Goal: Task Accomplishment & Management: Use online tool/utility

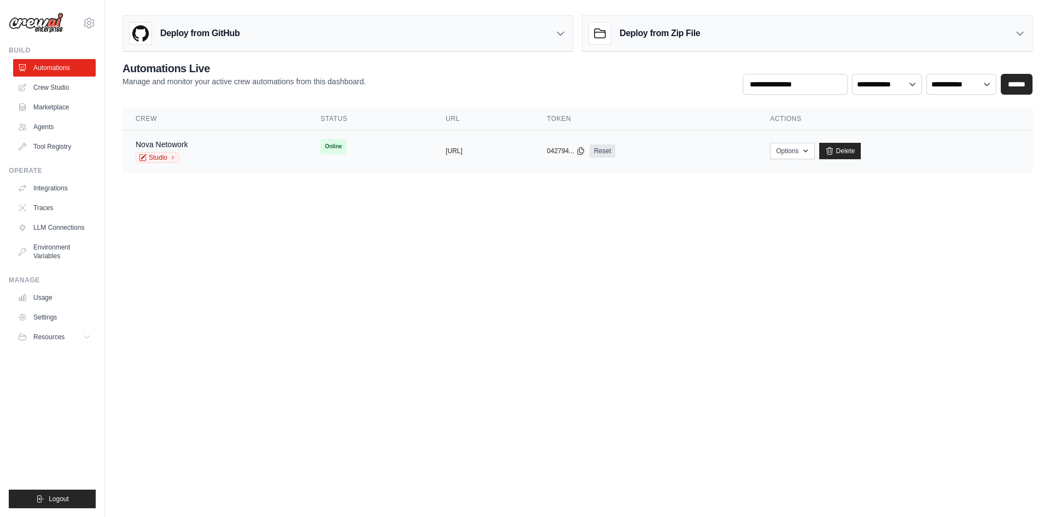
click at [311, 165] on tr "Nova Netowork Studio Online copied https://minecraft-server-management copied 0…" at bounding box center [578, 151] width 910 height 42
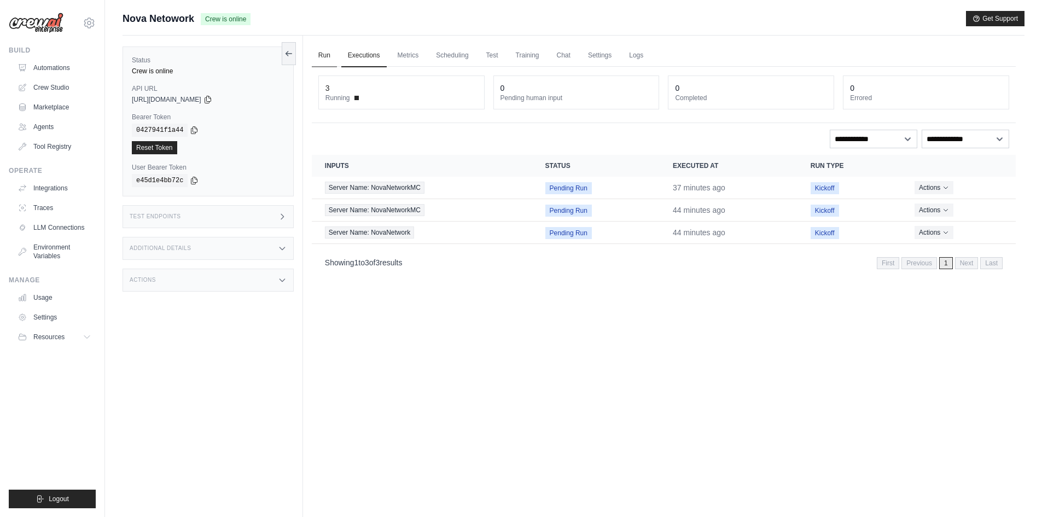
click at [329, 60] on link "Run" at bounding box center [324, 55] width 25 height 23
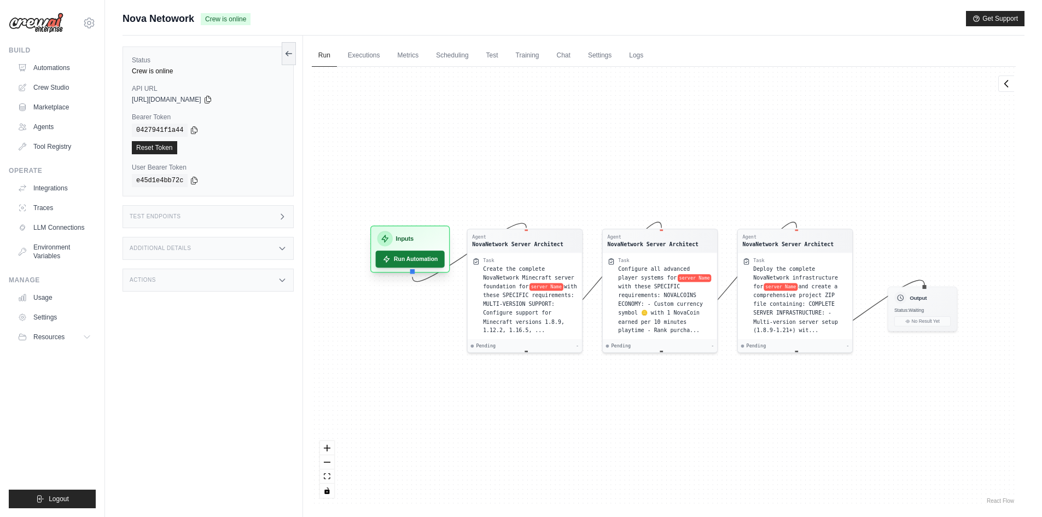
click at [405, 257] on button "Run Automation" at bounding box center [409, 259] width 69 height 17
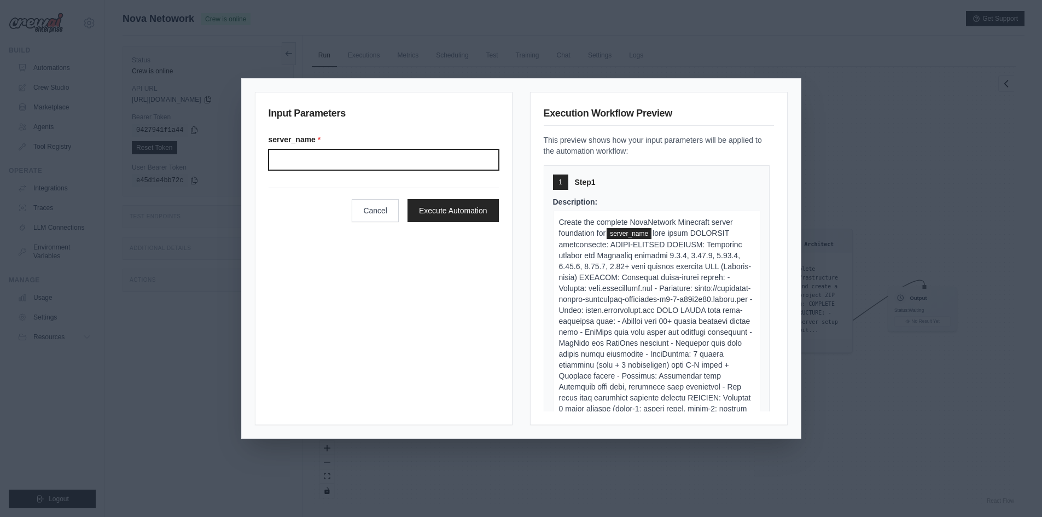
click at [456, 154] on input "Server name" at bounding box center [384, 159] width 230 height 21
type input "**********"
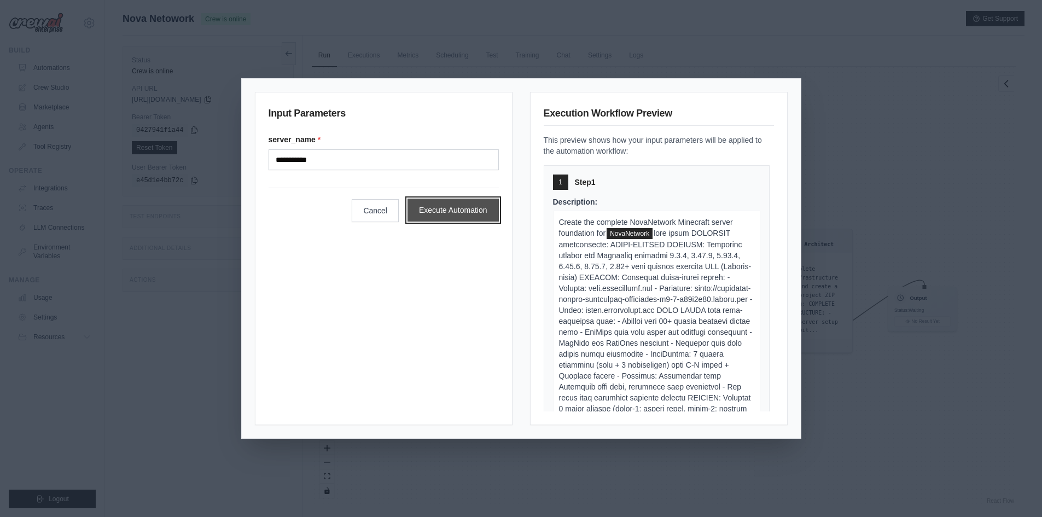
click at [476, 216] on button "Execute Automation" at bounding box center [453, 210] width 91 height 23
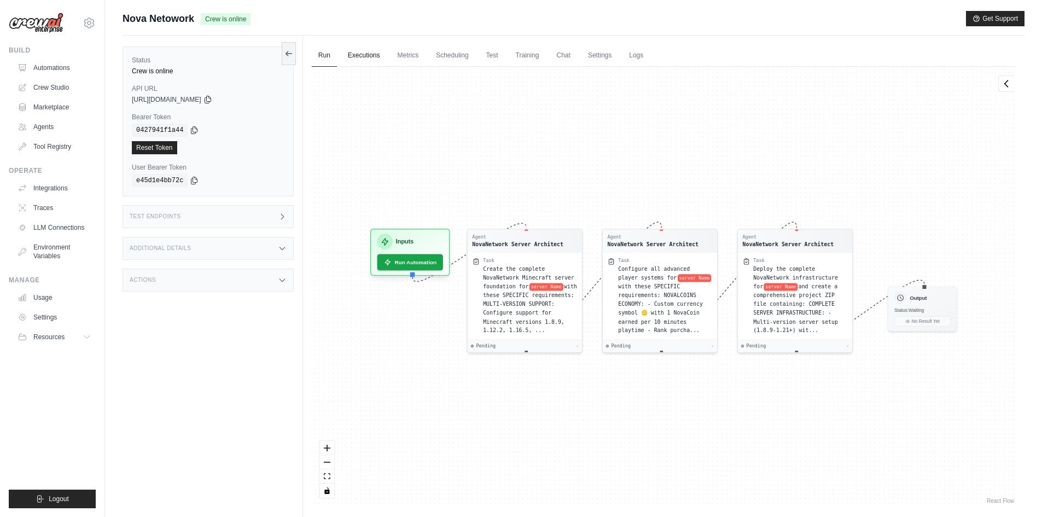
click at [359, 50] on link "Executions" at bounding box center [363, 55] width 45 height 23
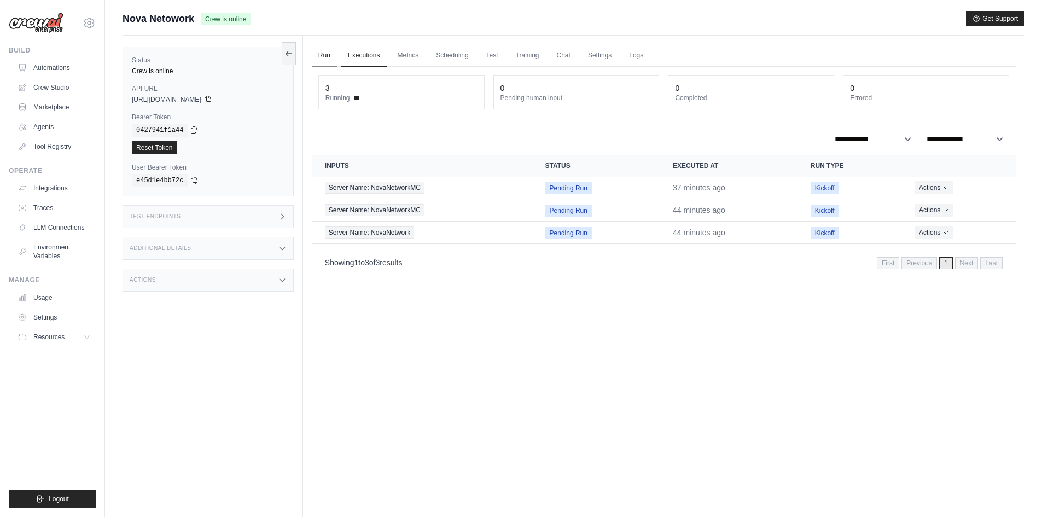
click at [327, 57] on link "Run" at bounding box center [324, 55] width 25 height 23
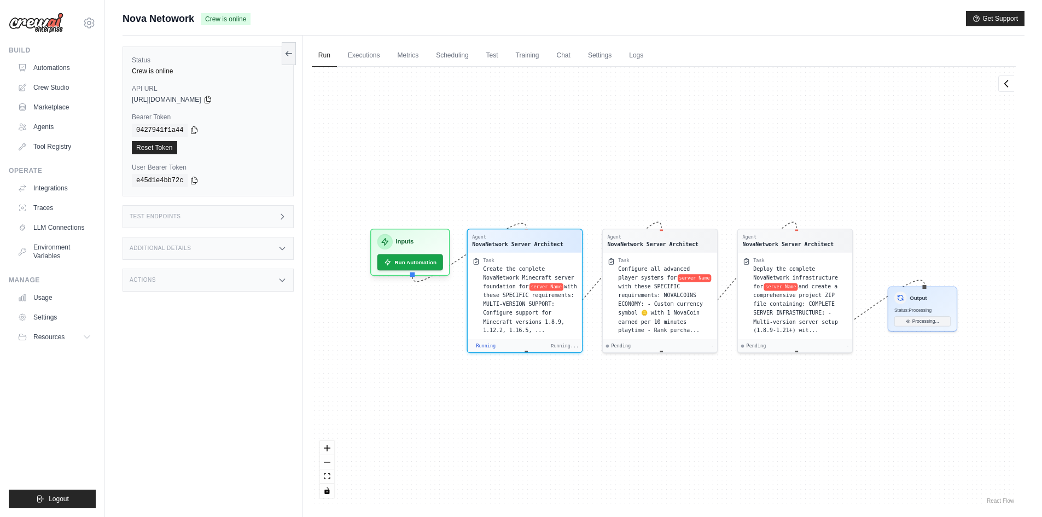
click at [743, 490] on div "Agent NovaNetwork Server Architect Task Create the complete NovaNetwork Minecra…" at bounding box center [664, 286] width 704 height 439
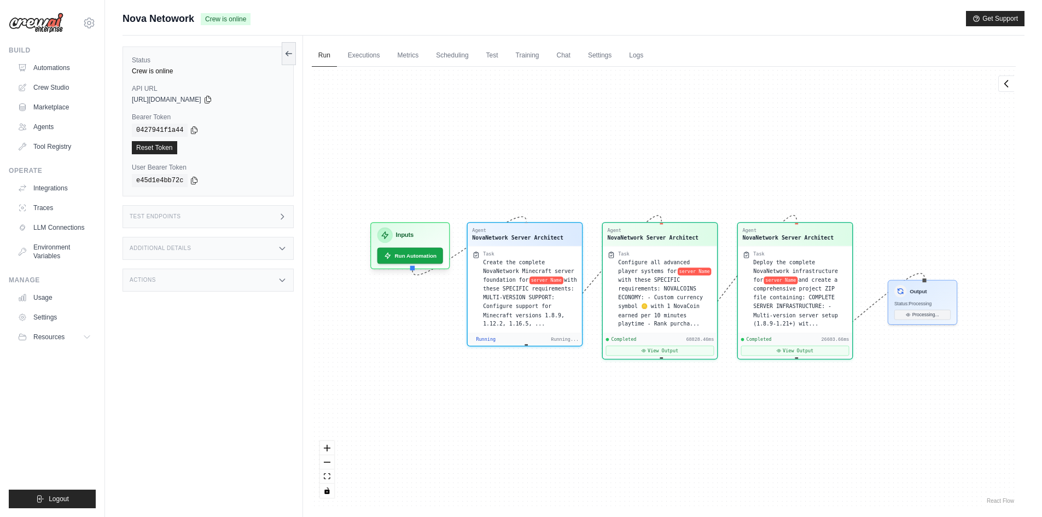
scroll to position [1637, 0]
click at [539, 268] on span "Create the complete NovaNetwork Minecraft server foundation for" at bounding box center [528, 270] width 91 height 24
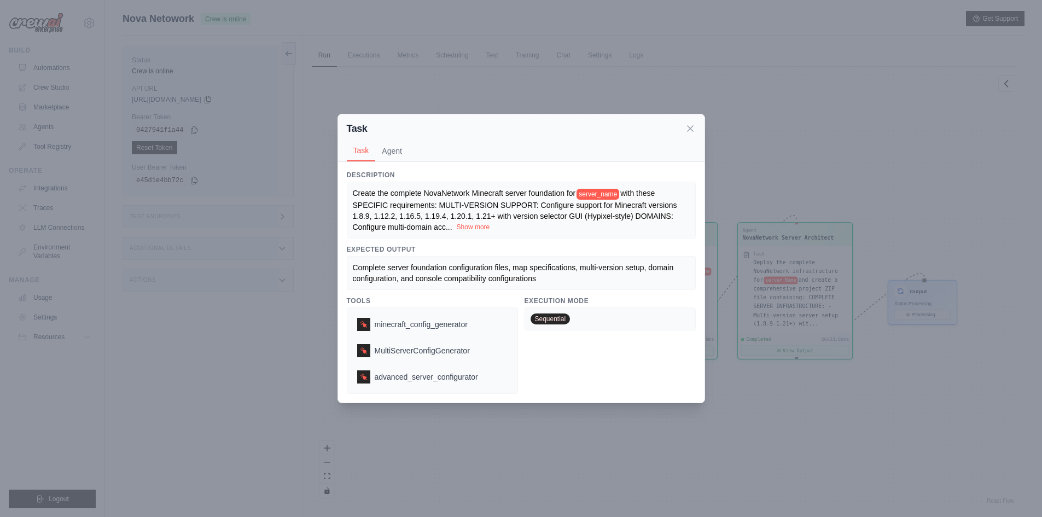
click at [485, 230] on button "Show more" at bounding box center [473, 227] width 33 height 9
click at [485, 230] on span "with these SPECIFIC requirements: MULTI-VERSION SUPPORT: Configure support for …" at bounding box center [515, 210] width 324 height 42
click at [485, 230] on button "Show more" at bounding box center [473, 227] width 33 height 9
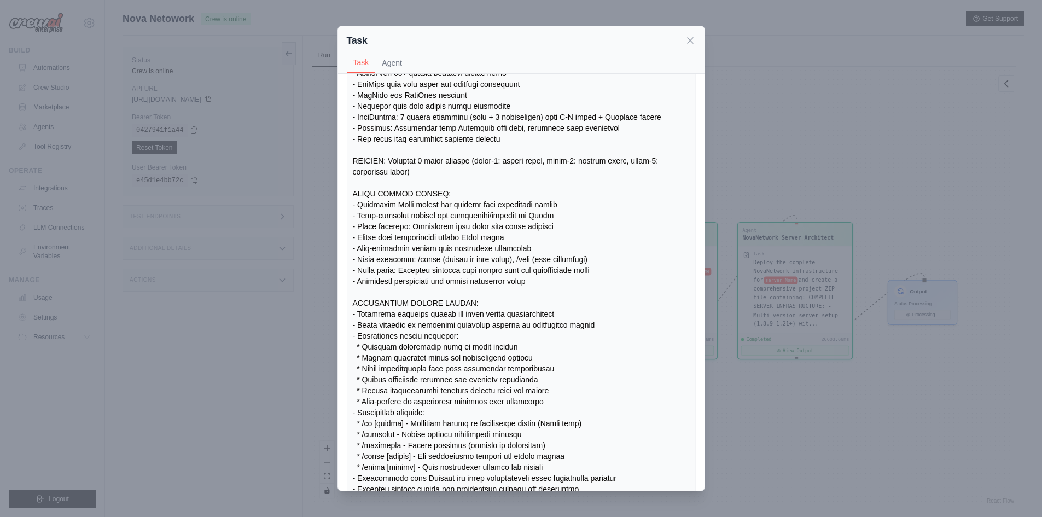
scroll to position [0, 0]
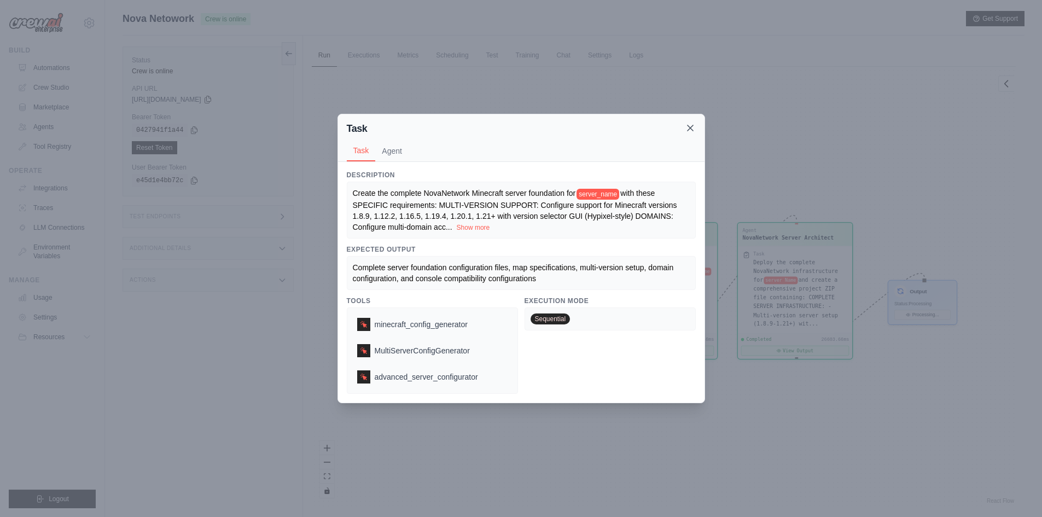
click at [688, 124] on icon at bounding box center [690, 128] width 11 height 11
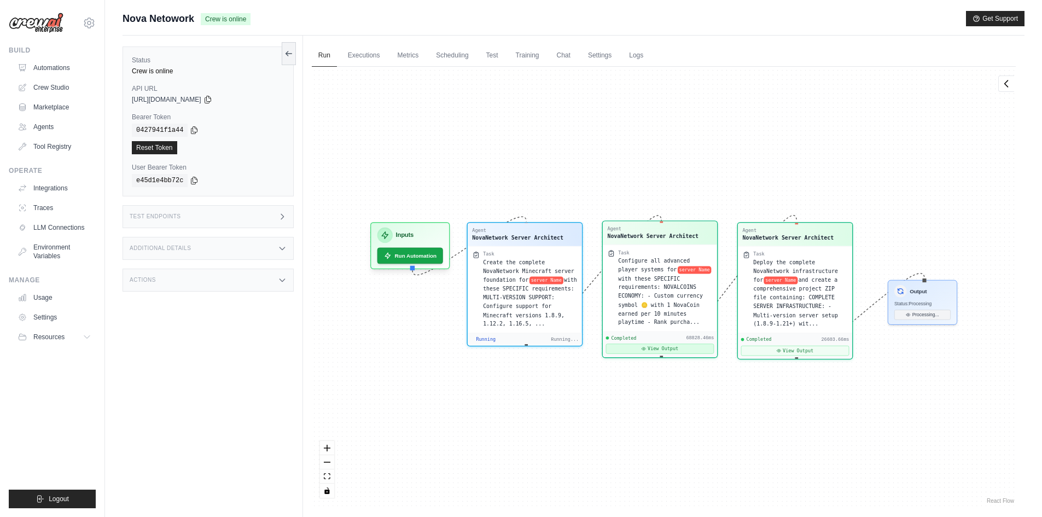
click at [682, 344] on button "View Output" at bounding box center [660, 349] width 108 height 10
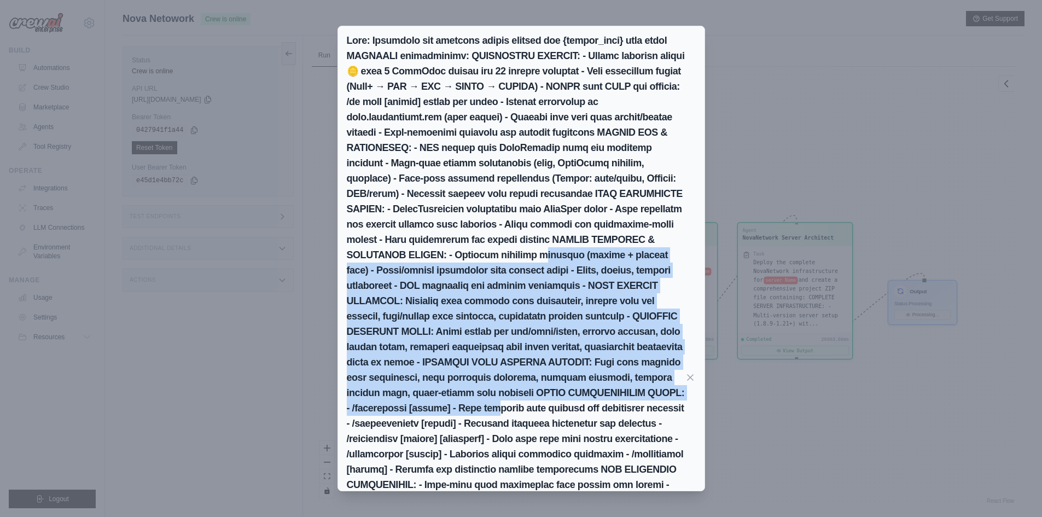
drag, startPoint x: 602, startPoint y: 402, endPoint x: 604, endPoint y: 201, distance: 201.3
click at [604, 201] on h2 at bounding box center [516, 377] width 338 height 689
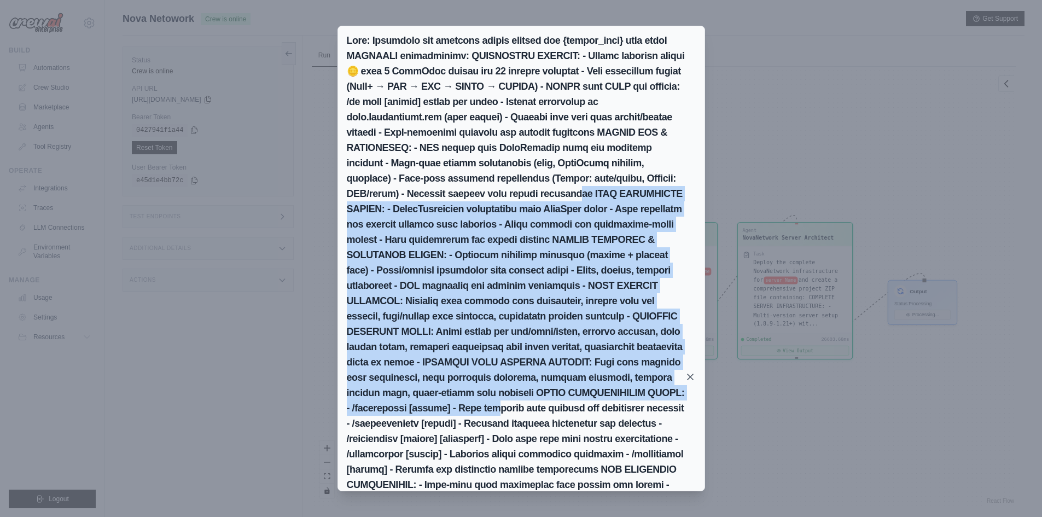
click at [691, 372] on icon at bounding box center [690, 376] width 11 height 11
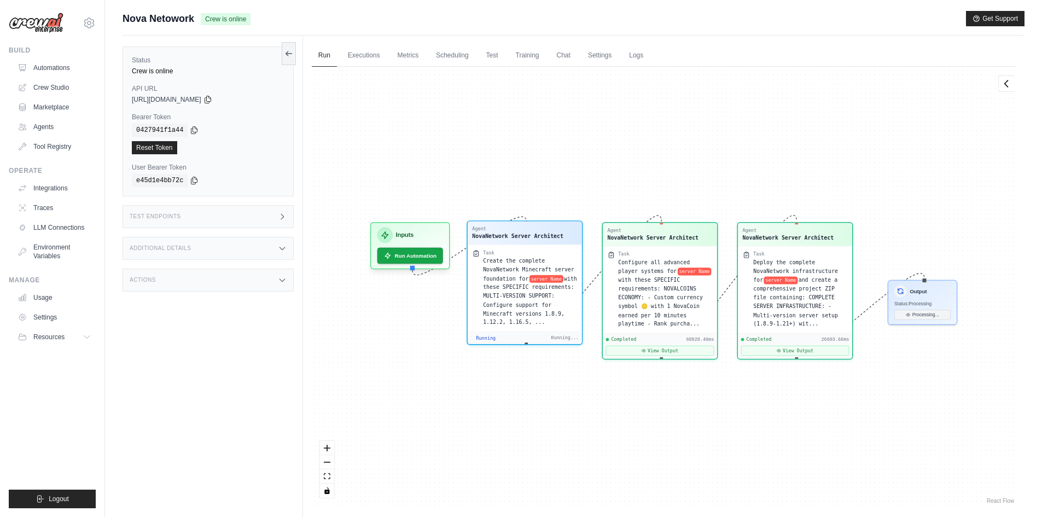
click at [545, 271] on span "Create the complete NovaNetwork Minecraft server foundation for" at bounding box center [528, 270] width 91 height 24
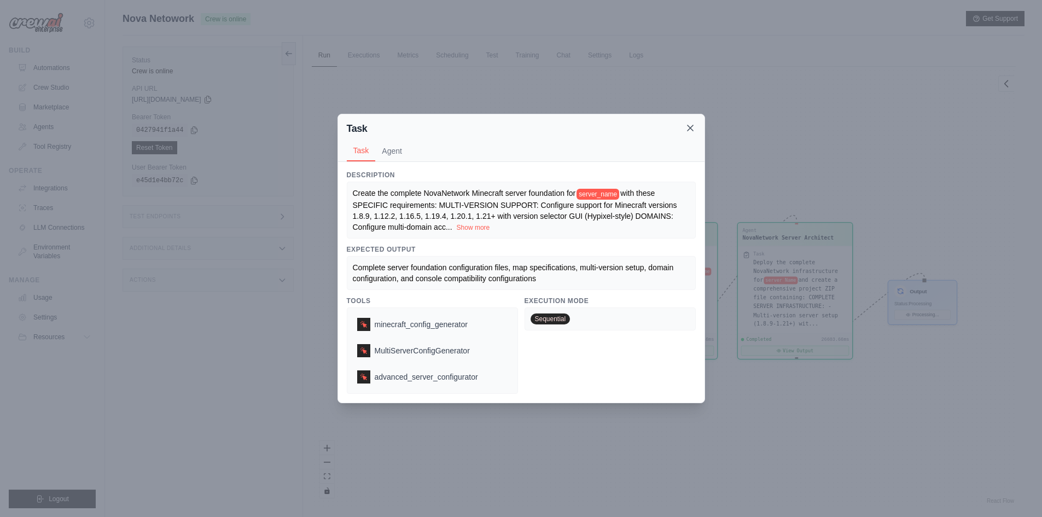
click at [689, 126] on icon at bounding box center [690, 128] width 11 height 11
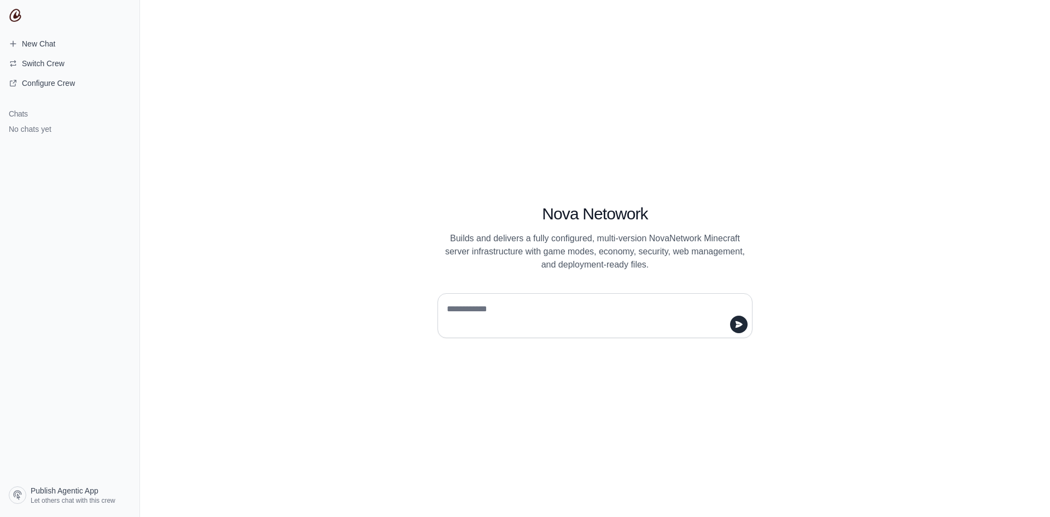
click at [481, 325] on textarea at bounding box center [592, 315] width 294 height 31
type textarea "******"
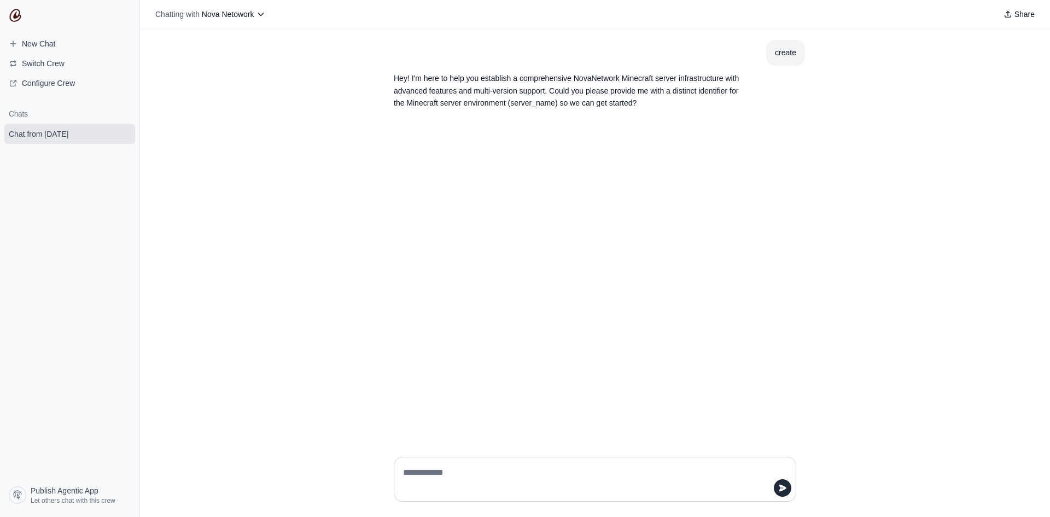
click at [704, 483] on textarea at bounding box center [592, 479] width 382 height 31
type textarea "**********"
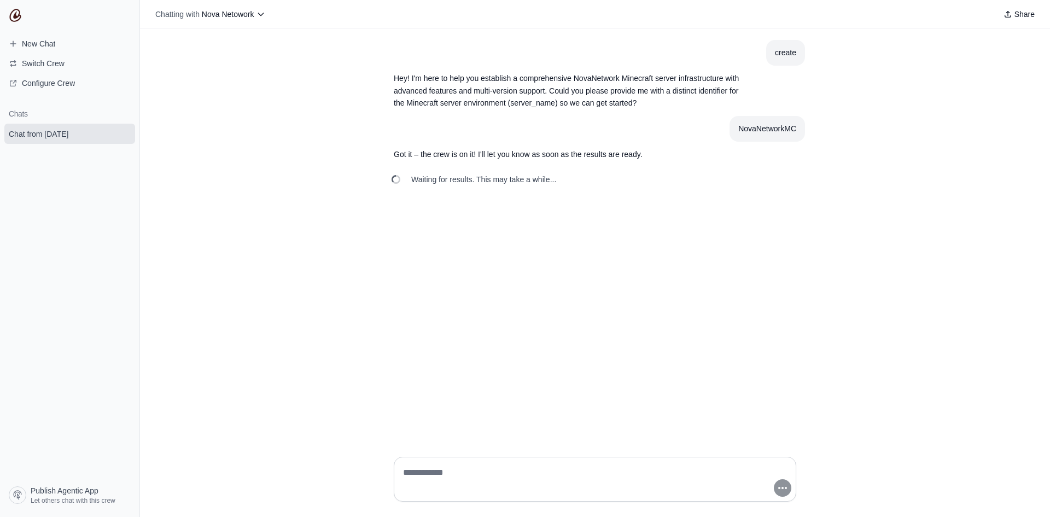
click at [495, 251] on div "create Hey! I'm here to help you establish a comprehensive NovaNetwork Minecraf…" at bounding box center [595, 238] width 910 height 419
click at [383, 112] on div "create Hey! I'm here to help you establish a comprehensive NovaNetwork Minecraf…" at bounding box center [595, 238] width 910 height 419
click at [127, 134] on icon "submit" at bounding box center [124, 133] width 9 height 9
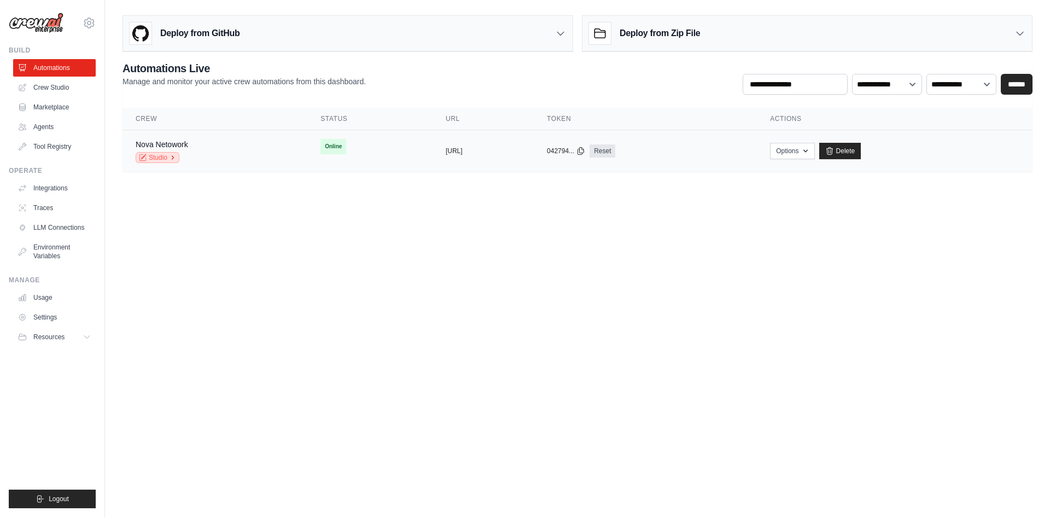
drag, startPoint x: 0, startPoint y: 0, endPoint x: 166, endPoint y: 162, distance: 231.7
click at [166, 162] on link "Studio" at bounding box center [158, 157] width 44 height 11
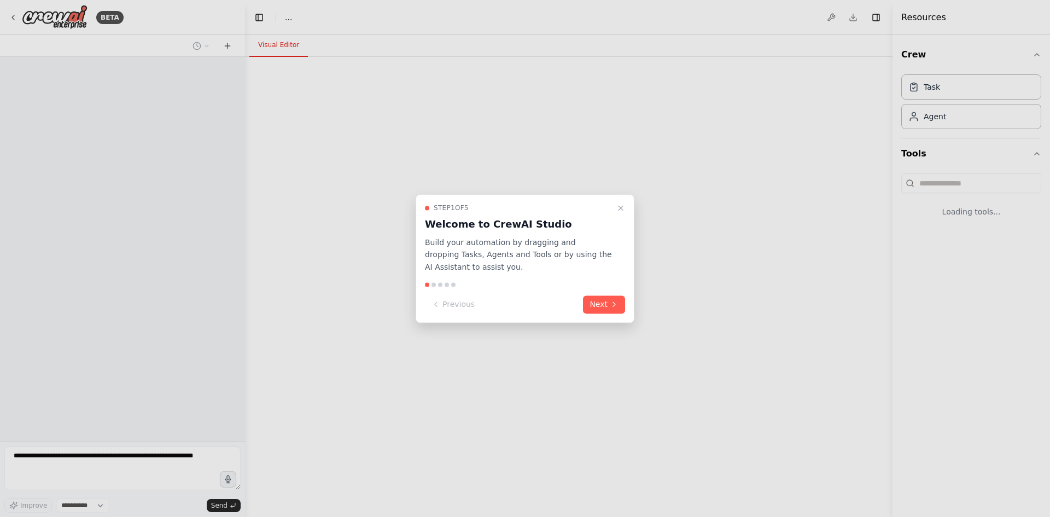
select select "****"
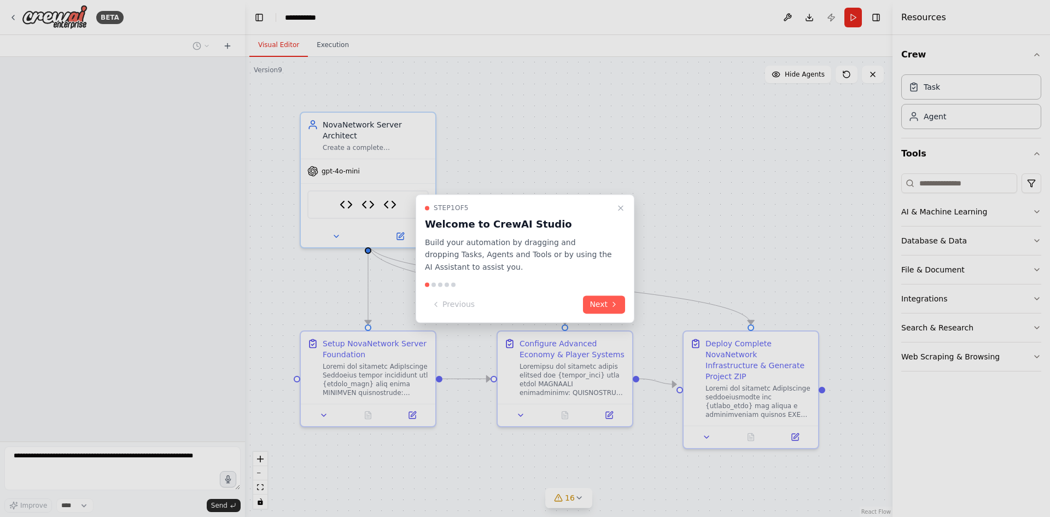
scroll to position [144, 0]
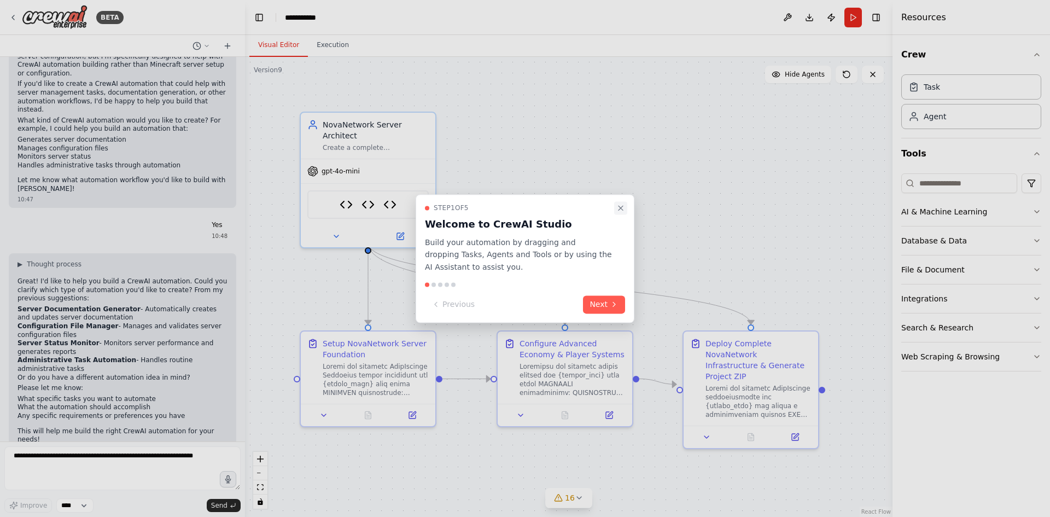
click at [621, 207] on icon "Close walkthrough" at bounding box center [621, 208] width 4 height 4
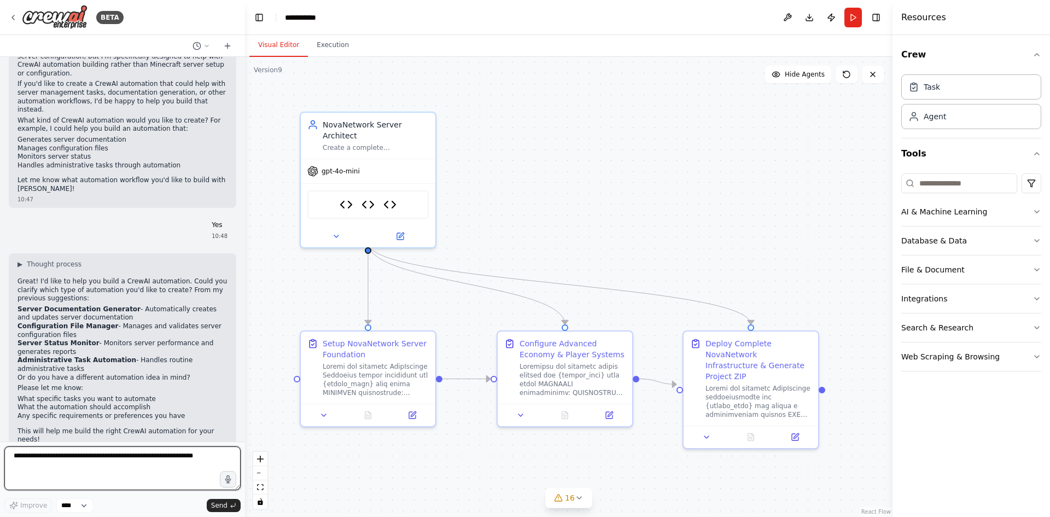
click at [80, 448] on textarea at bounding box center [122, 468] width 236 height 44
type textarea "**********"
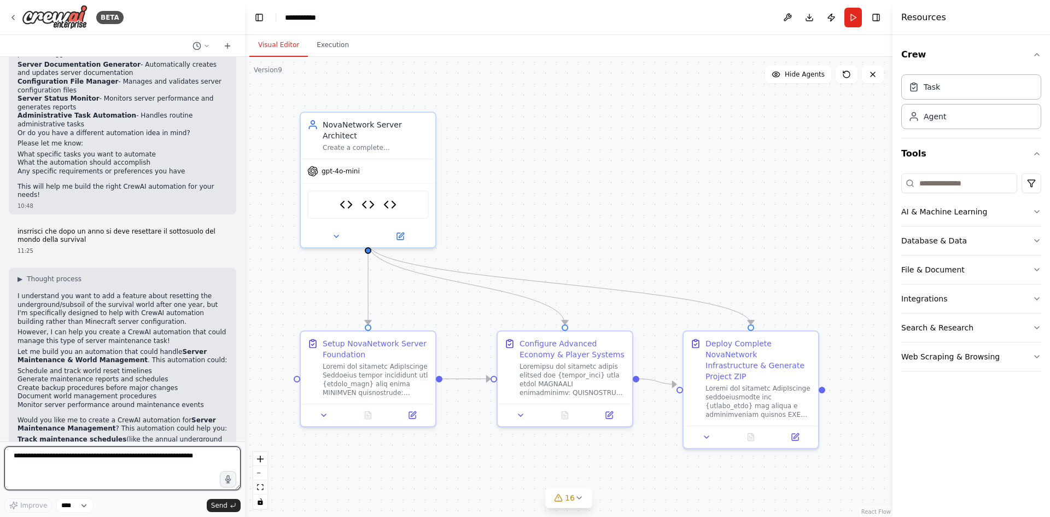
scroll to position [423, 0]
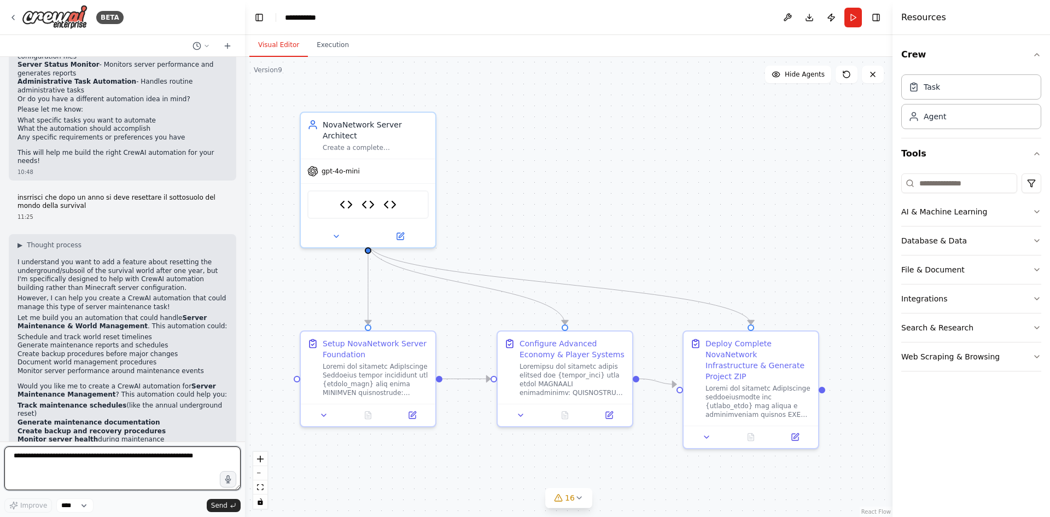
click at [88, 450] on textarea at bounding box center [122, 468] width 236 height 44
type textarea "*"
type textarea "********"
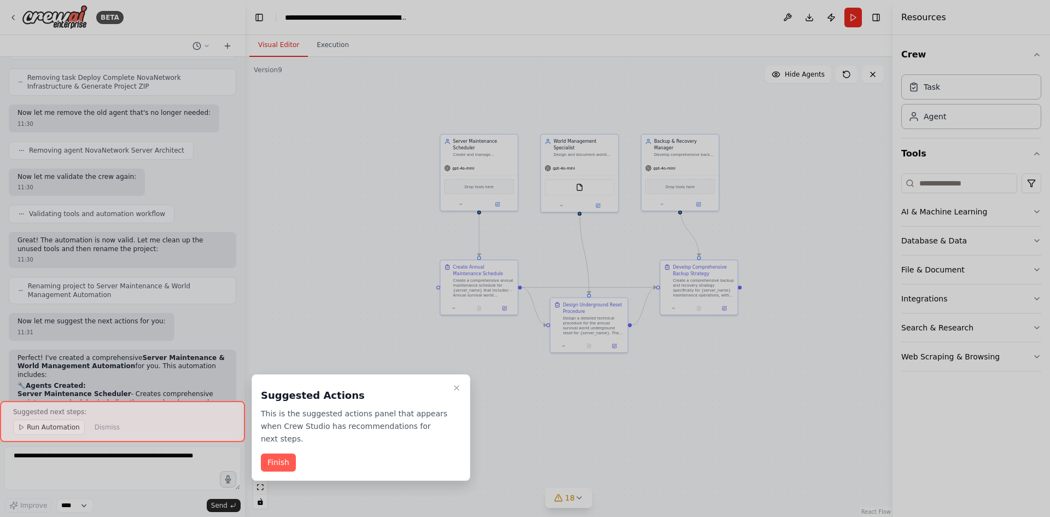
scroll to position [1639, 0]
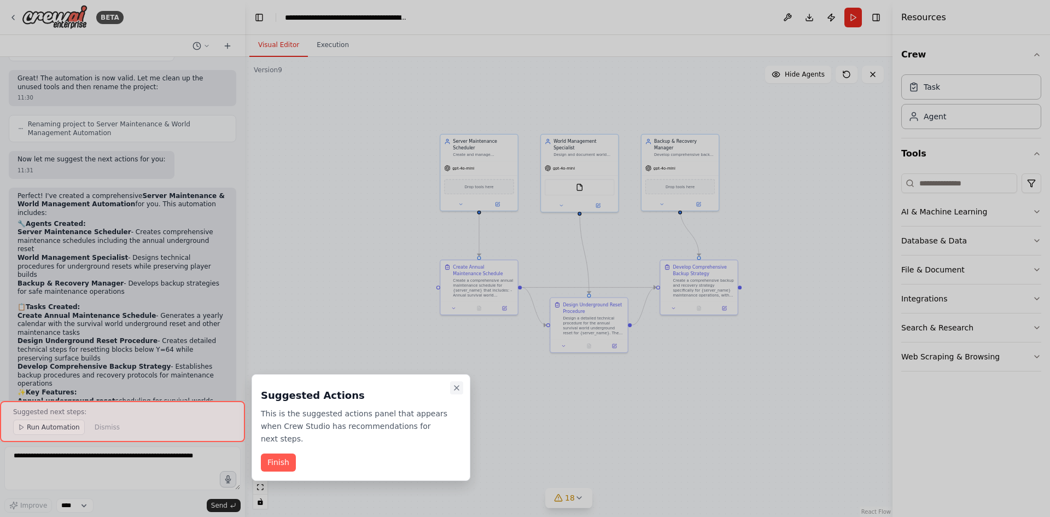
click at [454, 387] on icon "Close walkthrough" at bounding box center [456, 387] width 9 height 9
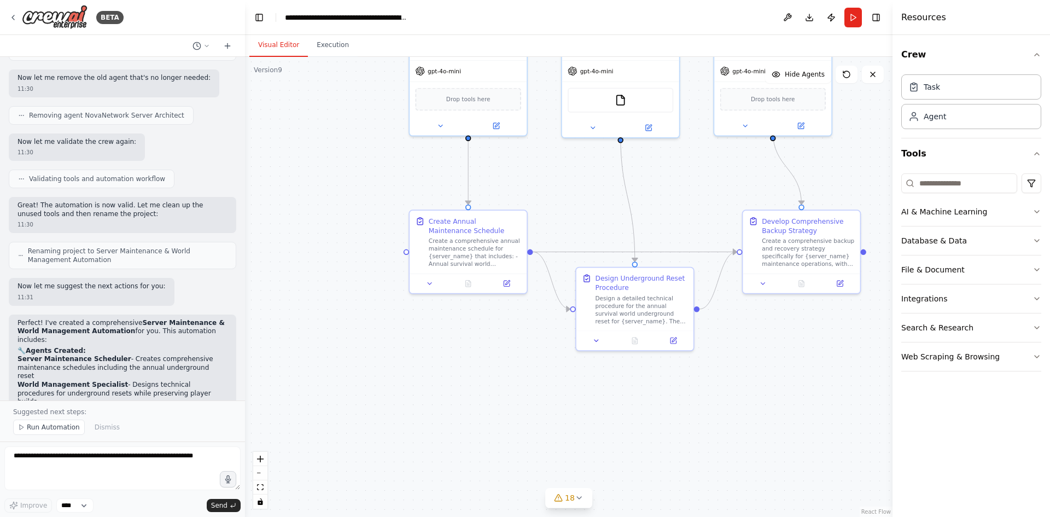
scroll to position [1654, 0]
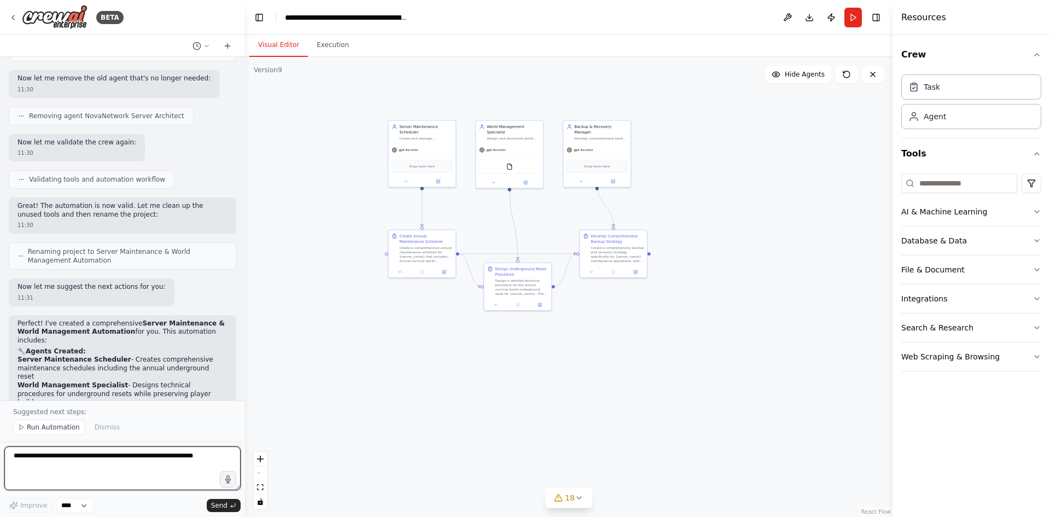
click at [113, 455] on textarea at bounding box center [122, 468] width 236 height 44
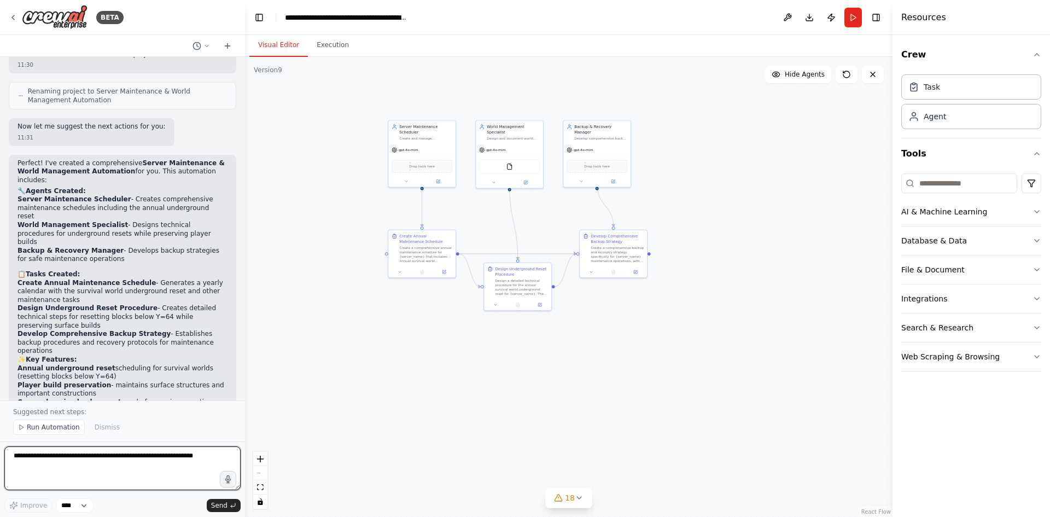
scroll to position [1818, 0]
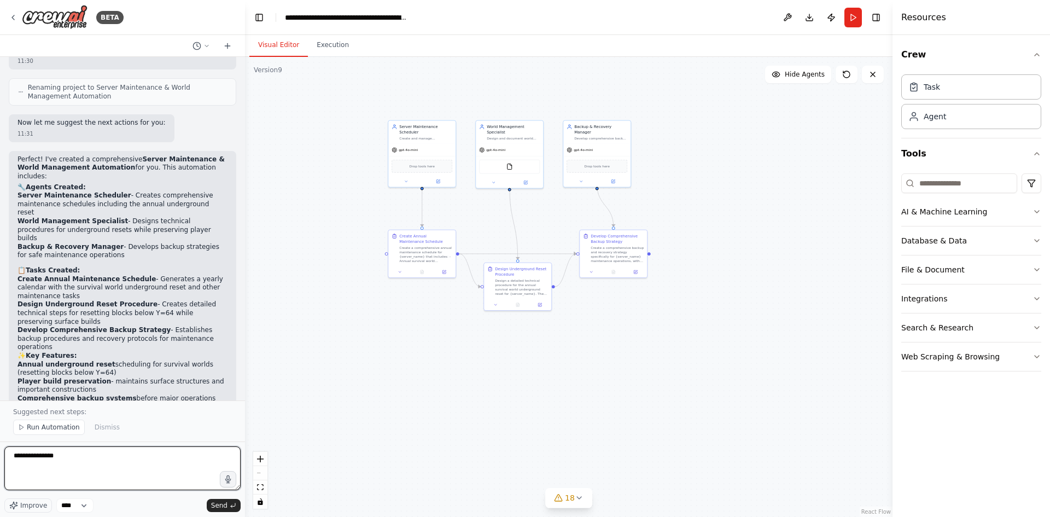
type textarea "**********"
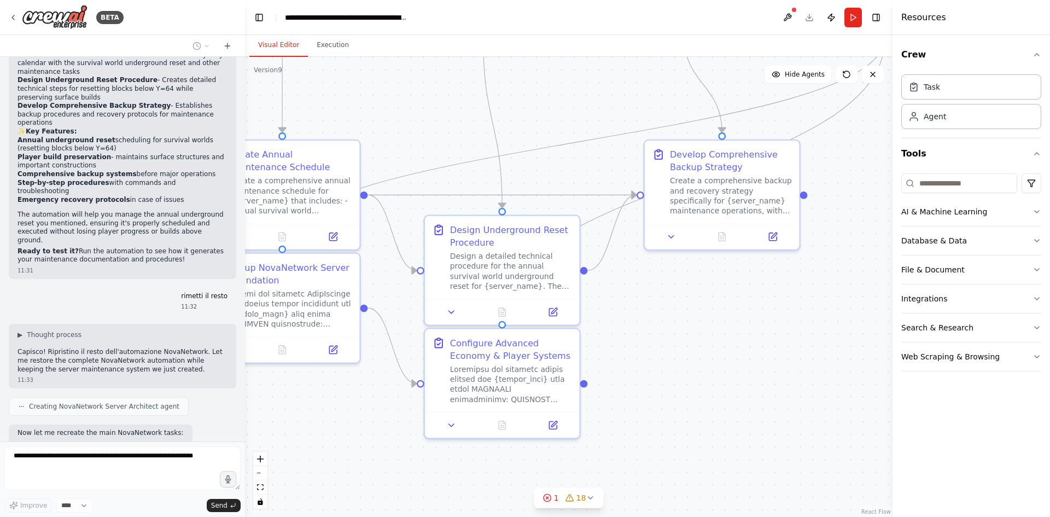
scroll to position [2034, 0]
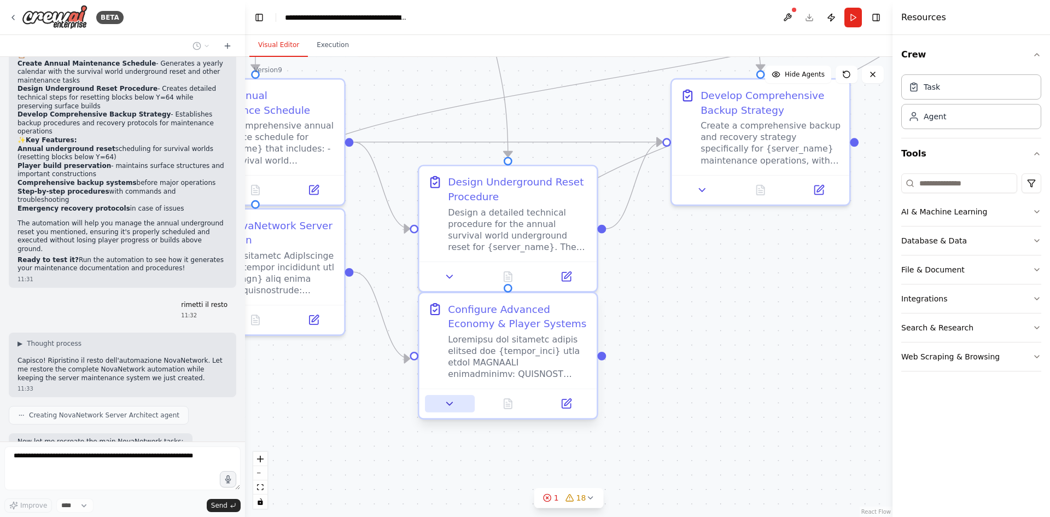
click at [450, 402] on icon at bounding box center [449, 403] width 11 height 11
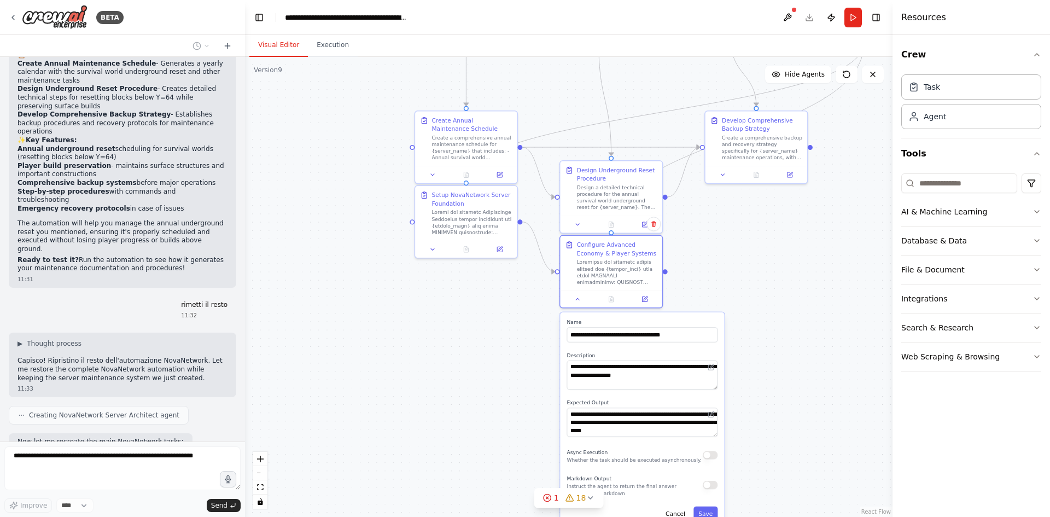
drag, startPoint x: 789, startPoint y: 446, endPoint x: 772, endPoint y: 318, distance: 129.7
click at [772, 318] on div ".deletable-edge-delete-btn { width: 20px; height: 20px; border: 0px solid #ffff…" at bounding box center [569, 287] width 648 height 460
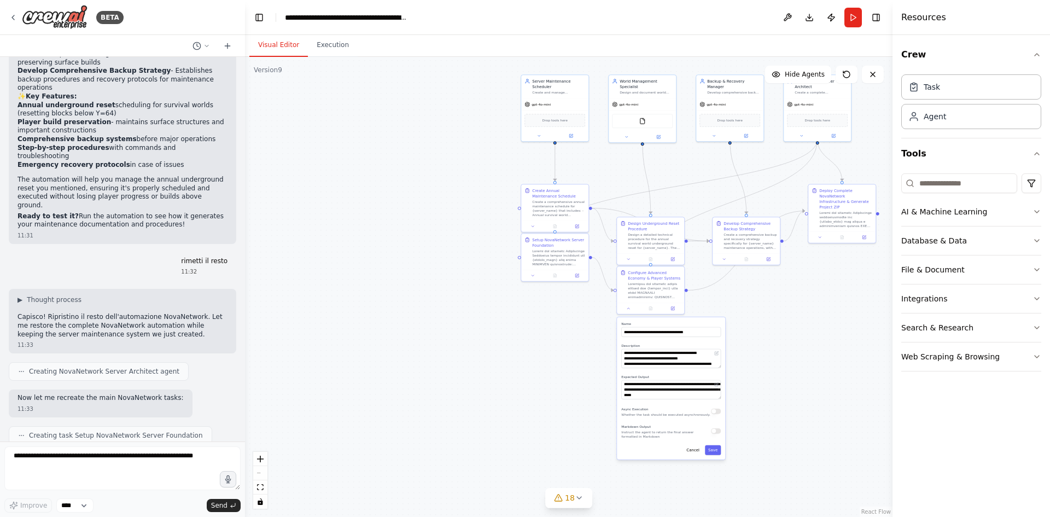
scroll to position [2134, 0]
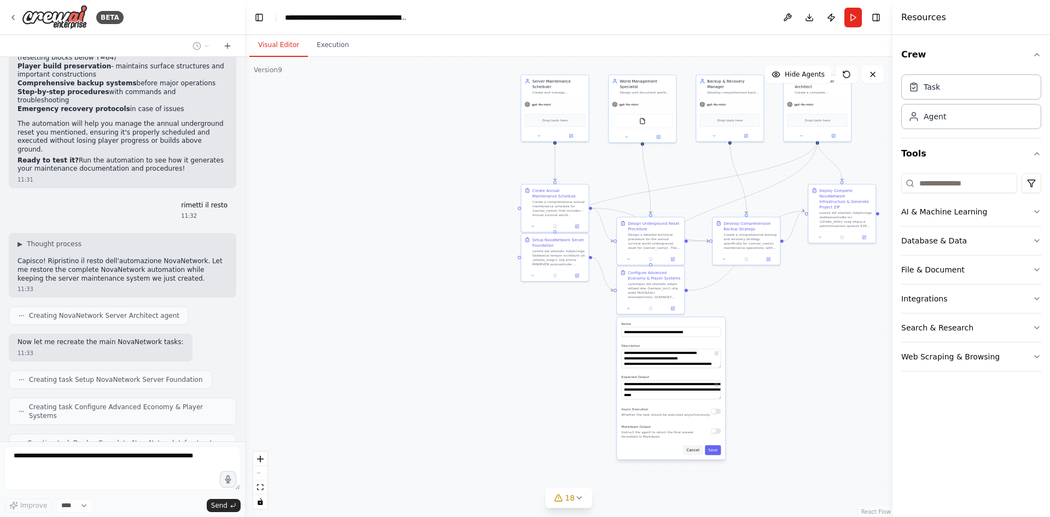
click at [699, 447] on button "Cancel" at bounding box center [693, 450] width 20 height 10
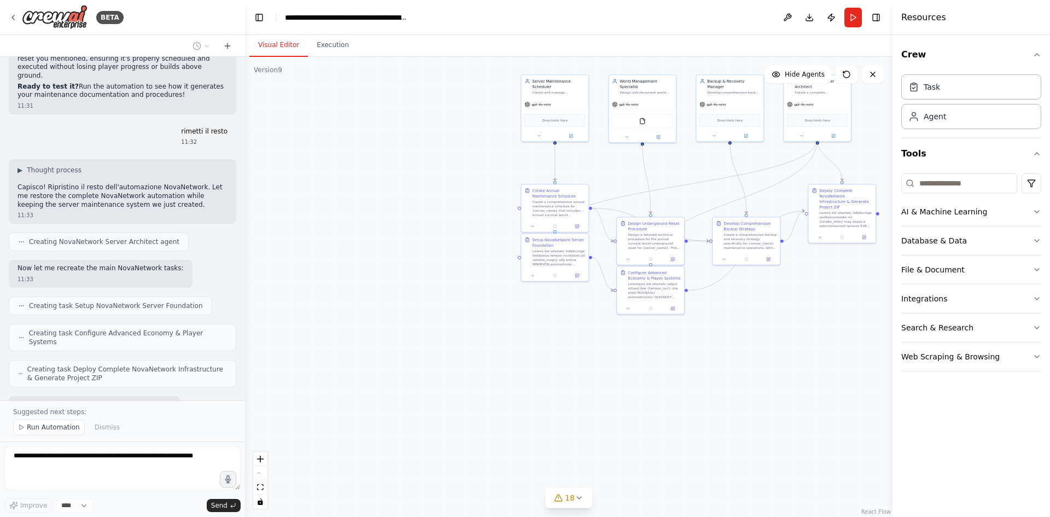
scroll to position [2211, 0]
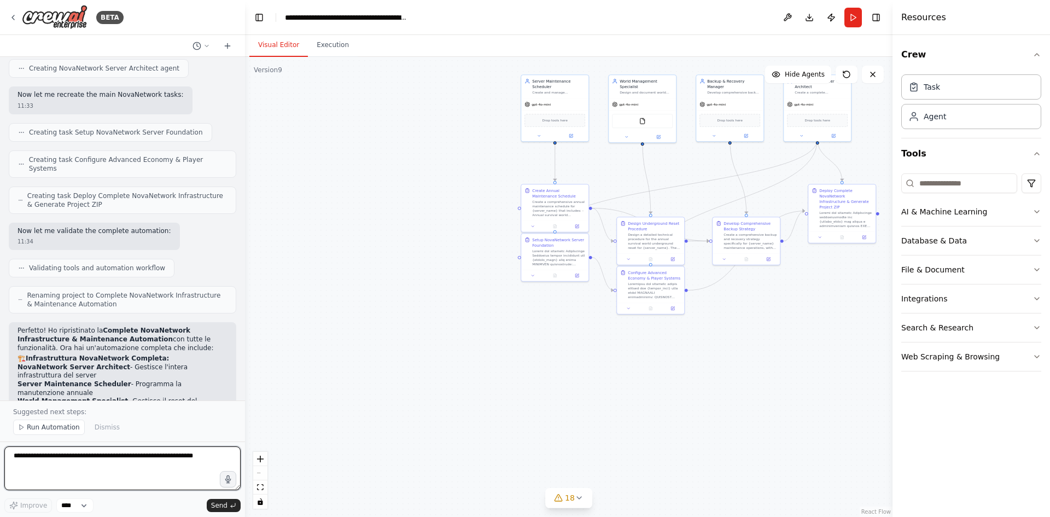
click at [114, 452] on textarea at bounding box center [122, 468] width 236 height 44
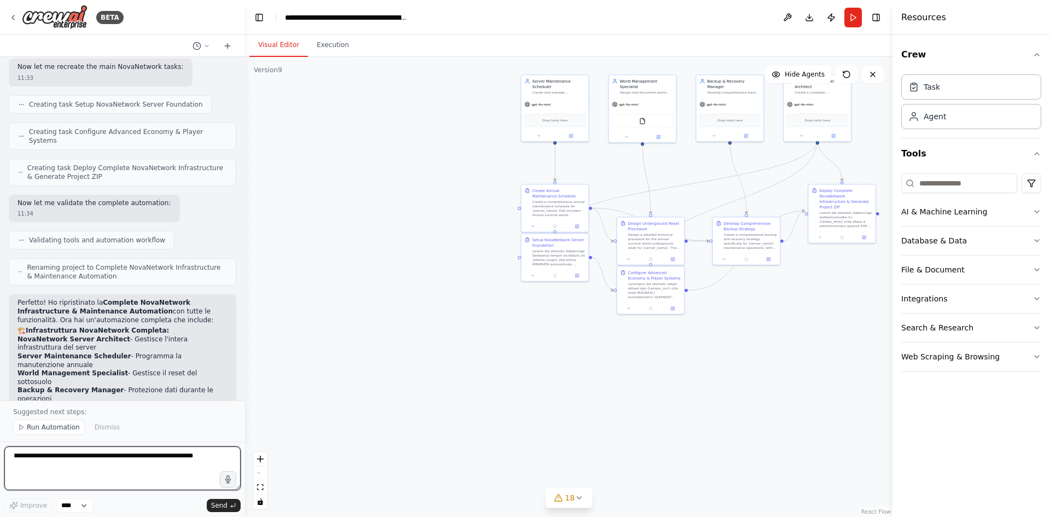
paste textarea "**********"
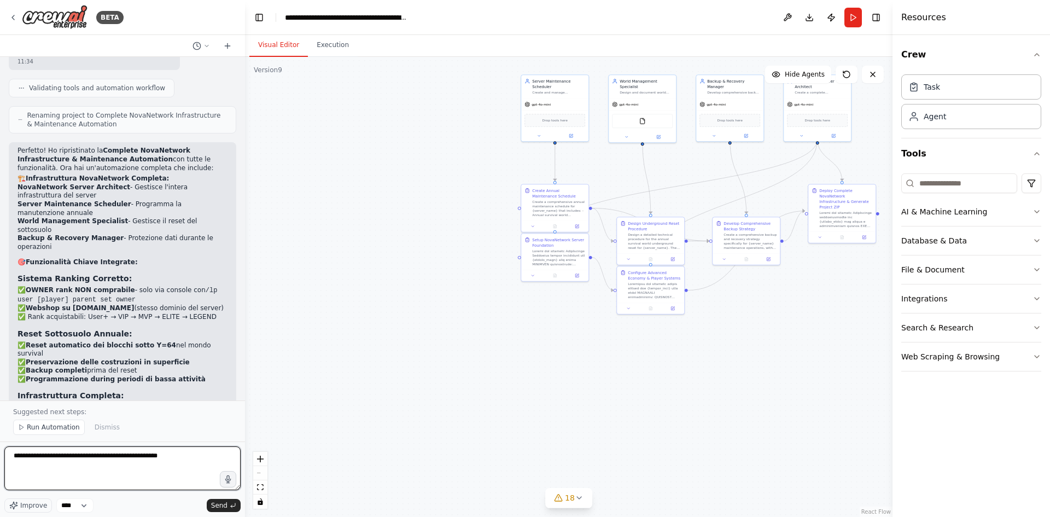
scroll to position [2570, 0]
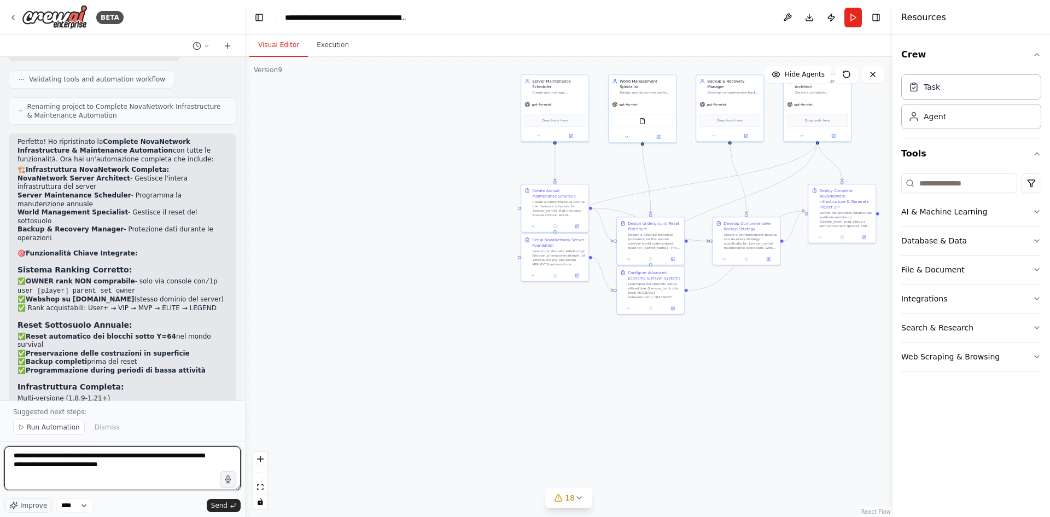
type textarea "**********"
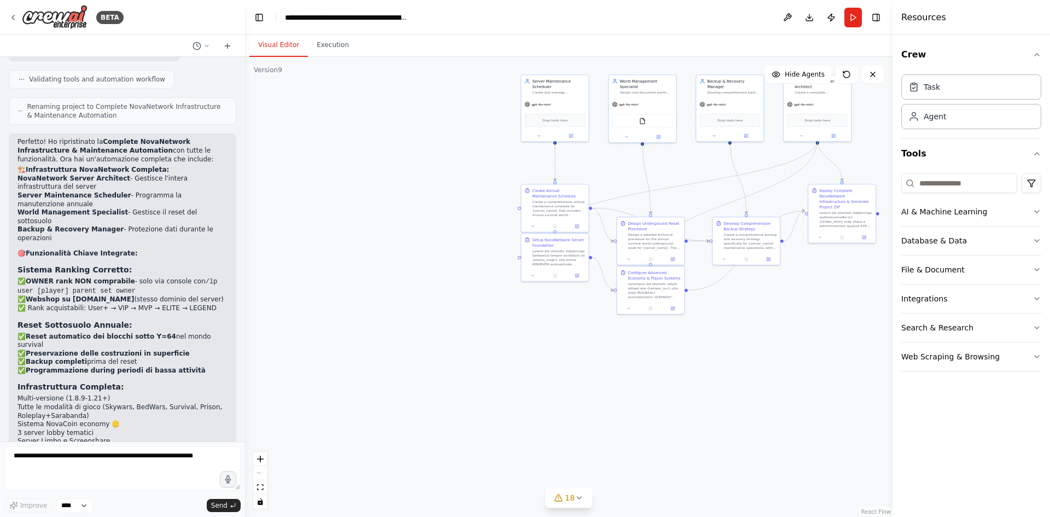
scroll to position [2602, 0]
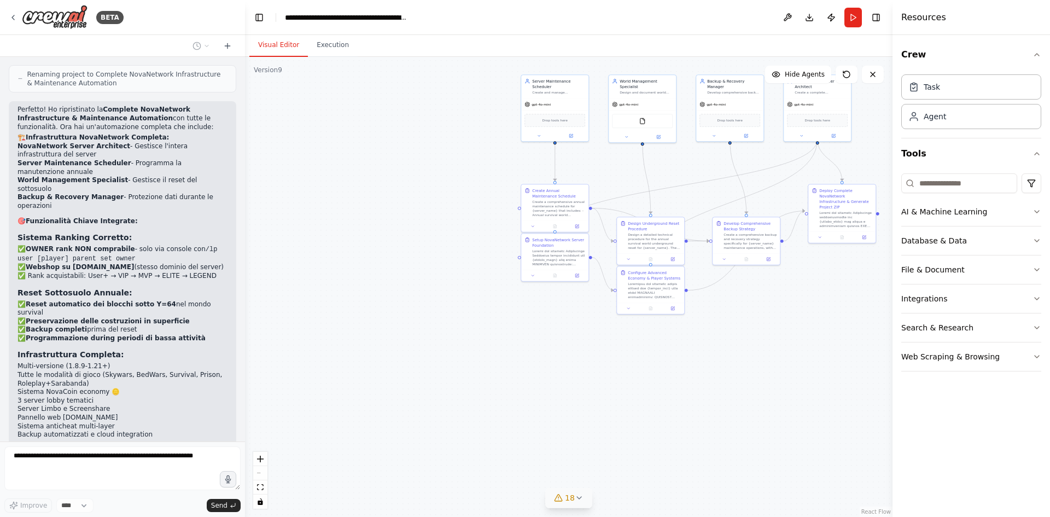
click at [582, 497] on icon at bounding box center [579, 497] width 9 height 9
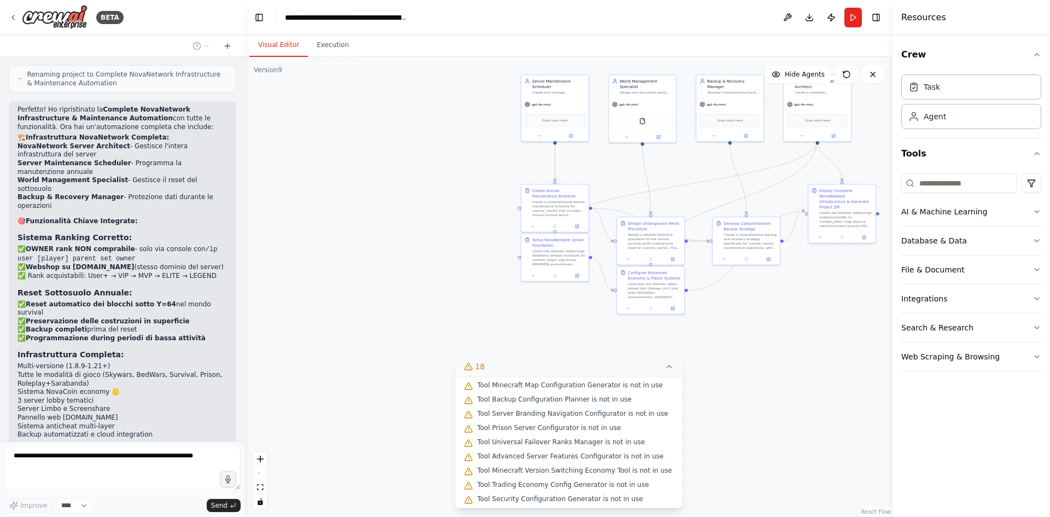
scroll to position [0, 0]
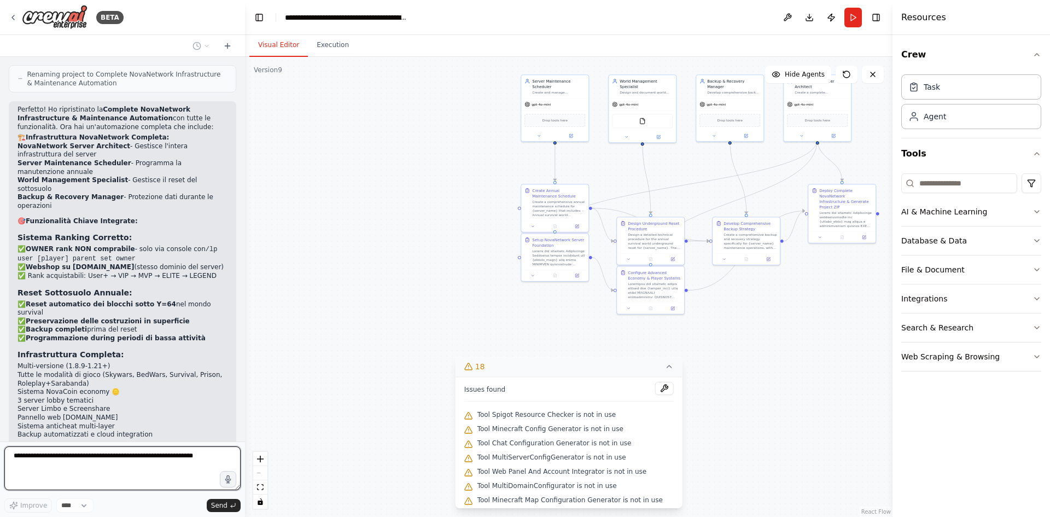
click at [400, 194] on div ".deletable-edge-delete-btn { width: 20px; height: 20px; border: 0px solid #ffff…" at bounding box center [569, 287] width 648 height 460
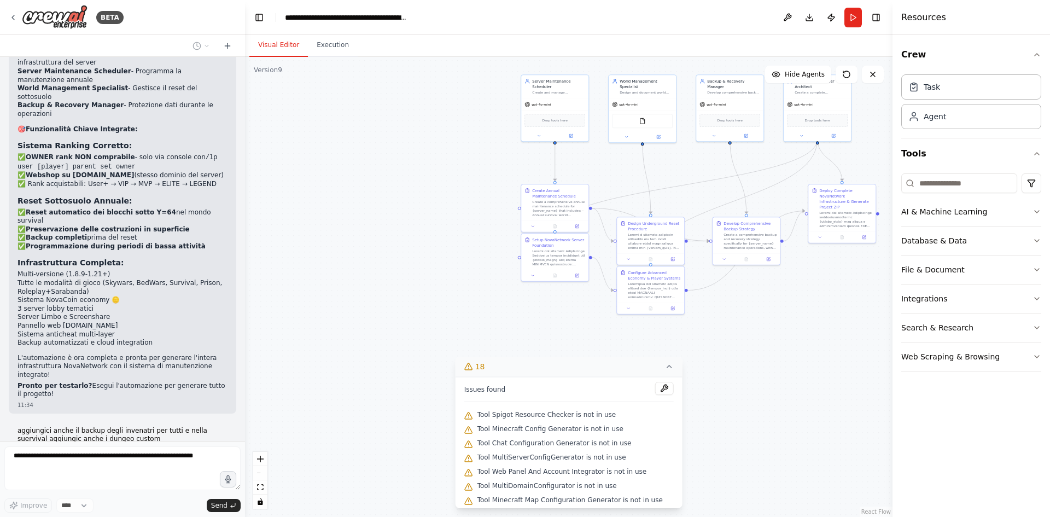
scroll to position [2702, 0]
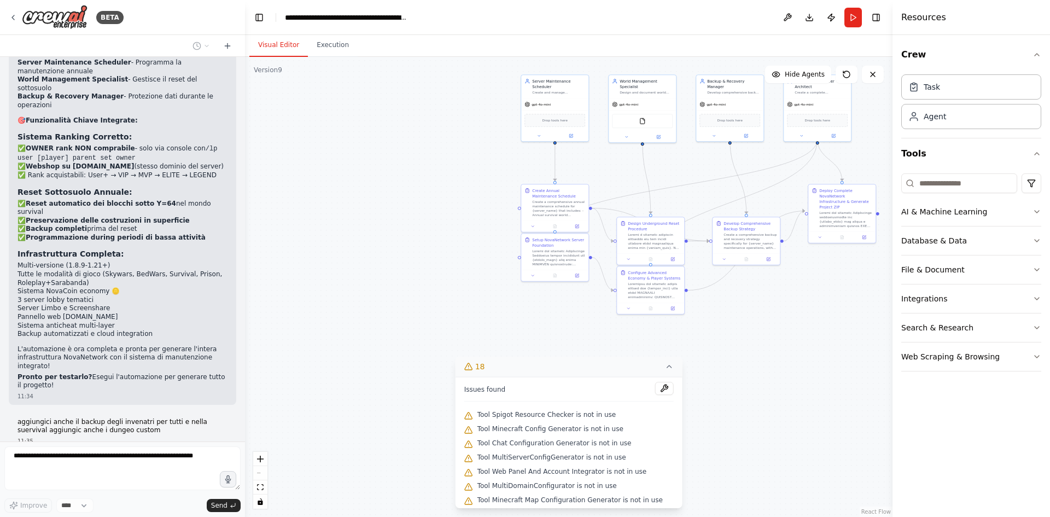
click at [667, 367] on button "18" at bounding box center [569, 367] width 227 height 20
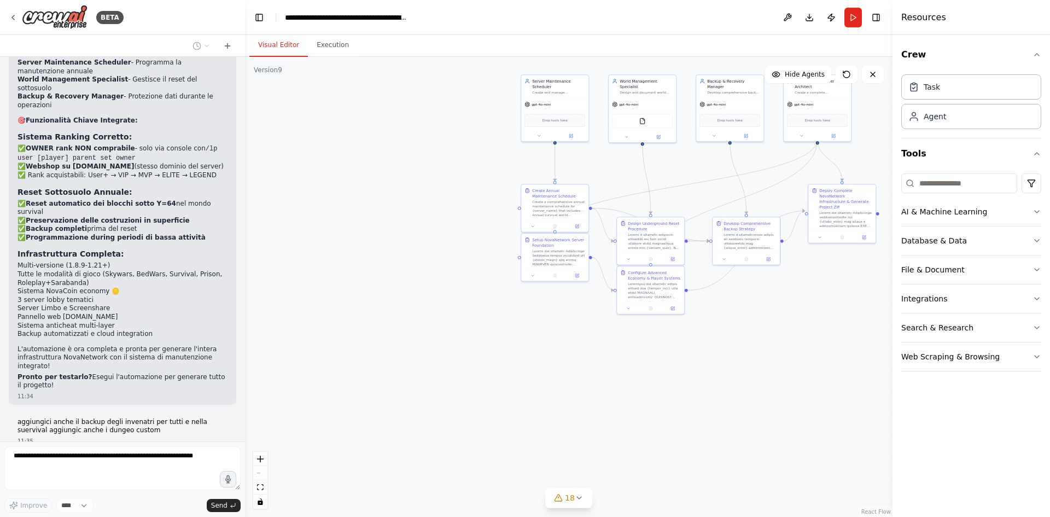
scroll to position [2734, 0]
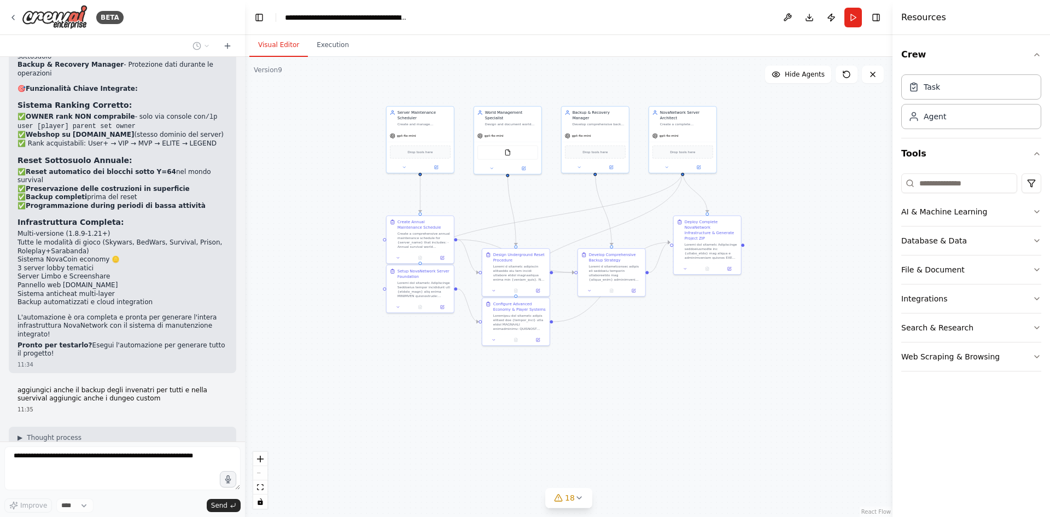
drag, startPoint x: 739, startPoint y: 362, endPoint x: 606, endPoint y: 393, distance: 137.1
click at [606, 393] on div ".deletable-edge-delete-btn { width: 20px; height: 20px; border: 0px solid #ffff…" at bounding box center [569, 287] width 648 height 460
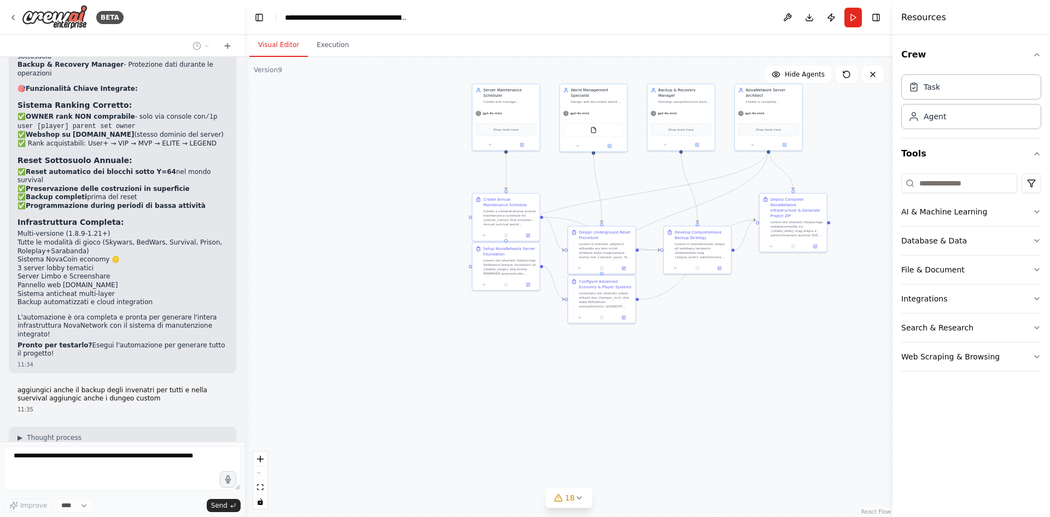
drag, startPoint x: 606, startPoint y: 393, endPoint x: 706, endPoint y: 364, distance: 104.6
click at [706, 364] on div ".deletable-edge-delete-btn { width: 20px; height: 20px; border: 0px solid #ffff…" at bounding box center [569, 287] width 648 height 460
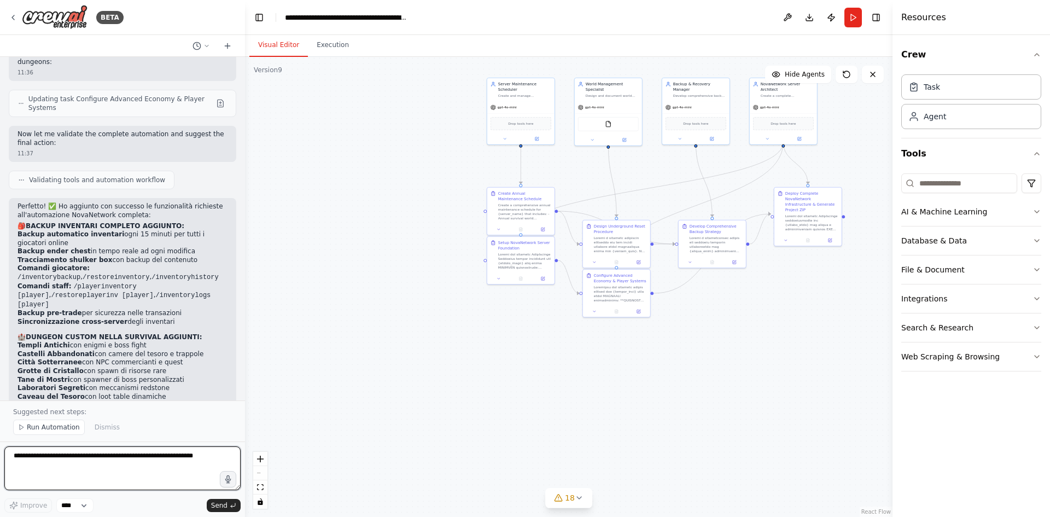
scroll to position [3374, 0]
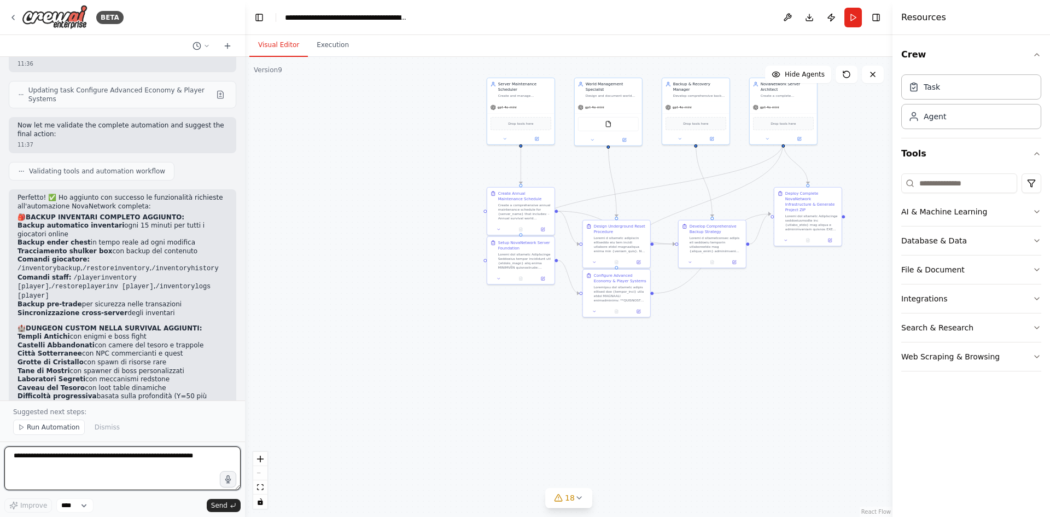
click at [72, 449] on textarea at bounding box center [122, 468] width 236 height 44
type textarea "**********"
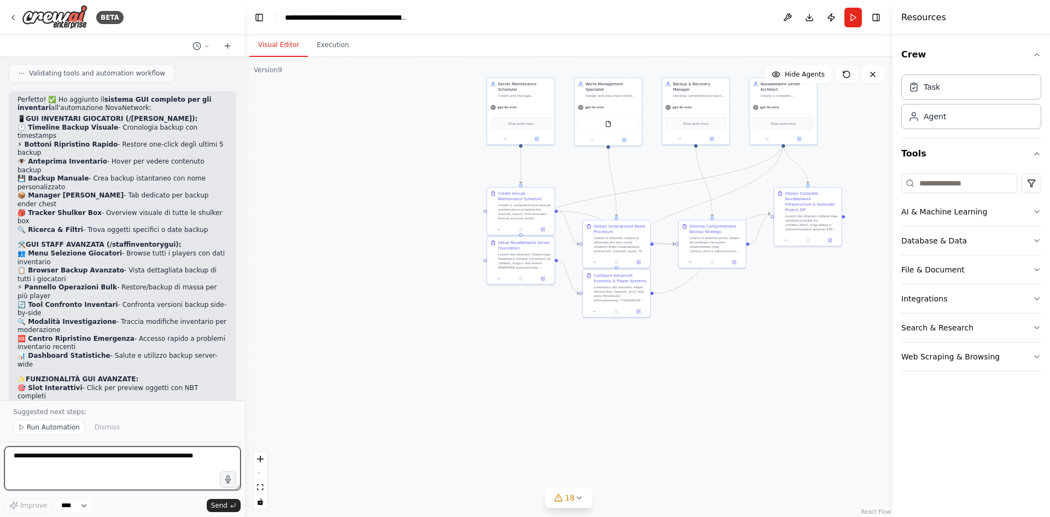
scroll to position [4041, 0]
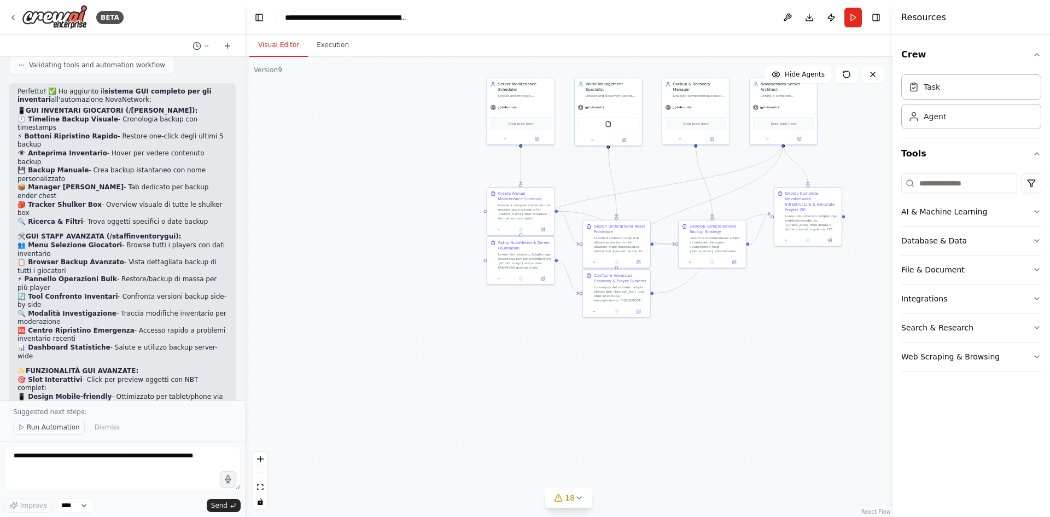
click at [48, 424] on span "Run Automation" at bounding box center [53, 427] width 53 height 9
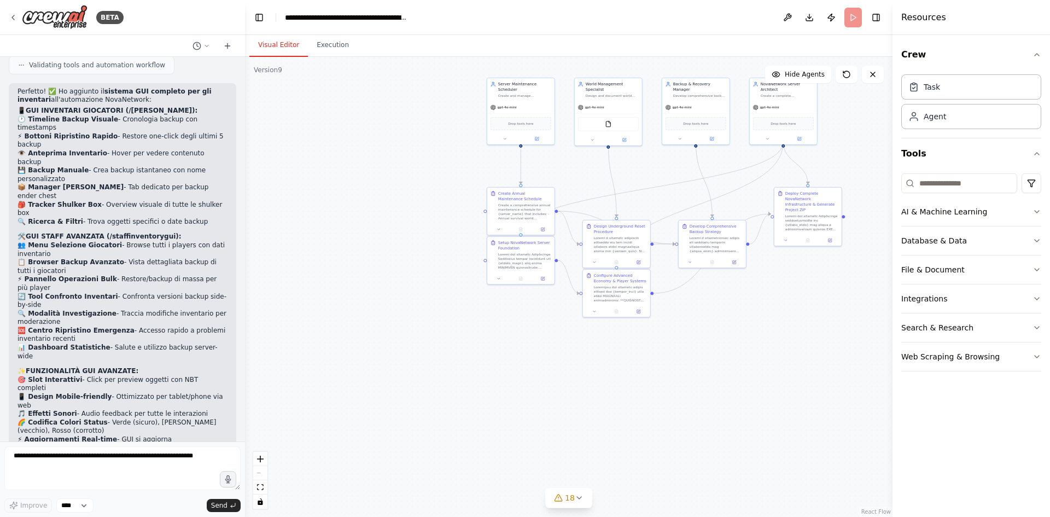
scroll to position [4000, 0]
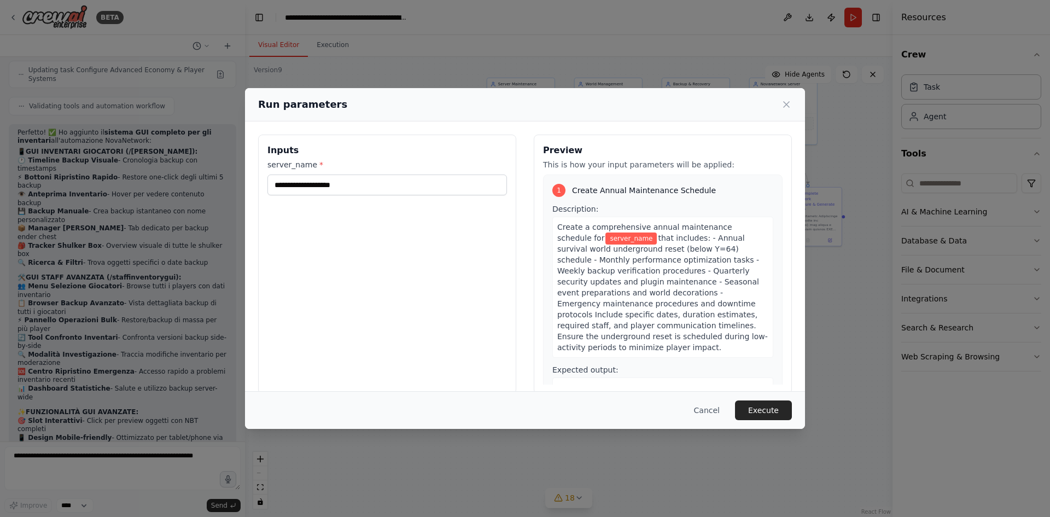
click at [359, 171] on div "server_name *" at bounding box center [388, 177] width 240 height 36
click at [361, 182] on input "server_name *" at bounding box center [388, 185] width 240 height 21
type input "**********"
click at [766, 415] on button "Execute" at bounding box center [763, 410] width 57 height 20
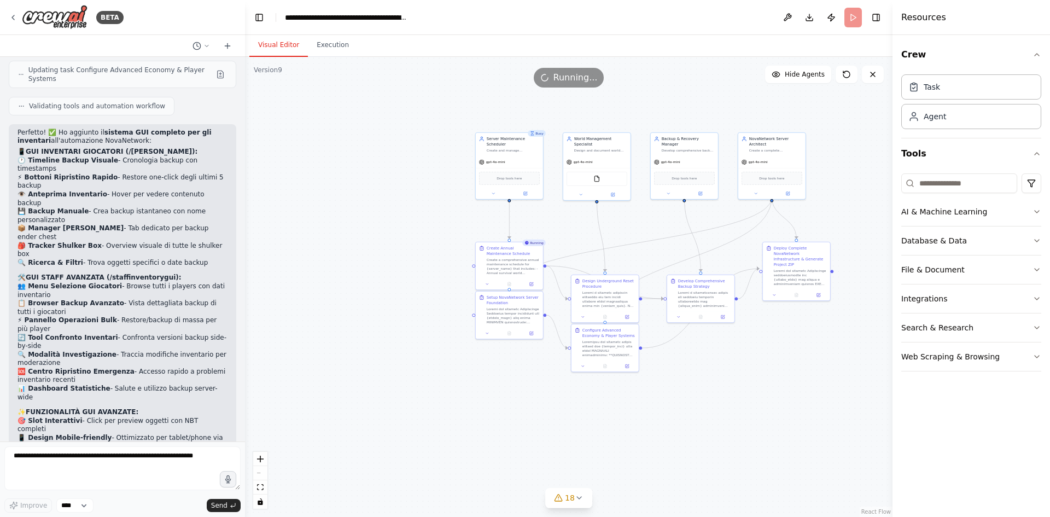
drag, startPoint x: 658, startPoint y: 172, endPoint x: 642, endPoint y: 233, distance: 63.4
click at [642, 233] on div ".deletable-edge-delete-btn { width: 20px; height: 20px; border: 0px solid #ffff…" at bounding box center [569, 287] width 648 height 460
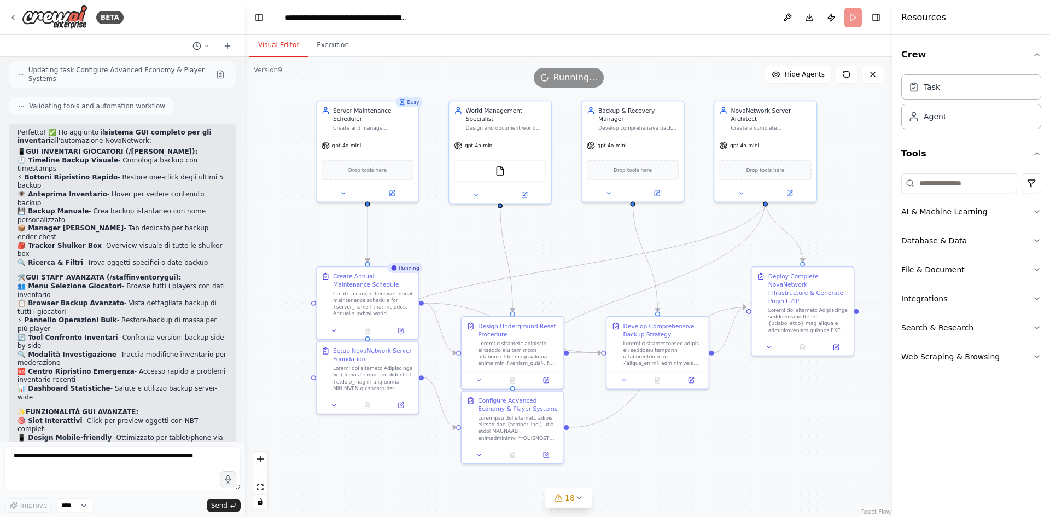
drag, startPoint x: 643, startPoint y: 219, endPoint x: 575, endPoint y: 230, distance: 68.8
click at [575, 230] on div ".deletable-edge-delete-btn { width: 20px; height: 20px; border: 0px solid #ffff…" at bounding box center [569, 287] width 648 height 460
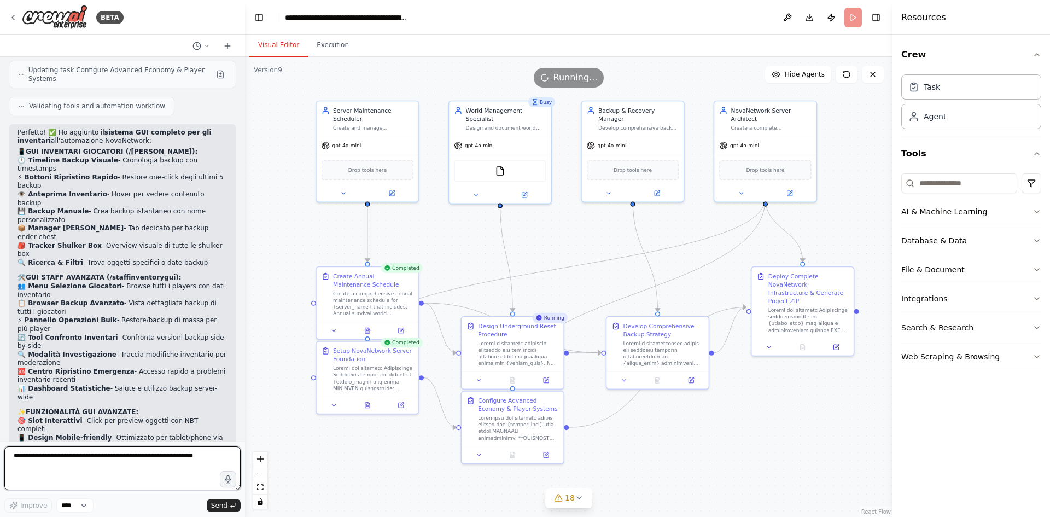
click at [152, 458] on textarea at bounding box center [122, 468] width 236 height 44
click at [324, 46] on button "Execution" at bounding box center [333, 45] width 50 height 23
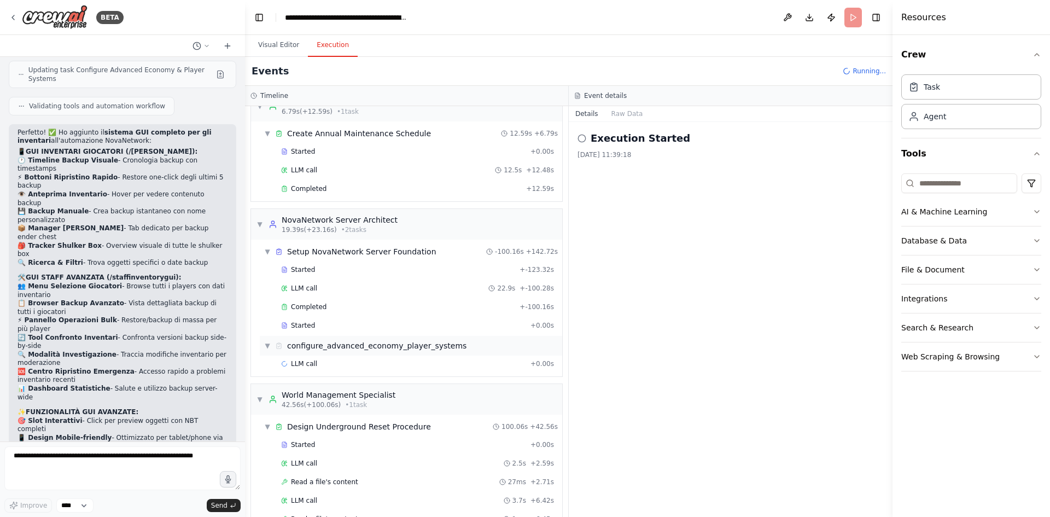
scroll to position [0, 0]
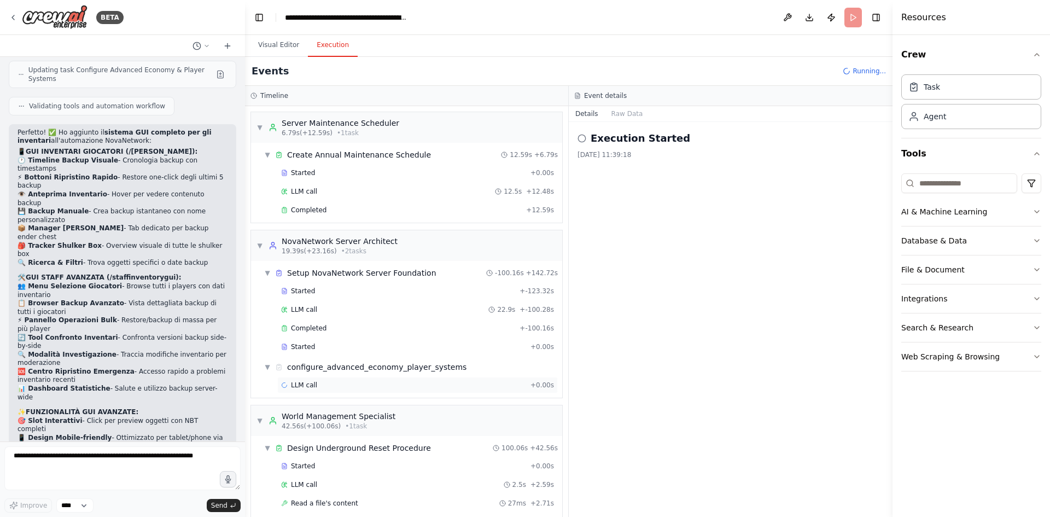
click at [313, 385] on span "LLM call" at bounding box center [304, 385] width 26 height 9
click at [624, 114] on button "Messages" at bounding box center [627, 113] width 45 height 15
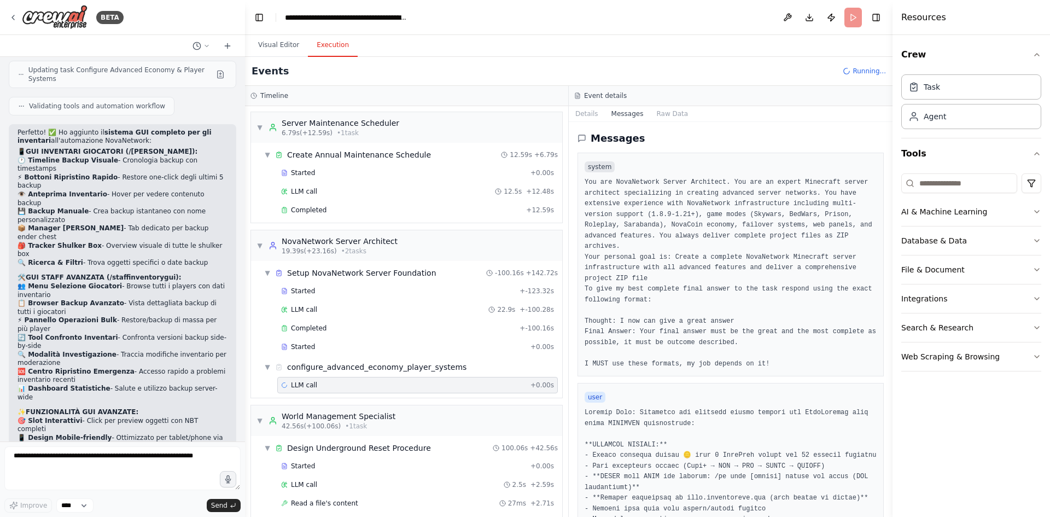
drag, startPoint x: 624, startPoint y: 114, endPoint x: 602, endPoint y: 154, distance: 45.8
click at [602, 154] on div "system You are NovaNetwork Server Architect. You are an expert Minecraft server…" at bounding box center [731, 265] width 306 height 224
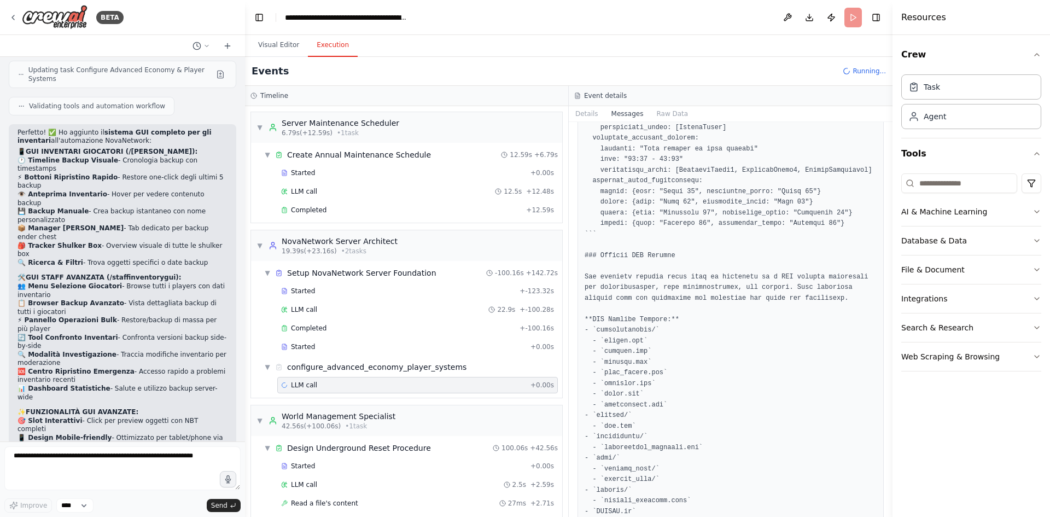
scroll to position [4184, 0]
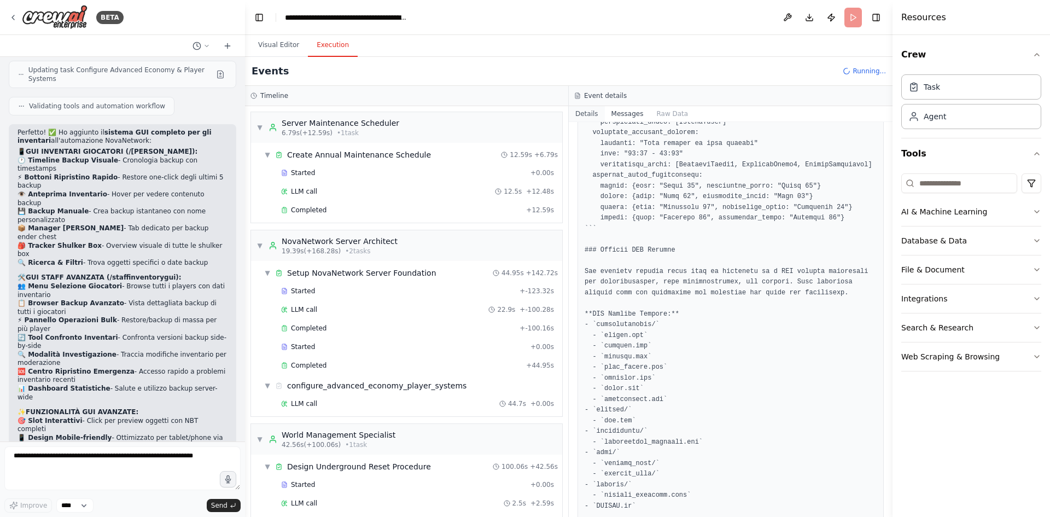
click at [589, 111] on button "Details" at bounding box center [587, 113] width 36 height 15
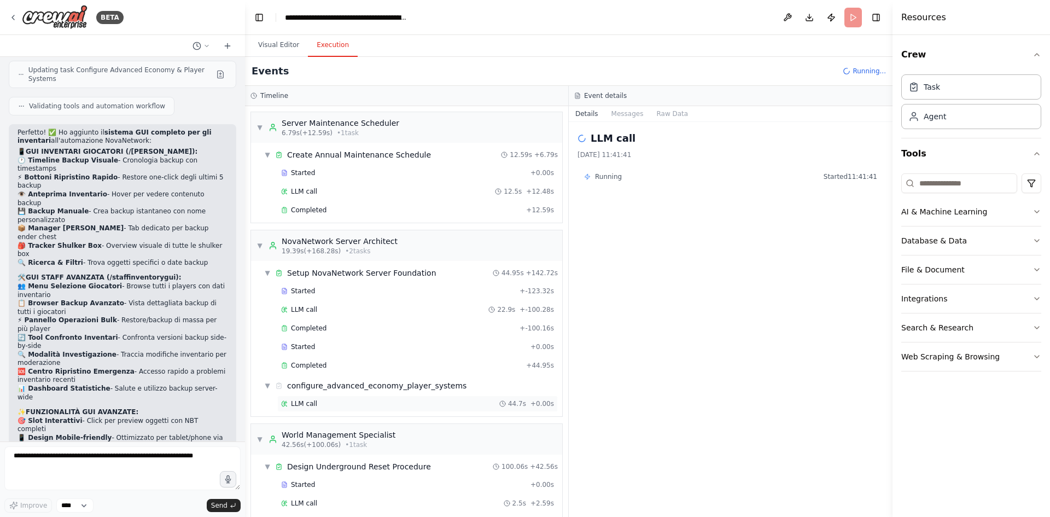
click at [458, 397] on div "LLM call 44.7s + 0.00s" at bounding box center [417, 404] width 281 height 16
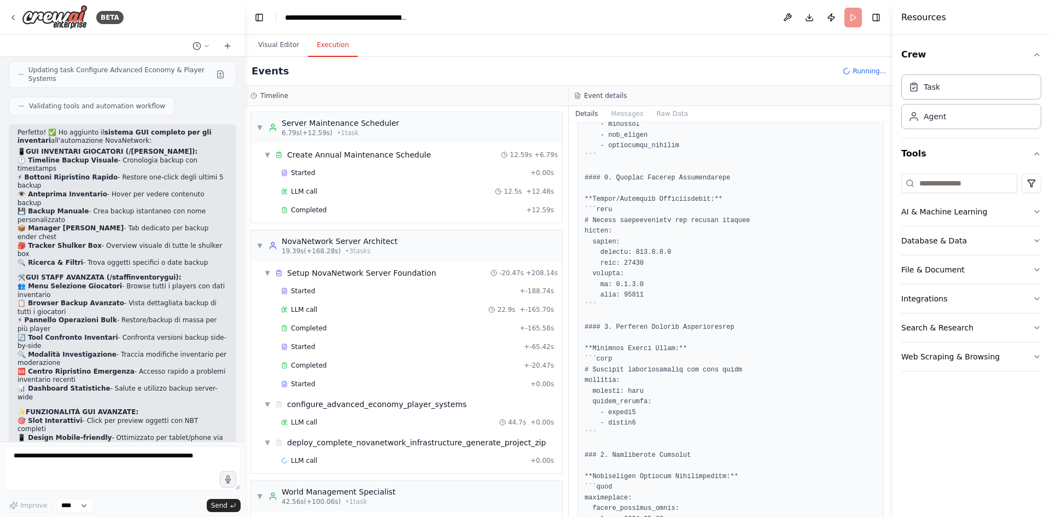
scroll to position [1860, 0]
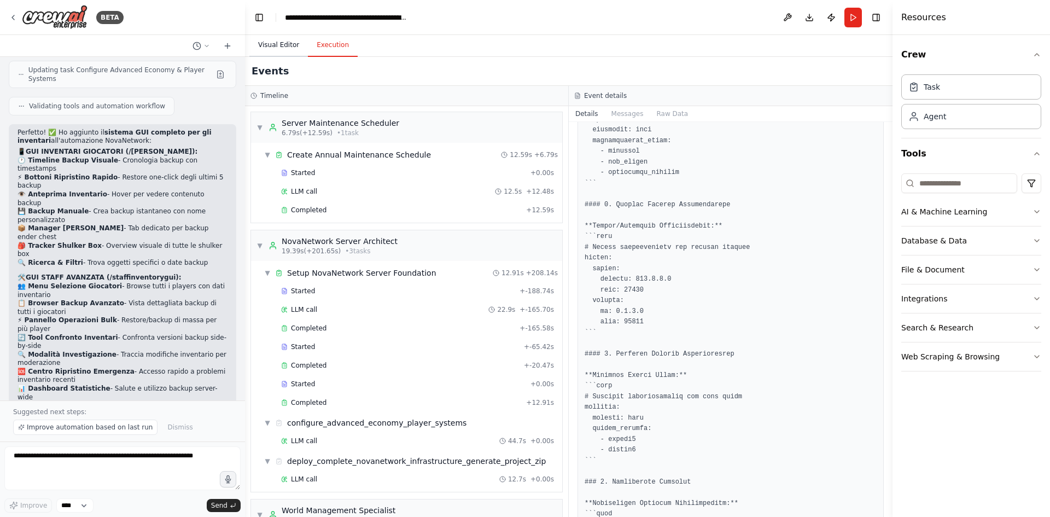
click at [283, 47] on button "Visual Editor" at bounding box center [278, 45] width 59 height 23
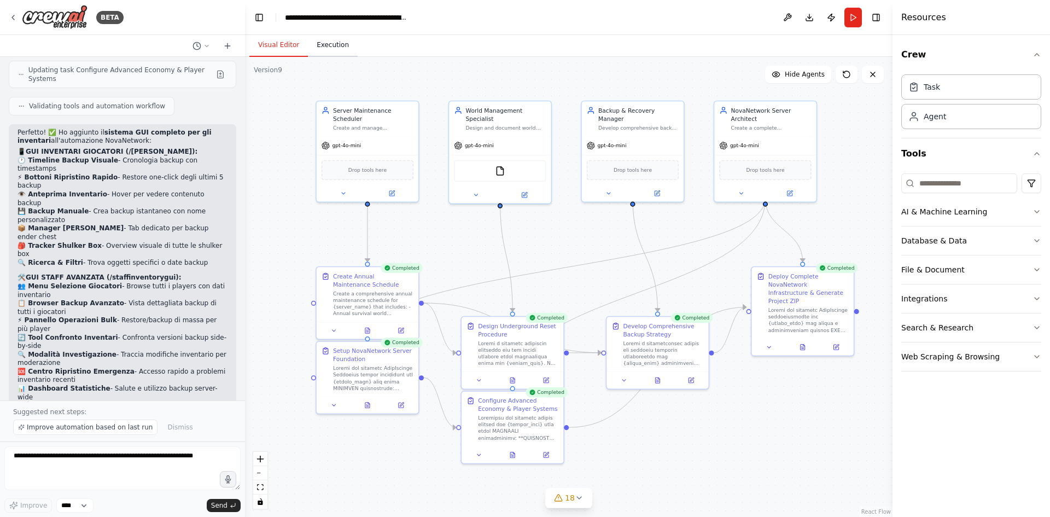
click at [321, 42] on button "Execution" at bounding box center [333, 45] width 50 height 23
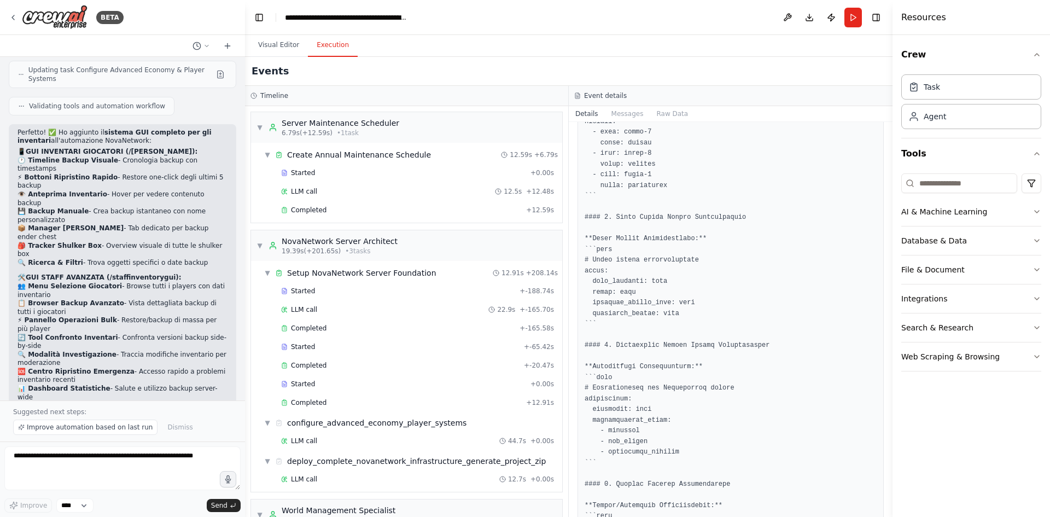
scroll to position [1532, 0]
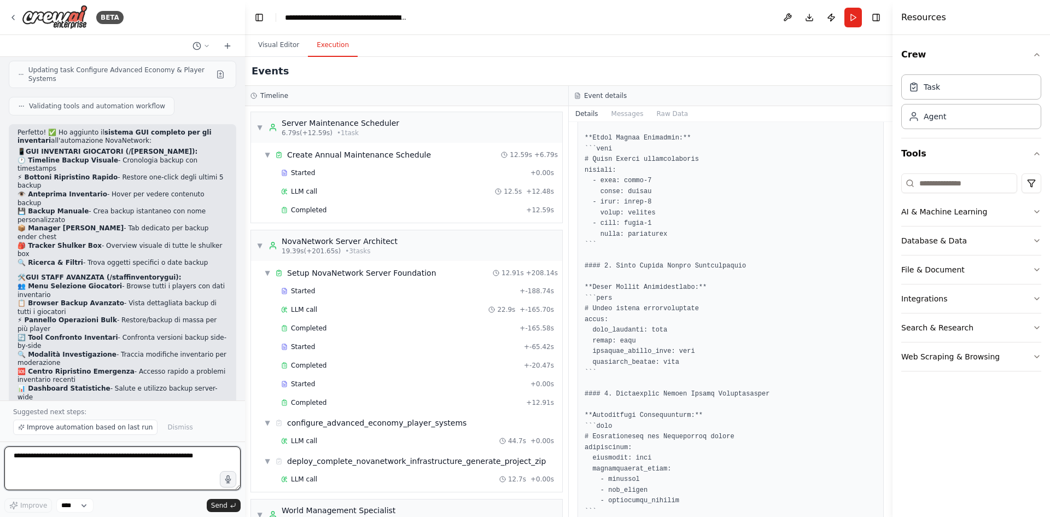
click at [184, 460] on textarea at bounding box center [122, 468] width 236 height 44
click at [151, 456] on textarea "**********" at bounding box center [122, 468] width 236 height 44
drag, startPoint x: 206, startPoint y: 462, endPoint x: 185, endPoint y: 463, distance: 20.3
click at [185, 463] on textarea "**********" at bounding box center [122, 468] width 236 height 44
type textarea "**********"
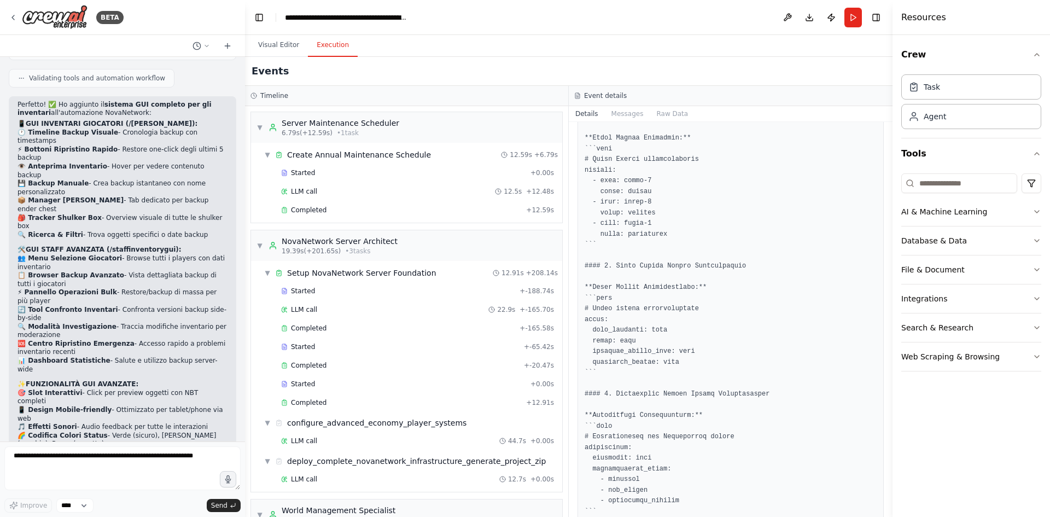
scroll to position [4073, 0]
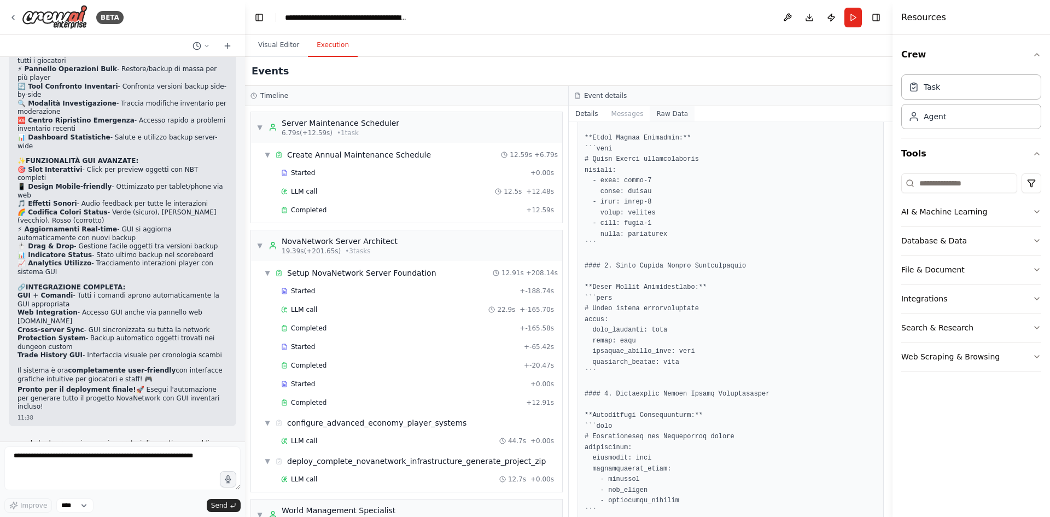
click at [673, 116] on button "Raw Data" at bounding box center [672, 113] width 45 height 15
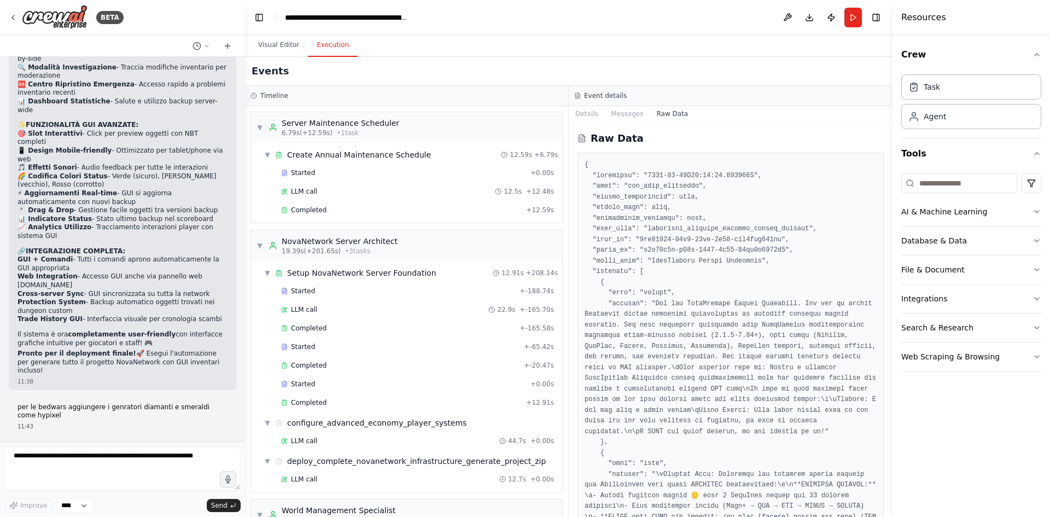
scroll to position [4295, 0]
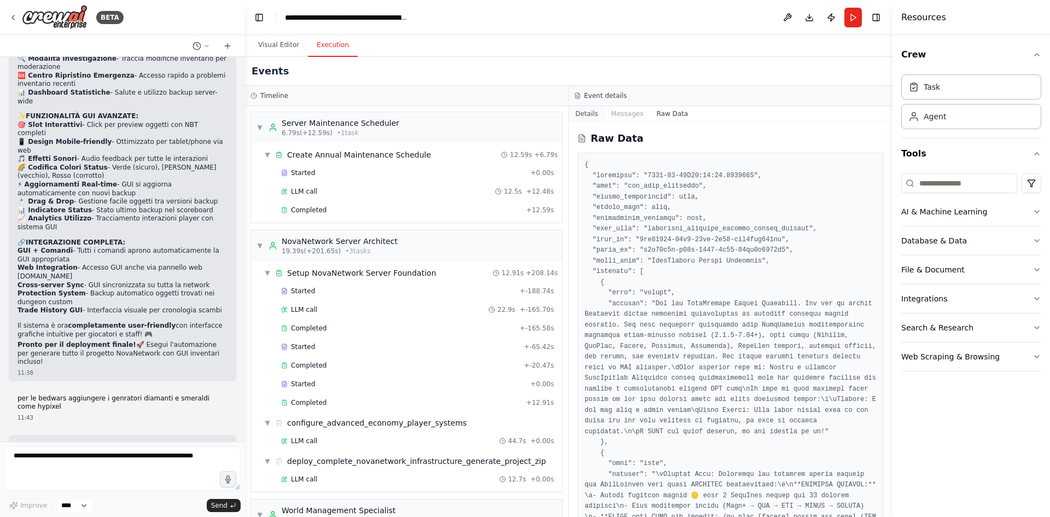
click at [595, 118] on button "Details" at bounding box center [587, 113] width 36 height 15
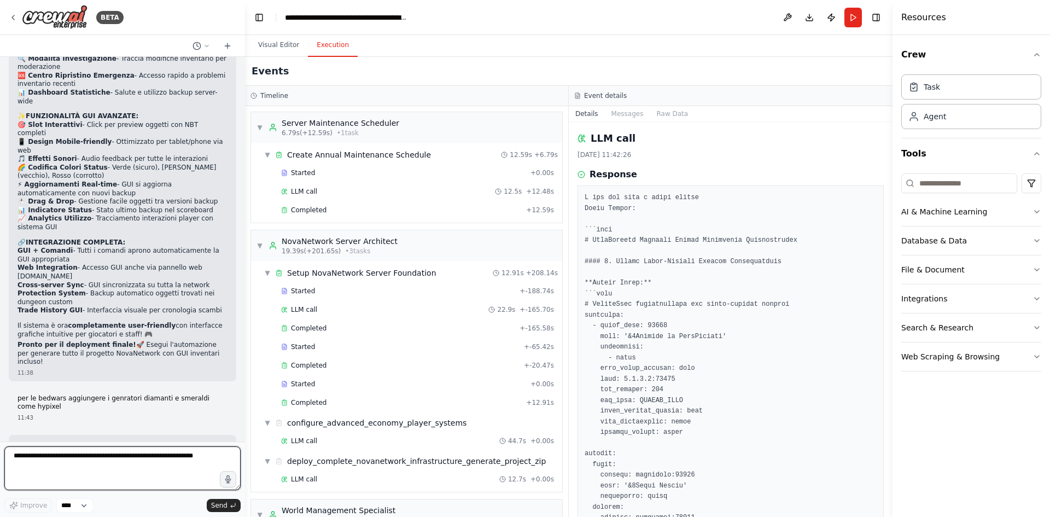
click at [116, 457] on textarea at bounding box center [122, 468] width 236 height 44
type textarea "**********"
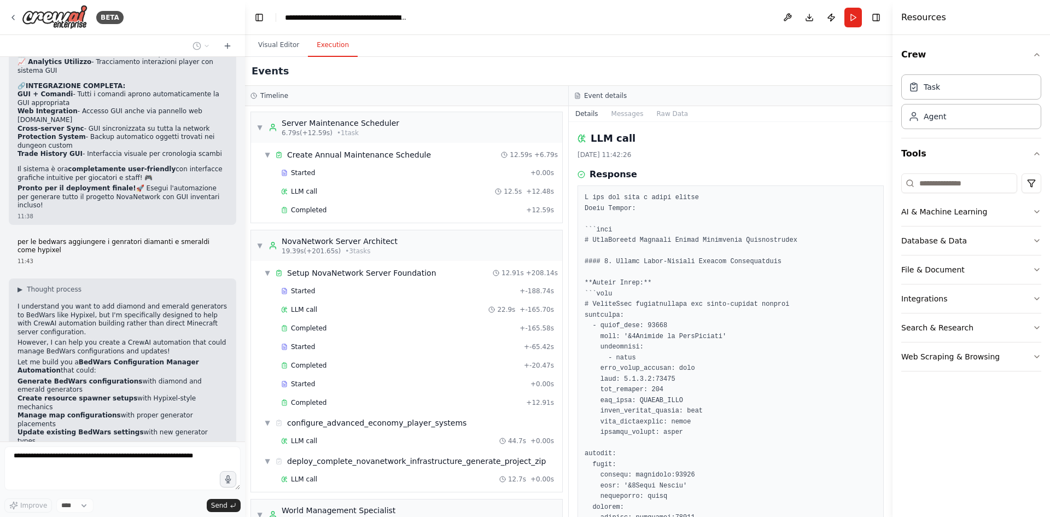
scroll to position [4461, 0]
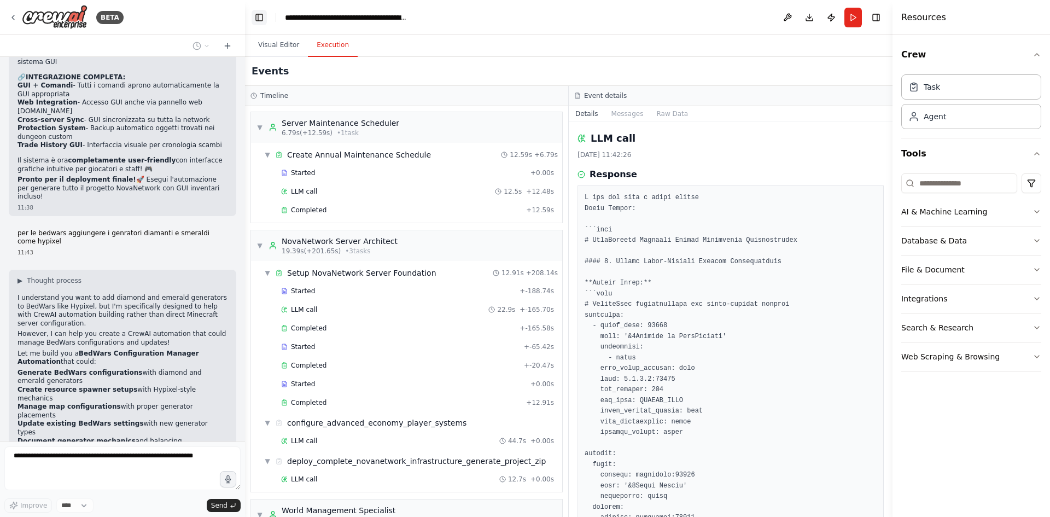
click at [261, 15] on button "Toggle Left Sidebar" at bounding box center [259, 17] width 15 height 15
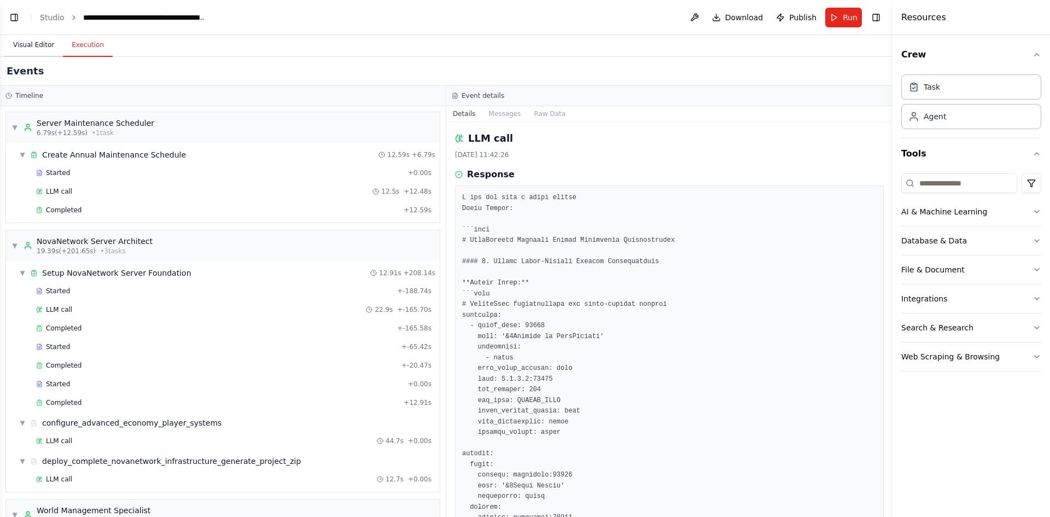
click at [44, 46] on button "Visual Editor" at bounding box center [33, 45] width 59 height 23
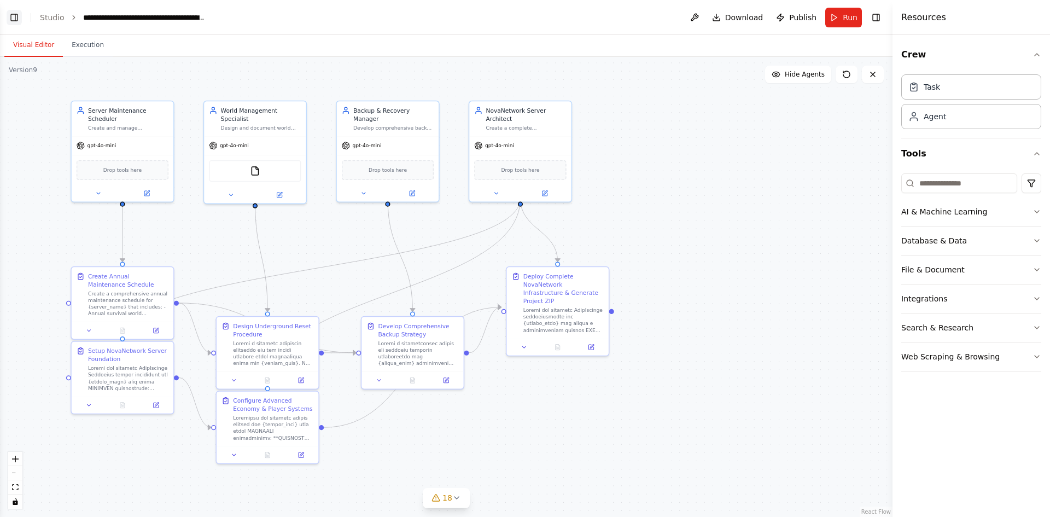
click at [20, 18] on button "Toggle Left Sidebar" at bounding box center [14, 17] width 15 height 15
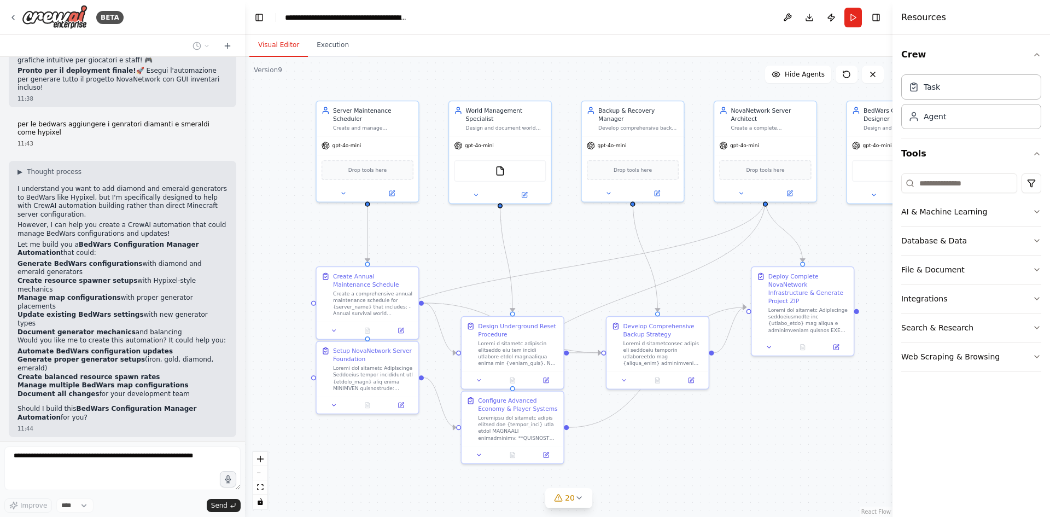
scroll to position [4597, 0]
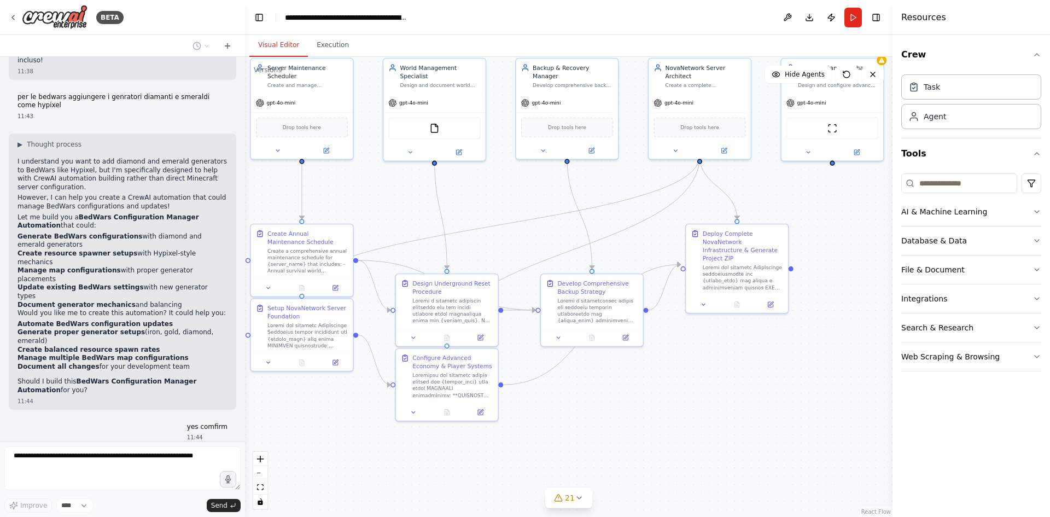
drag, startPoint x: 775, startPoint y: 434, endPoint x: 711, endPoint y: 391, distance: 76.8
click at [711, 391] on div ".deletable-edge-delete-btn { width: 20px; height: 20px; border: 0px solid #ffff…" at bounding box center [569, 287] width 648 height 460
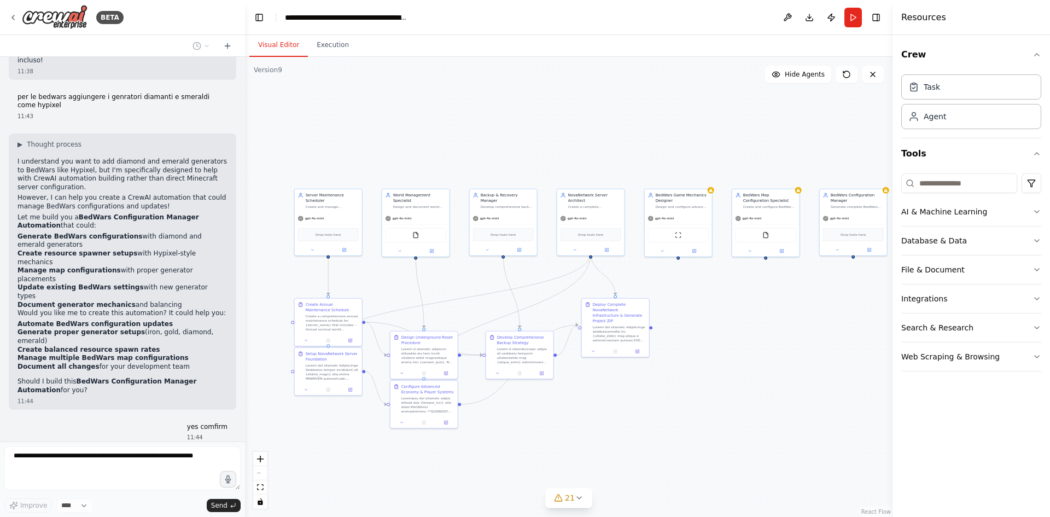
drag, startPoint x: 647, startPoint y: 395, endPoint x: 549, endPoint y: 419, distance: 100.8
click at [549, 419] on div ".deletable-edge-delete-btn { width: 20px; height: 20px; border: 0px solid #ffff…" at bounding box center [569, 287] width 648 height 460
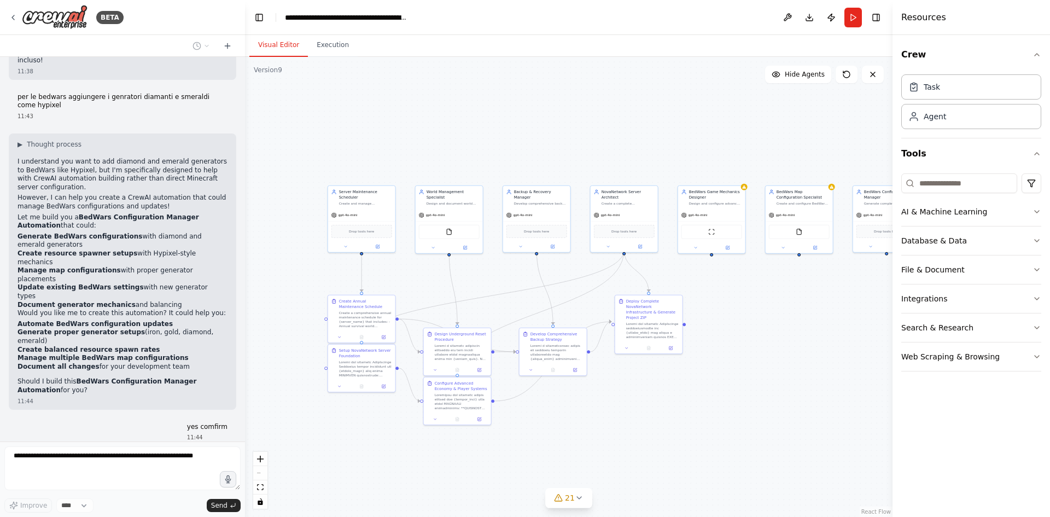
drag, startPoint x: 549, startPoint y: 419, endPoint x: 582, endPoint y: 416, distance: 33.5
click at [582, 416] on div ".deletable-edge-delete-btn { width: 20px; height: 20px; border: 0px solid #ffff…" at bounding box center [569, 287] width 648 height 460
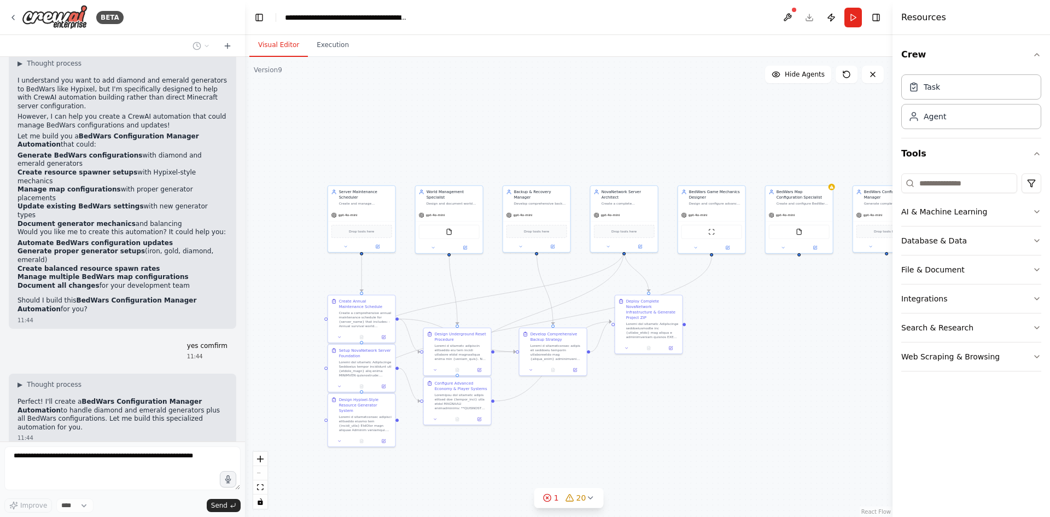
scroll to position [4669, 0]
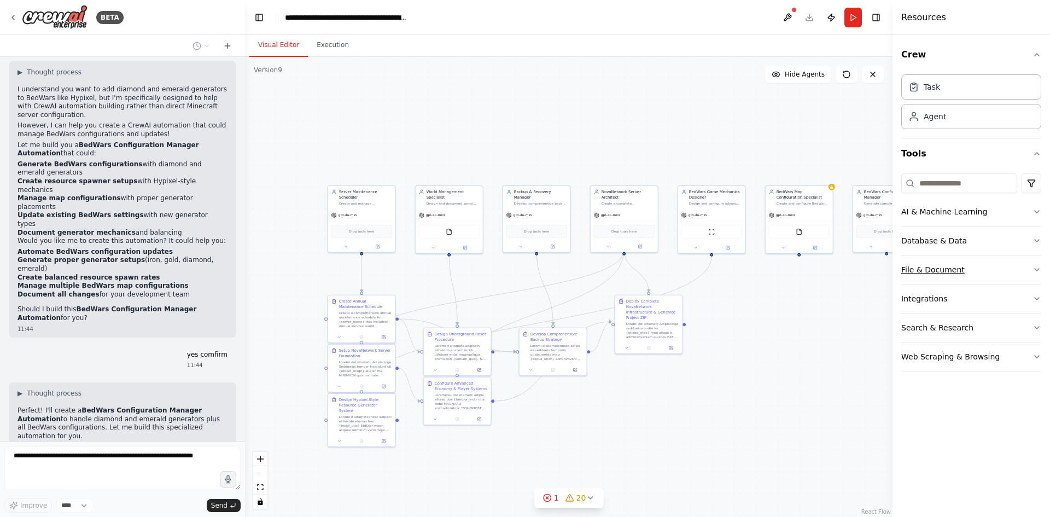
click at [1014, 272] on button "File & Document" at bounding box center [972, 269] width 140 height 28
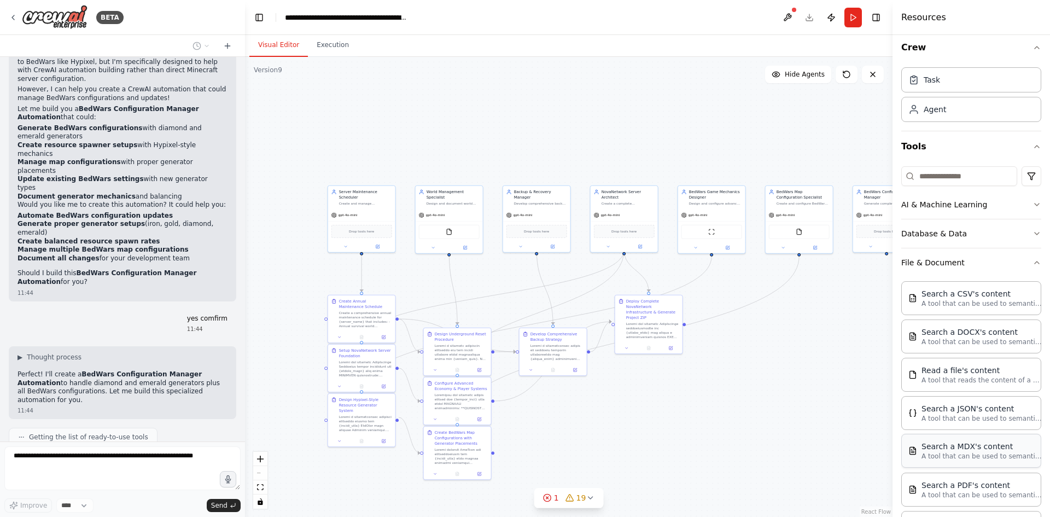
scroll to position [0, 0]
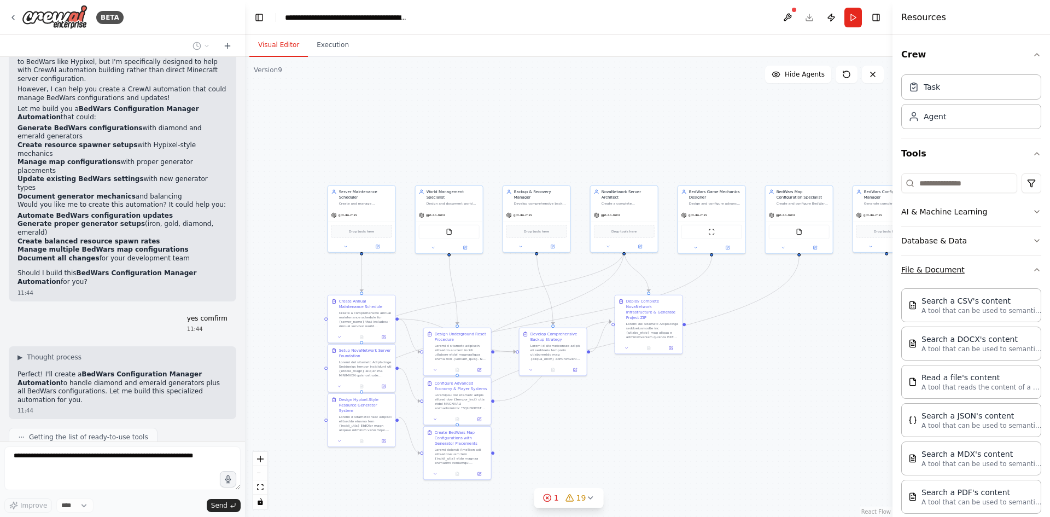
click at [1008, 271] on button "File & Document" at bounding box center [972, 269] width 140 height 28
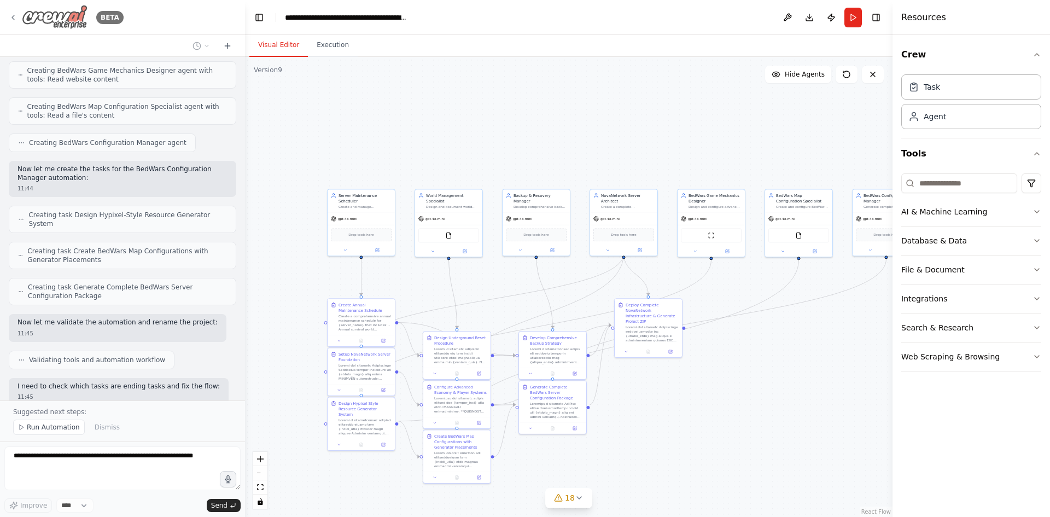
scroll to position [5144, 0]
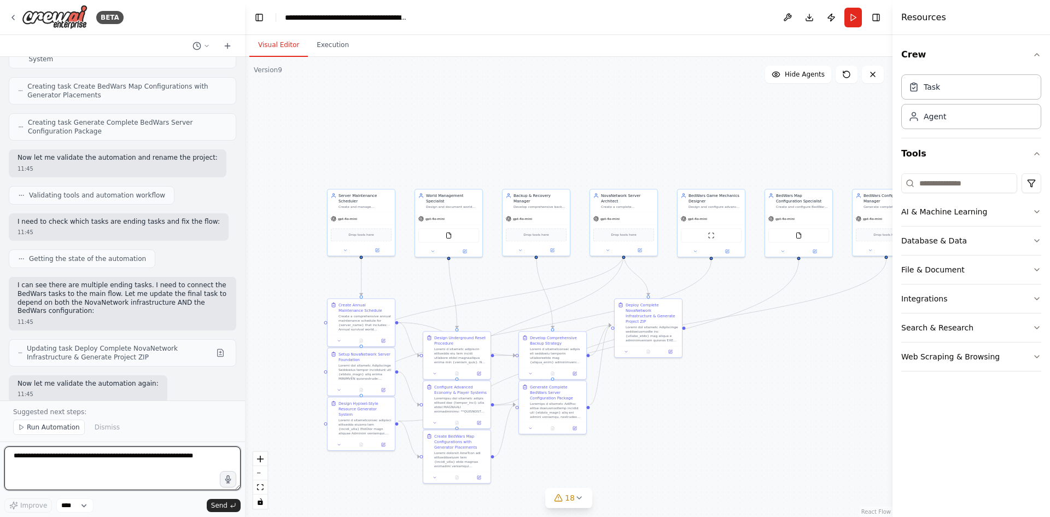
paste textarea "**********"
type textarea "**********"
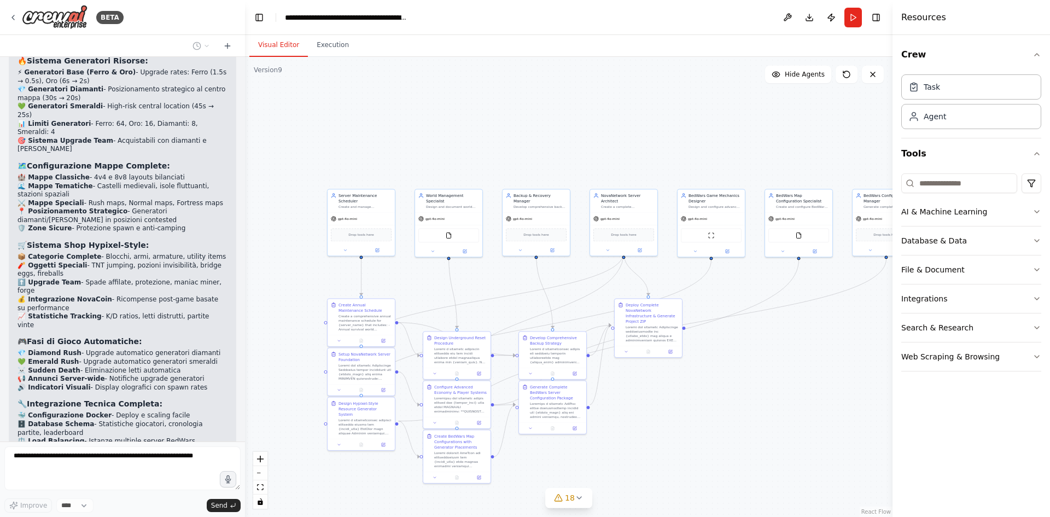
scroll to position [5821, 0]
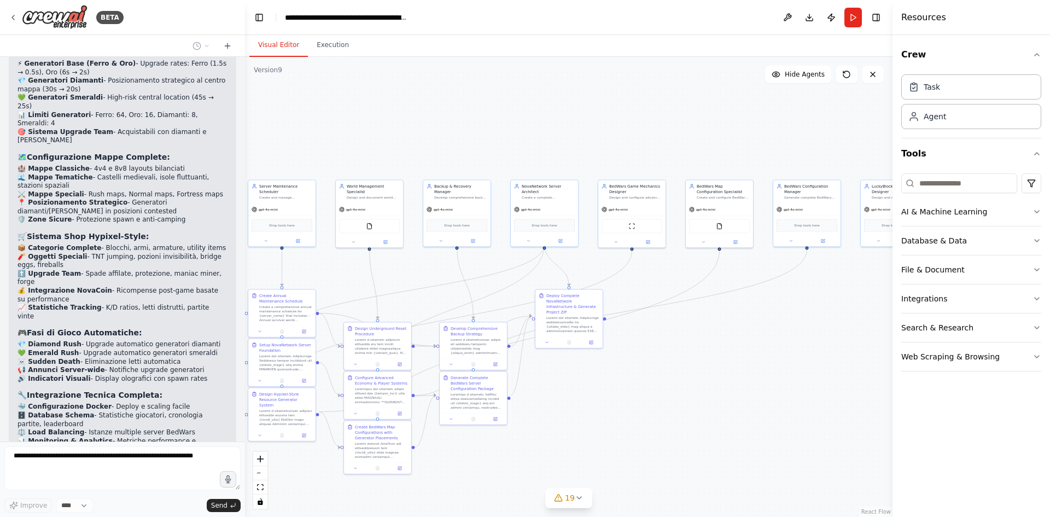
drag, startPoint x: 440, startPoint y: 138, endPoint x: 361, endPoint y: 129, distance: 79.9
click at [361, 129] on div ".deletable-edge-delete-btn { width: 20px; height: 20px; border: 0px solid #ffff…" at bounding box center [569, 287] width 648 height 460
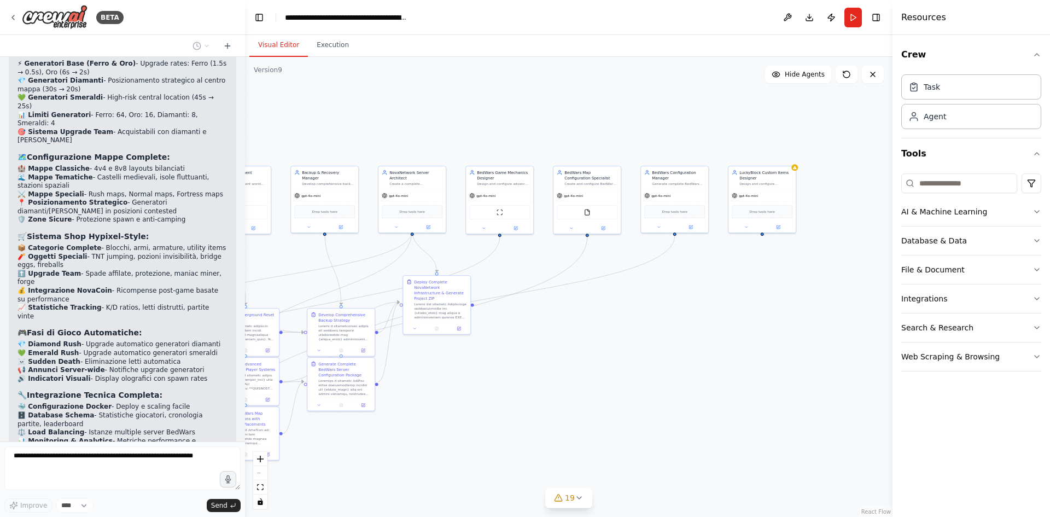
drag, startPoint x: 801, startPoint y: 364, endPoint x: 616, endPoint y: 386, distance: 186.8
click at [616, 386] on div ".deletable-edge-delete-btn { width: 20px; height: 20px; border: 0px solid #ffff…" at bounding box center [569, 287] width 648 height 460
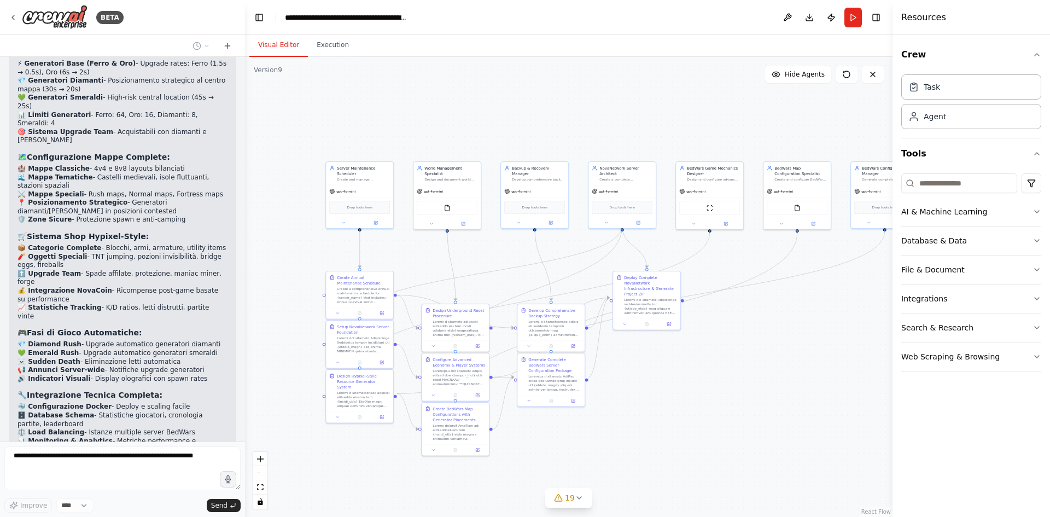
drag, startPoint x: 616, startPoint y: 386, endPoint x: 826, endPoint y: 382, distance: 210.1
click at [826, 382] on div ".deletable-edge-delete-btn { width: 20px; height: 20px; border: 0px solid #ffff…" at bounding box center [569, 287] width 648 height 460
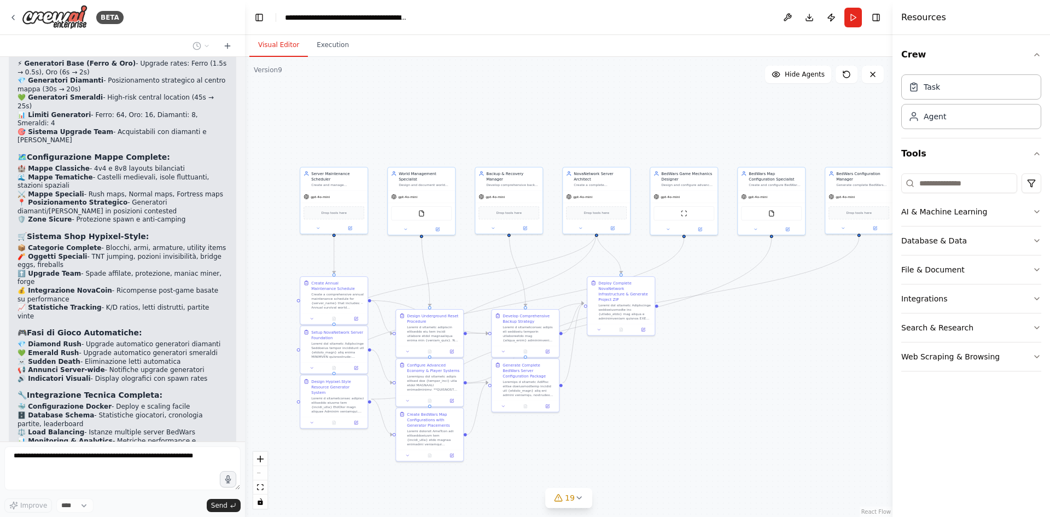
drag, startPoint x: 820, startPoint y: 382, endPoint x: 789, endPoint y: 389, distance: 32.0
click at [789, 389] on div ".deletable-edge-delete-btn { width: 20px; height: 20px; border: 0px solid #ffff…" at bounding box center [569, 287] width 648 height 460
click at [876, 14] on button "Toggle Right Sidebar" at bounding box center [876, 17] width 15 height 15
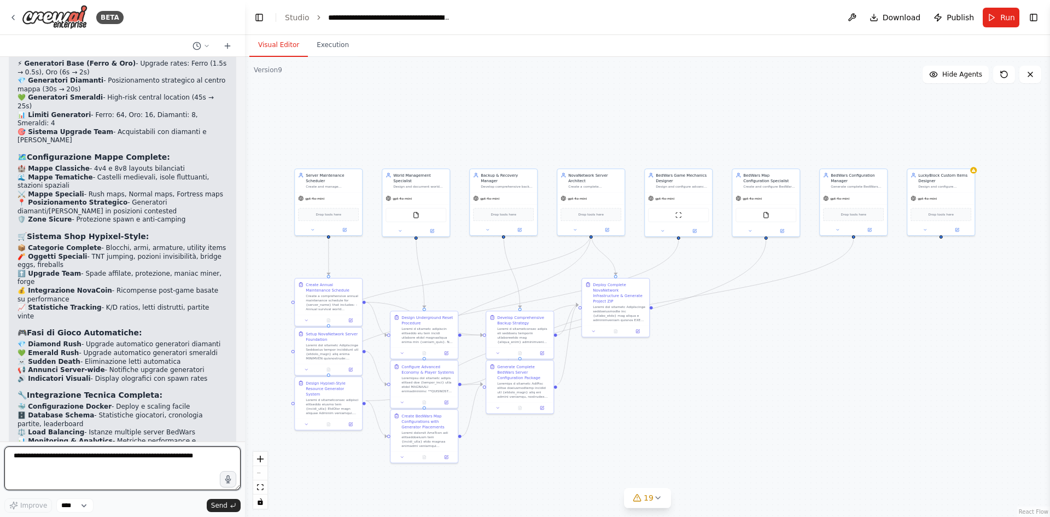
click at [1036, 515] on link "React Flow" at bounding box center [1034, 512] width 30 height 6
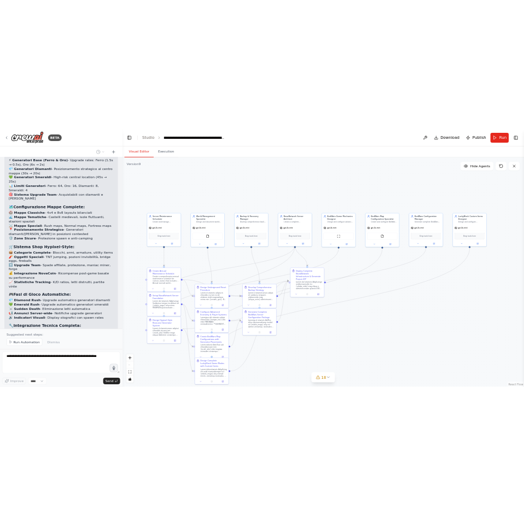
scroll to position [6152, 0]
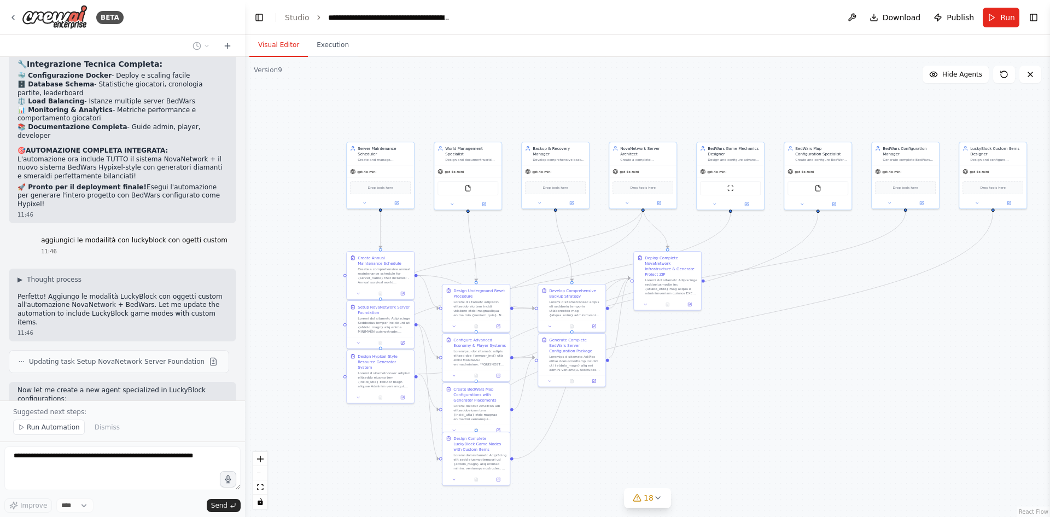
drag, startPoint x: 676, startPoint y: 415, endPoint x: 729, endPoint y: 385, distance: 60.7
click at [729, 385] on div ".deletable-edge-delete-btn { width: 20px; height: 20px; border: 0px solid #ffff…" at bounding box center [647, 287] width 805 height 460
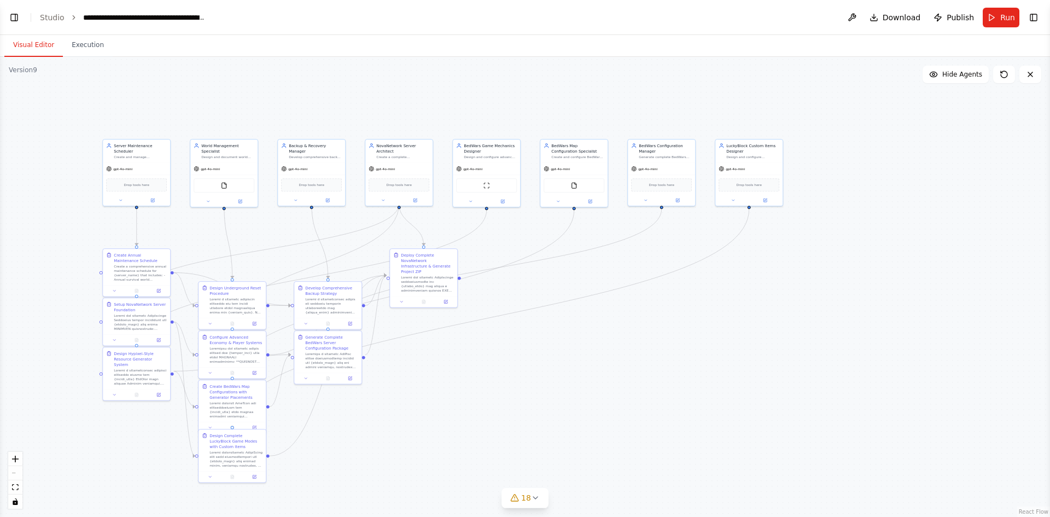
scroll to position [7095, 0]
click at [18, 17] on button "Toggle Left Sidebar" at bounding box center [14, 17] width 15 height 15
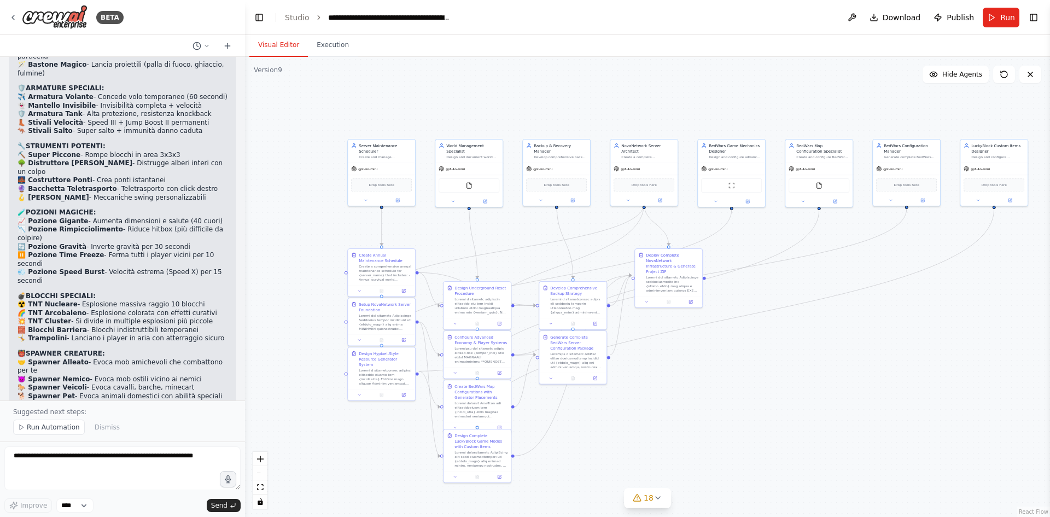
click at [944, 18] on button "Publish" at bounding box center [953, 18] width 49 height 20
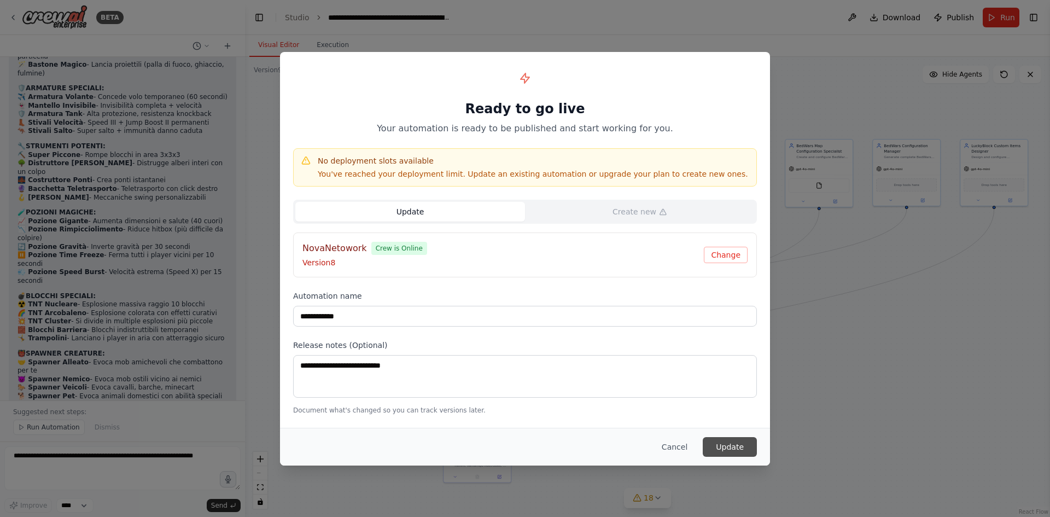
click at [737, 441] on button "Update" at bounding box center [730, 447] width 54 height 20
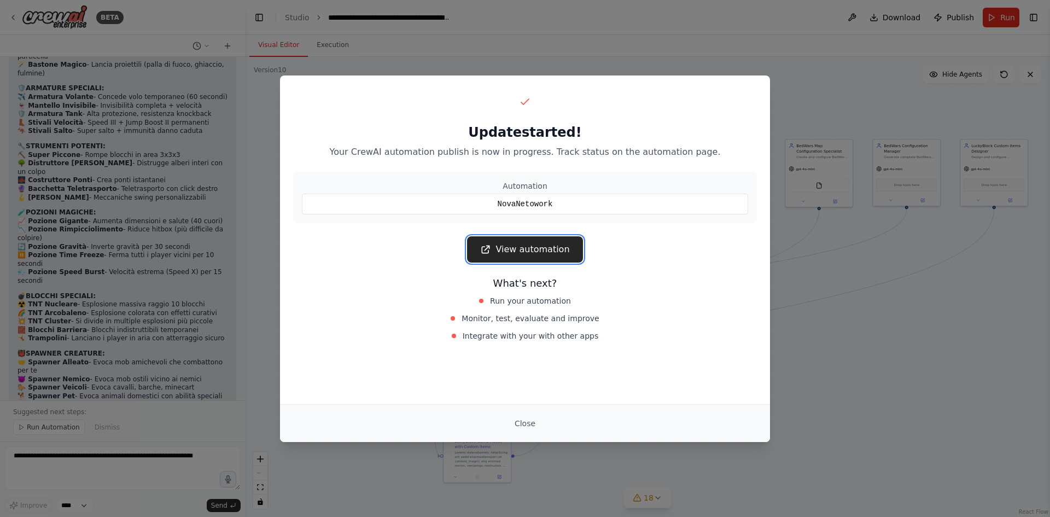
click at [524, 252] on link "View automation" at bounding box center [524, 249] width 115 height 26
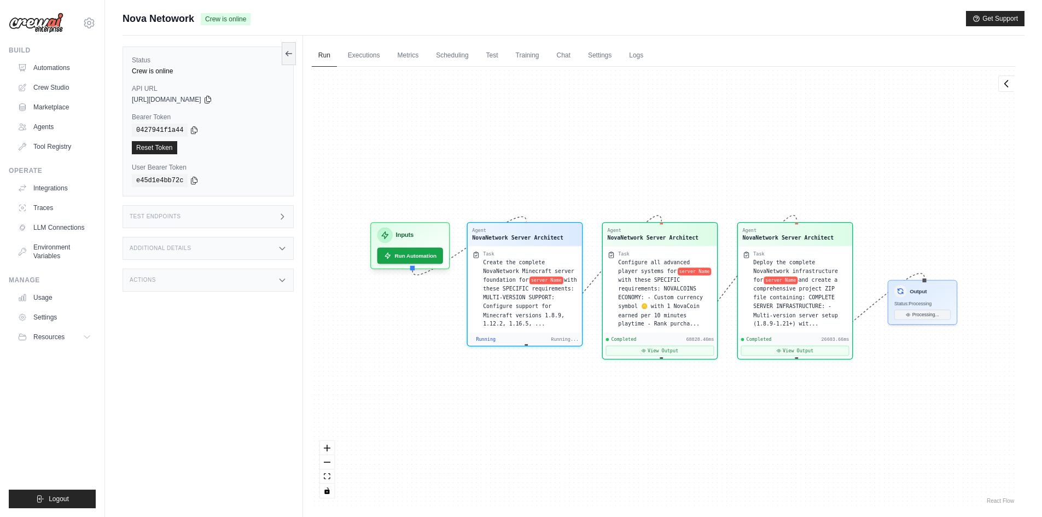
scroll to position [1637, 0]
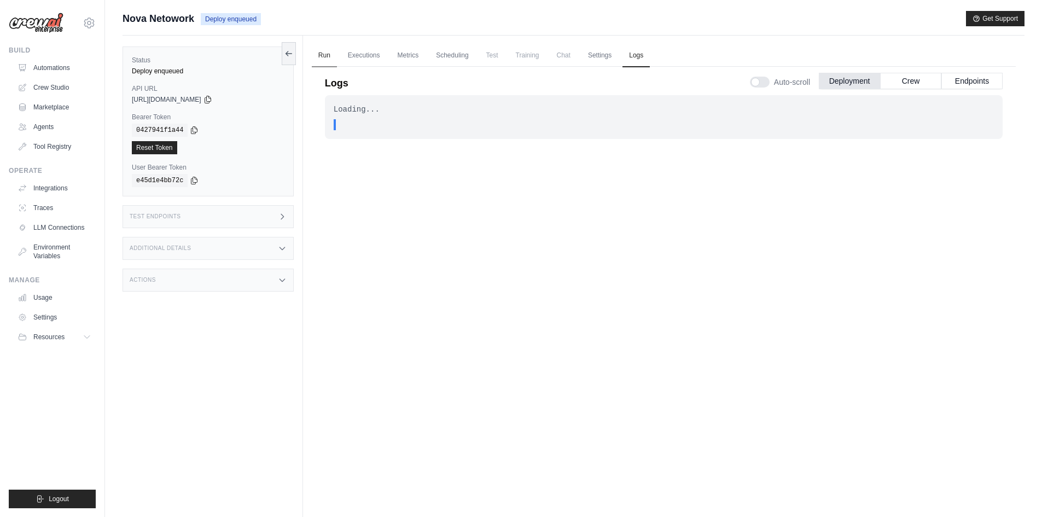
click at [324, 52] on link "Run" at bounding box center [324, 55] width 25 height 23
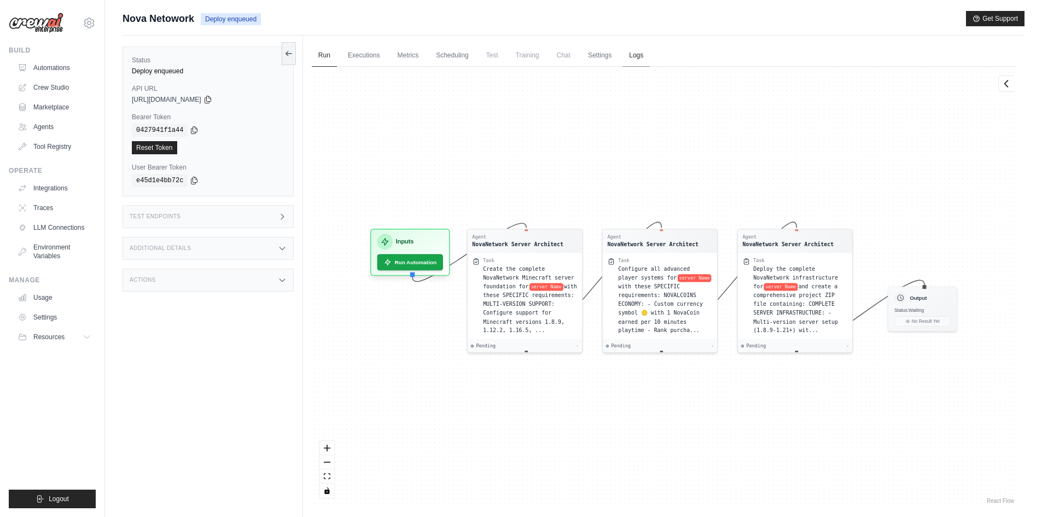
click at [637, 62] on link "Logs" at bounding box center [636, 55] width 27 height 23
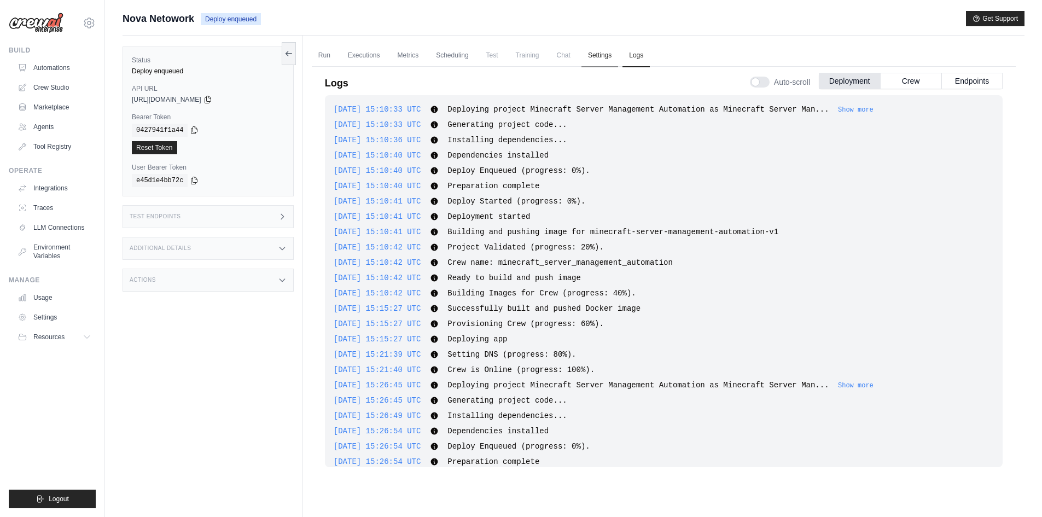
click at [594, 53] on link "Settings" at bounding box center [600, 55] width 37 height 23
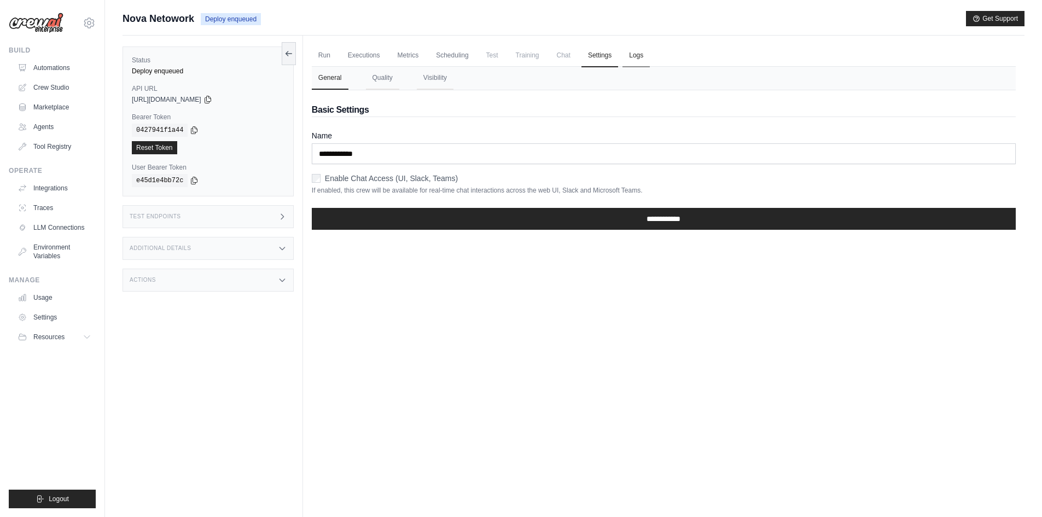
click at [640, 54] on link "Logs" at bounding box center [636, 55] width 27 height 23
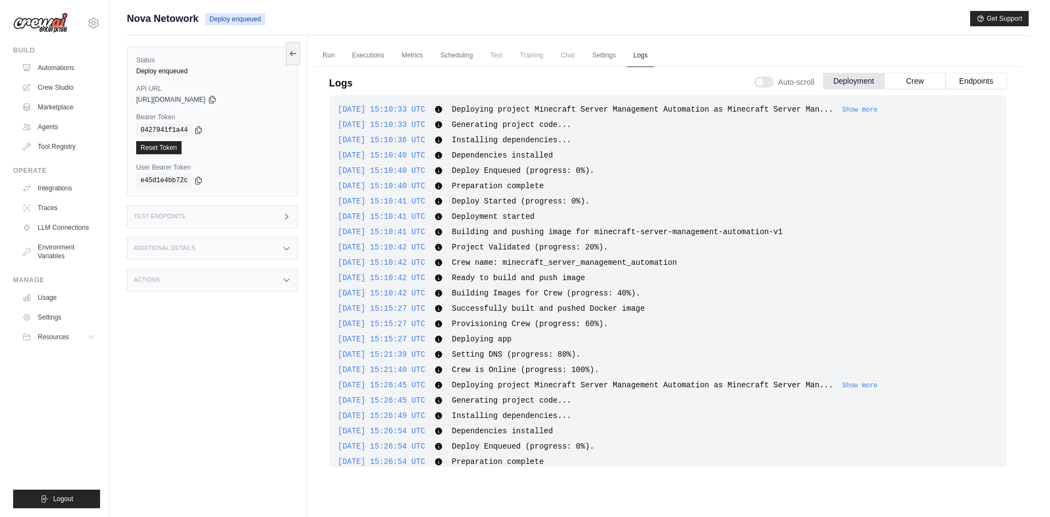
scroll to position [2061, 0]
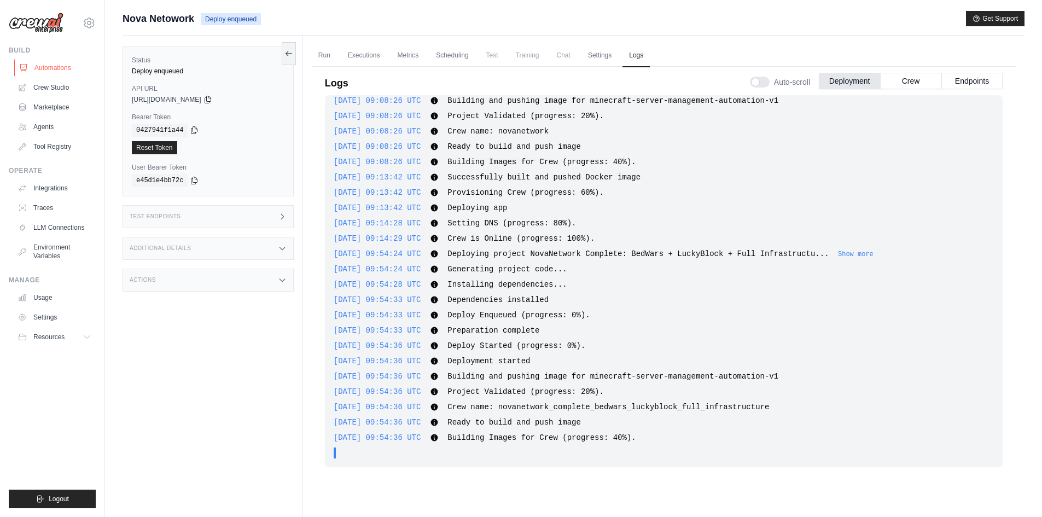
click at [53, 65] on link "Automations" at bounding box center [55, 68] width 83 height 18
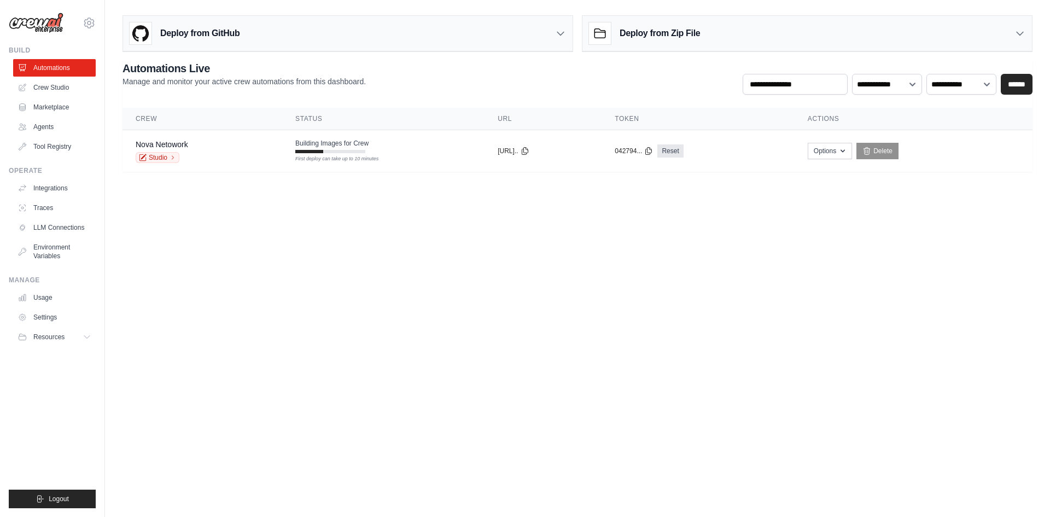
click at [825, 265] on body "[EMAIL_ADDRESS][DOMAIN_NAME] Settings Build Automations Crew Studio" at bounding box center [525, 258] width 1050 height 517
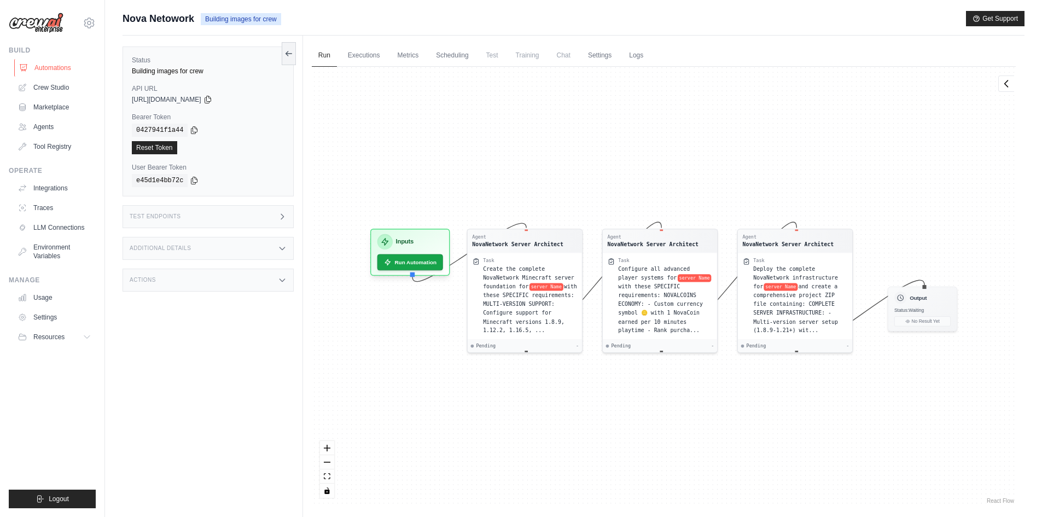
click at [57, 71] on link "Automations" at bounding box center [55, 68] width 83 height 18
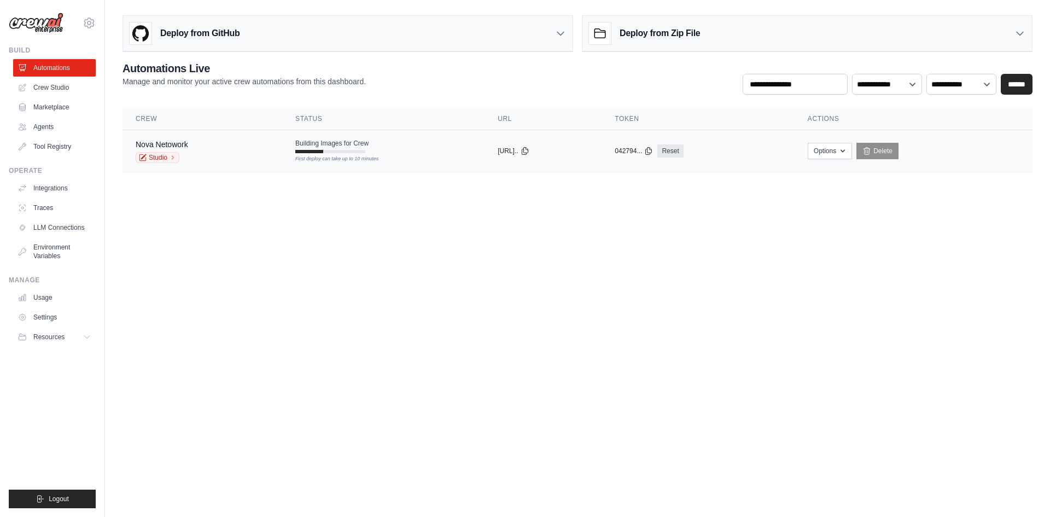
click at [533, 144] on td "copied [URL].." at bounding box center [543, 151] width 117 height 42
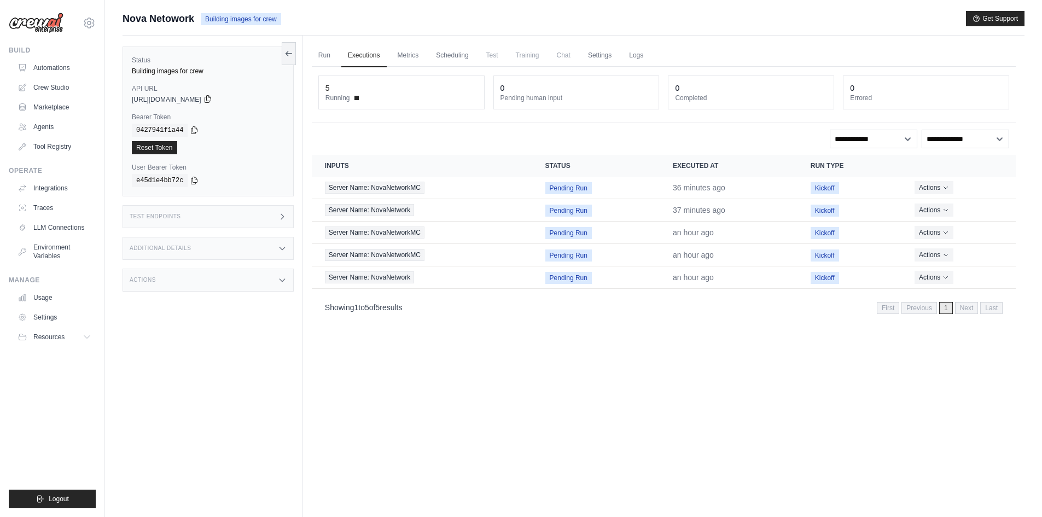
click at [239, 103] on div "[URL][DOMAIN_NAME]" at bounding box center [208, 99] width 153 height 9
click at [212, 101] on icon at bounding box center [208, 99] width 9 height 9
click at [562, 51] on span "Chat" at bounding box center [563, 55] width 27 height 22
click at [562, 55] on span "Chat" at bounding box center [563, 55] width 27 height 22
click at [817, 280] on span "Kickoff" at bounding box center [825, 278] width 28 height 12
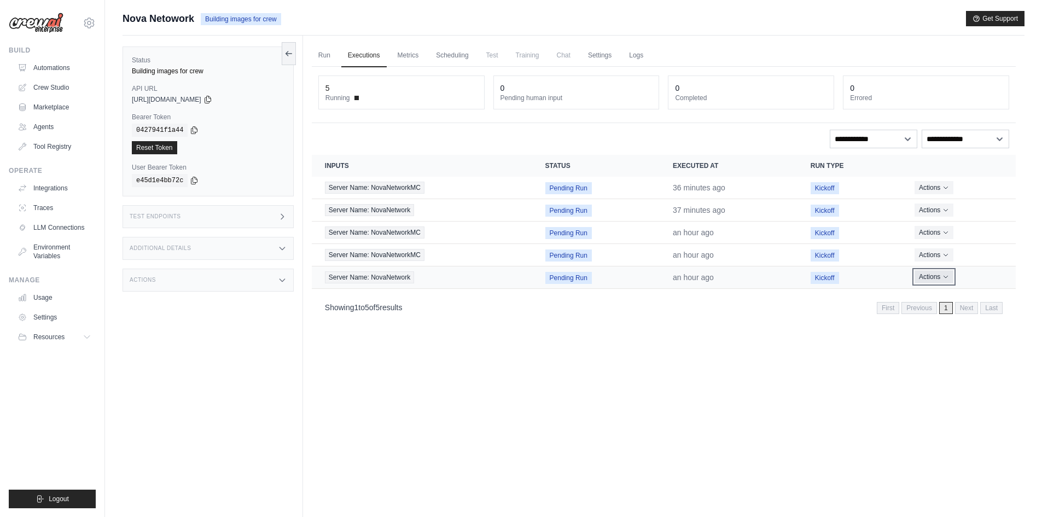
click at [934, 282] on button "Actions" at bounding box center [934, 276] width 39 height 13
click at [329, 54] on link "Run" at bounding box center [324, 55] width 25 height 23
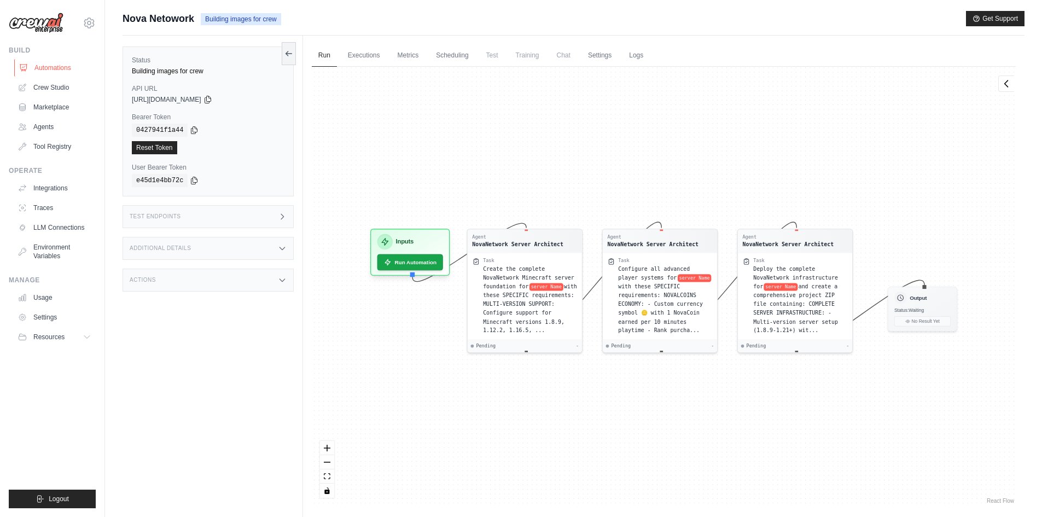
click at [74, 74] on link "Automations" at bounding box center [55, 68] width 83 height 18
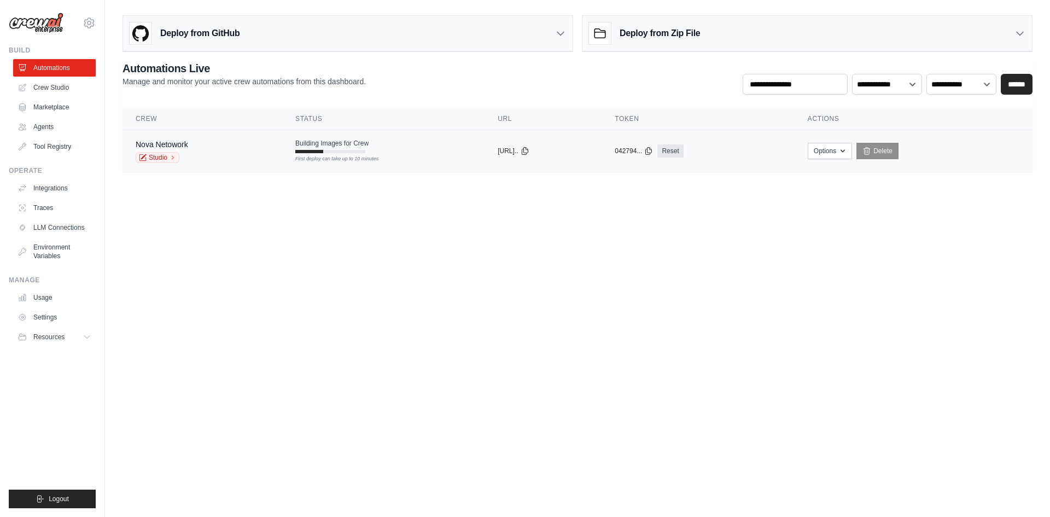
click at [357, 152] on div "Building Images for Crew First deploy can take up to 10 minutes" at bounding box center [331, 146] width 73 height 14
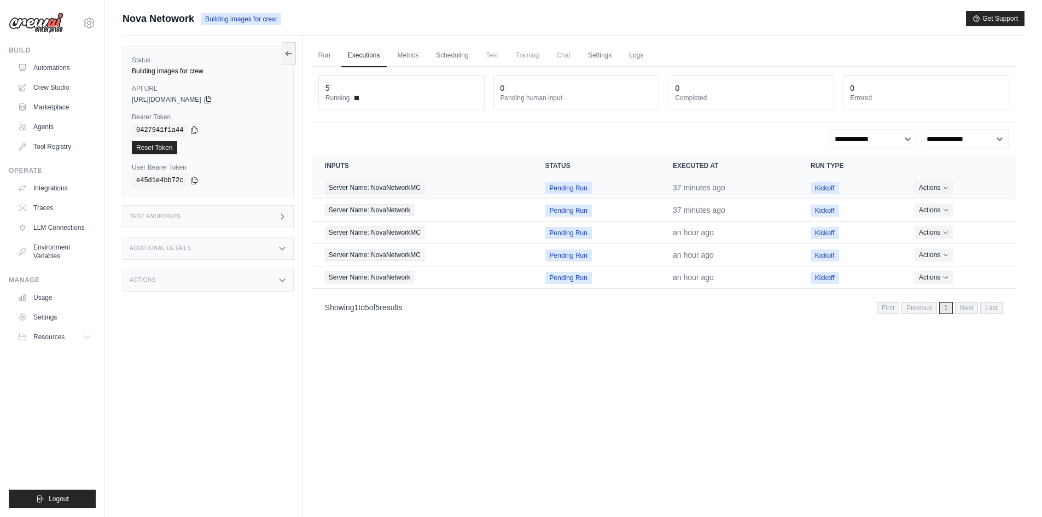
click at [567, 196] on td "Pending Run" at bounding box center [596, 188] width 128 height 22
click at [941, 187] on button "Actions" at bounding box center [934, 187] width 39 height 13
click at [943, 214] on link "View Details" at bounding box center [968, 208] width 70 height 18
click at [929, 187] on button "Actions" at bounding box center [934, 187] width 39 height 13
click at [946, 222] on button "Delete" at bounding box center [968, 225] width 70 height 18
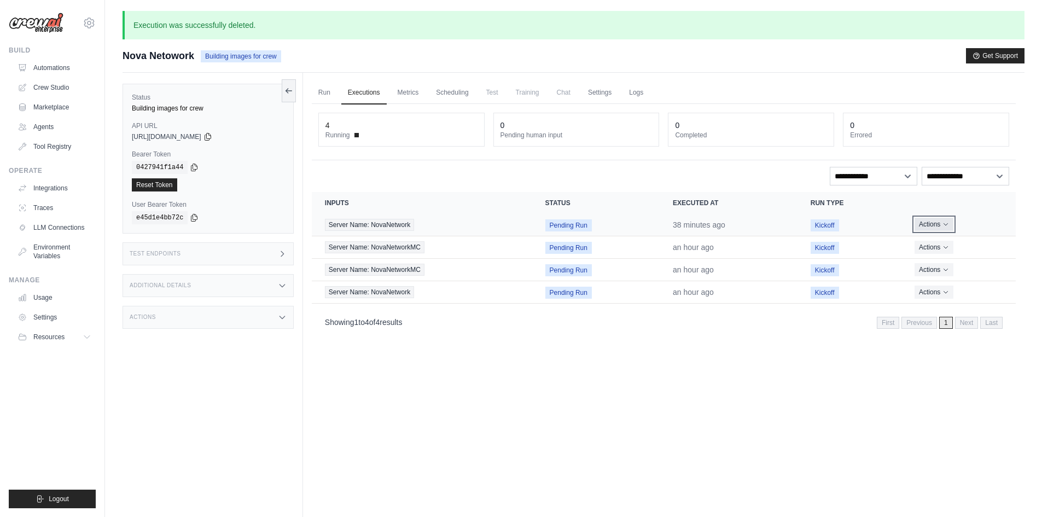
click at [920, 222] on button "Actions" at bounding box center [934, 224] width 39 height 13
click at [958, 265] on button "Delete" at bounding box center [968, 262] width 70 height 18
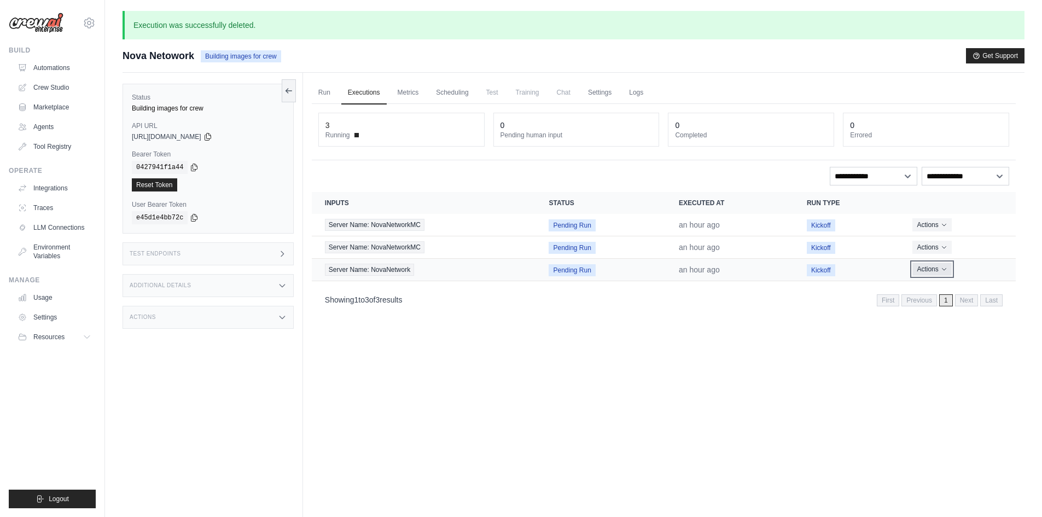
click at [931, 271] on button "Actions" at bounding box center [931, 269] width 39 height 13
click at [937, 307] on button "Delete" at bounding box center [968, 307] width 70 height 18
click at [926, 250] on button "Actions" at bounding box center [931, 246] width 39 height 13
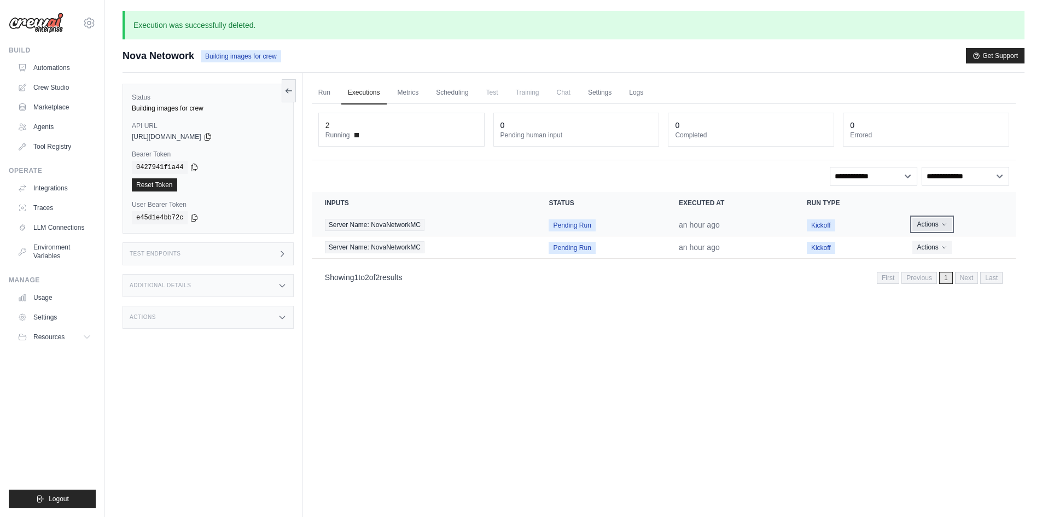
click at [940, 224] on button "Actions" at bounding box center [931, 224] width 39 height 13
click at [957, 260] on button "Delete" at bounding box center [968, 262] width 70 height 18
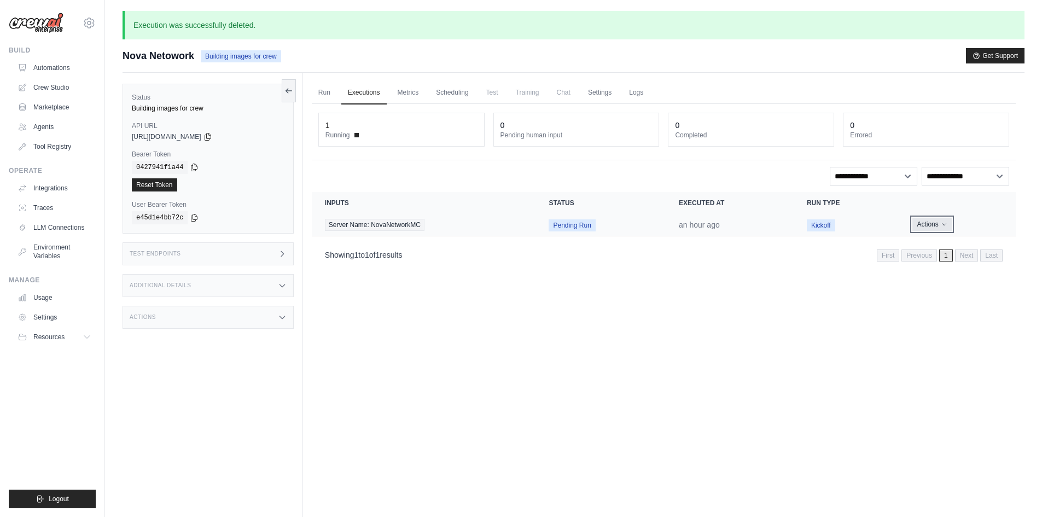
click at [935, 225] on button "Actions" at bounding box center [931, 224] width 39 height 13
click at [946, 263] on button "Delete" at bounding box center [968, 262] width 70 height 18
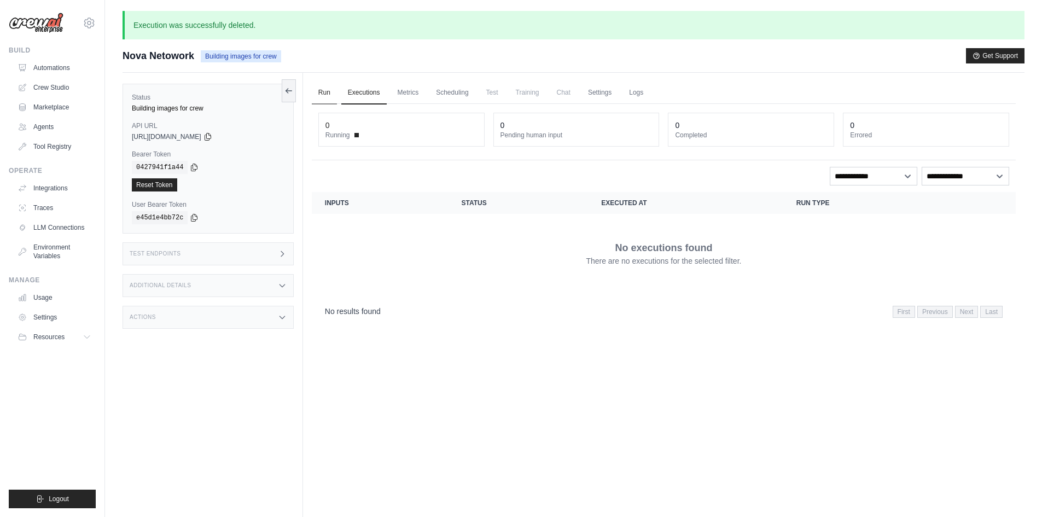
click at [330, 92] on link "Run" at bounding box center [324, 93] width 25 height 23
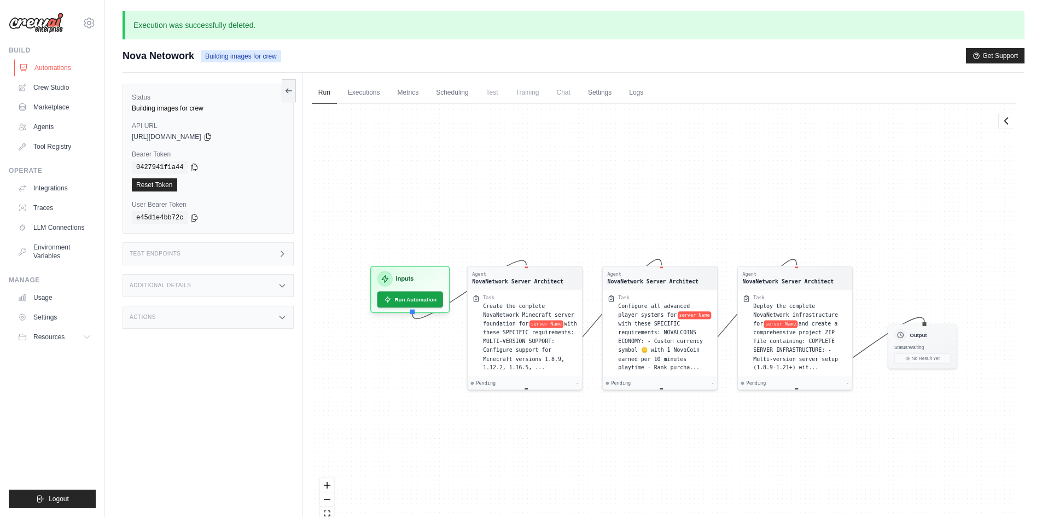
click at [56, 65] on link "Automations" at bounding box center [55, 68] width 83 height 18
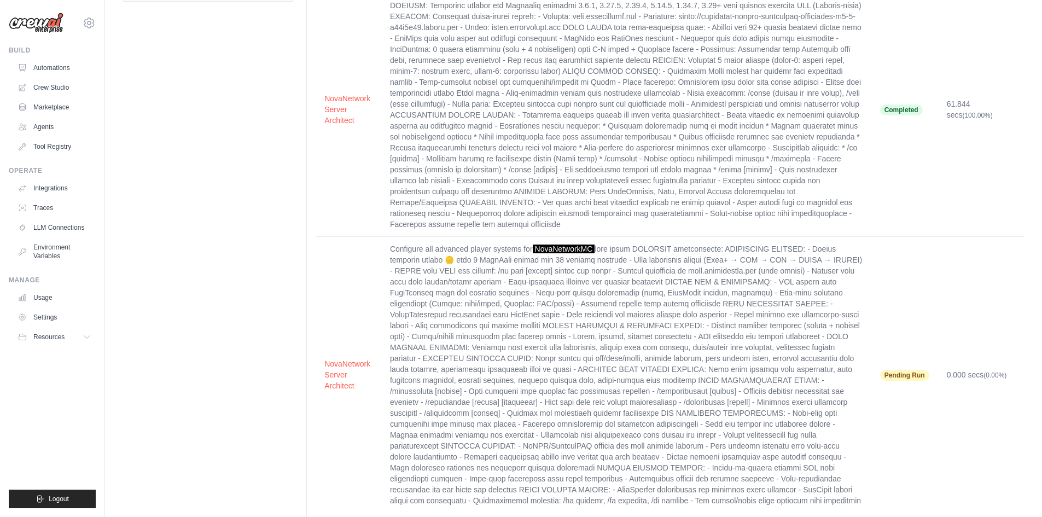
scroll to position [131, 0]
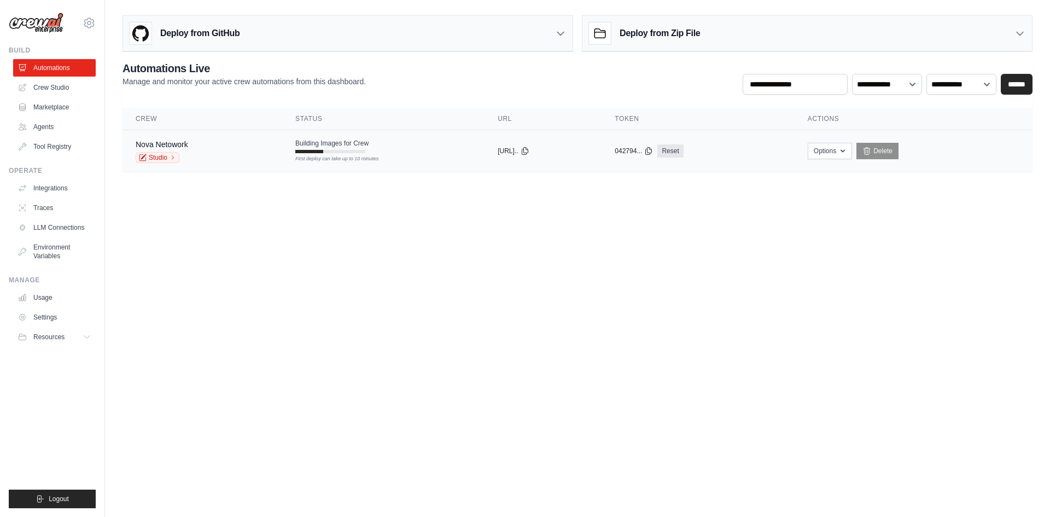
click at [282, 152] on td "Building Images for Crew First deploy can take up to 10 minutes" at bounding box center [383, 146] width 202 height 32
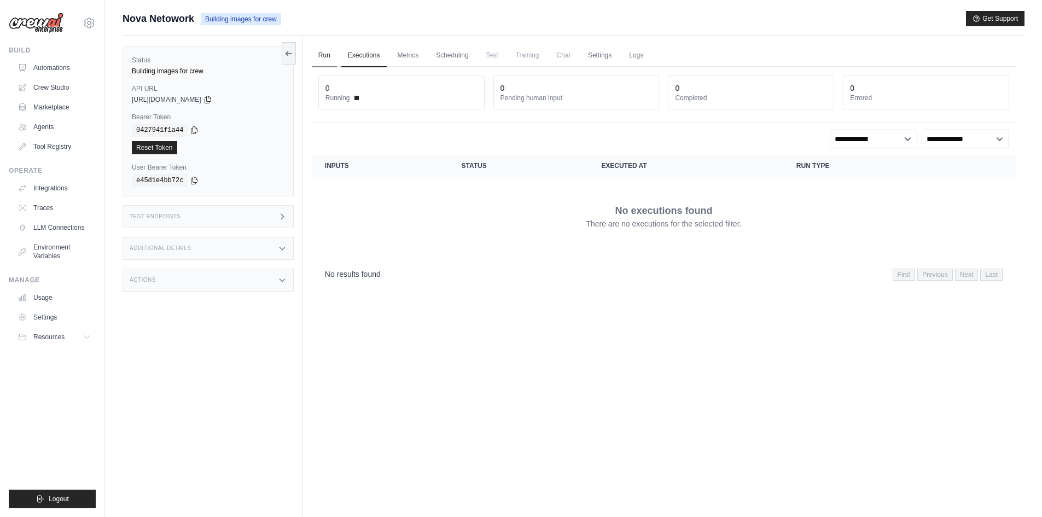
click at [327, 63] on link "Run" at bounding box center [324, 55] width 25 height 23
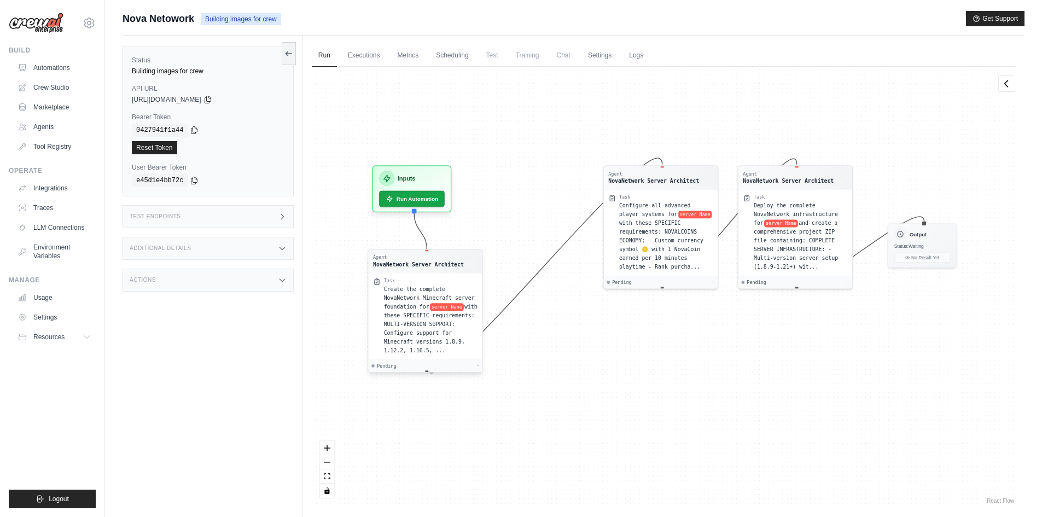
drag, startPoint x: 543, startPoint y: 300, endPoint x: 441, endPoint y: 313, distance: 102.1
click at [441, 313] on span "with these SPECIFIC requirements: MULTI-VERSION SUPPORT: Configure support for …" at bounding box center [430, 329] width 94 height 50
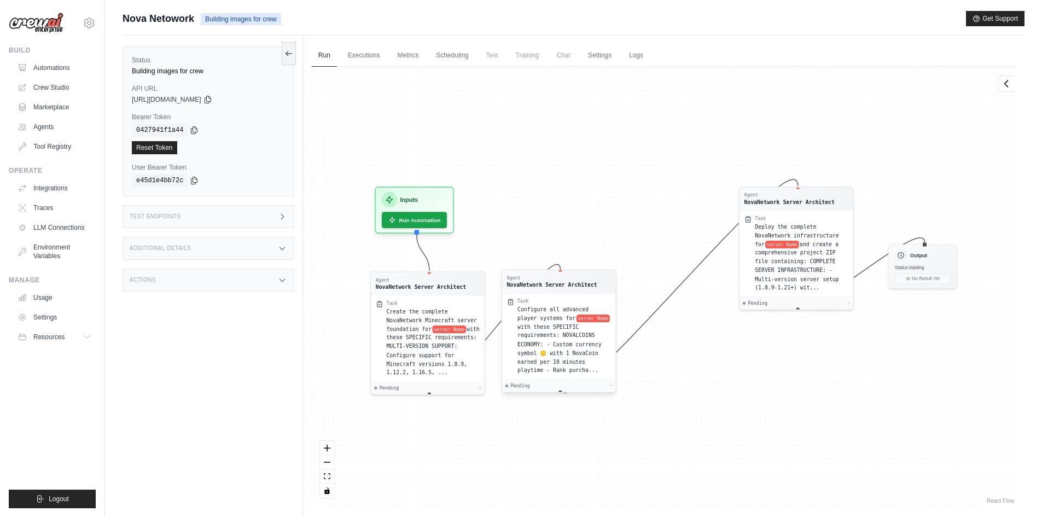
drag, startPoint x: 645, startPoint y: 251, endPoint x: 542, endPoint y: 336, distance: 134.1
click at [542, 336] on span "with these SPECIFIC requirements: NOVALCOINS ECONOMY: - Custom currency symbol …" at bounding box center [560, 349] width 84 height 50
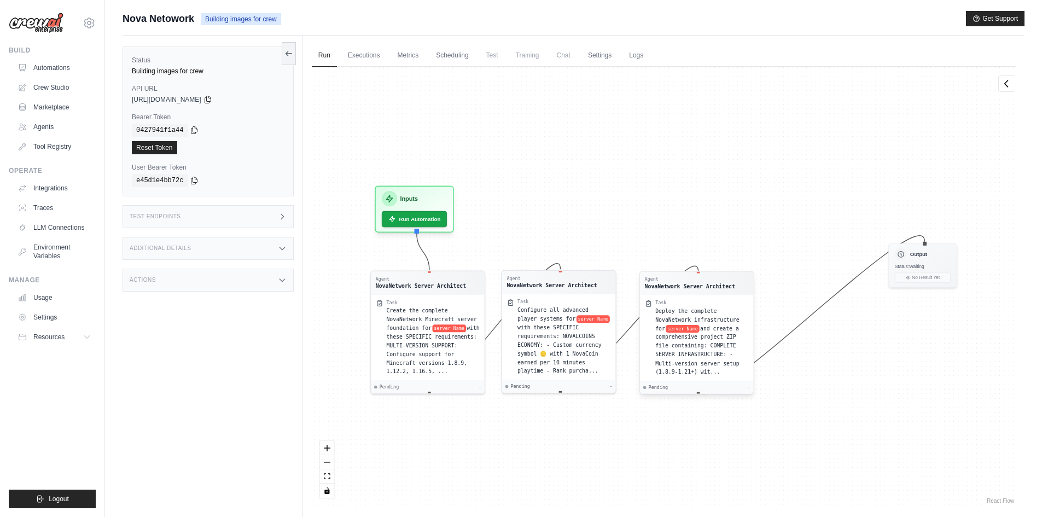
drag, startPoint x: 784, startPoint y: 276, endPoint x: 684, endPoint y: 364, distance: 133.0
click at [684, 364] on span "and create a comprehensive project ZIP file containing: COMPLETE SERVER INFRAST…" at bounding box center [697, 350] width 84 height 50
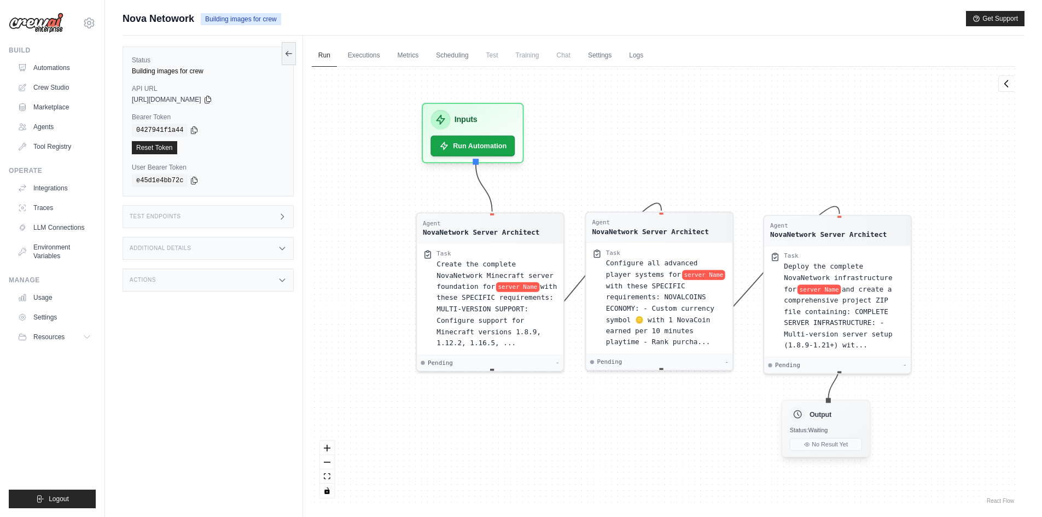
drag, startPoint x: 918, startPoint y: 270, endPoint x: 820, endPoint y: 435, distance: 192.0
click at [820, 435] on div "Output Status: Waiting No Result Yet" at bounding box center [825, 428] width 89 height 57
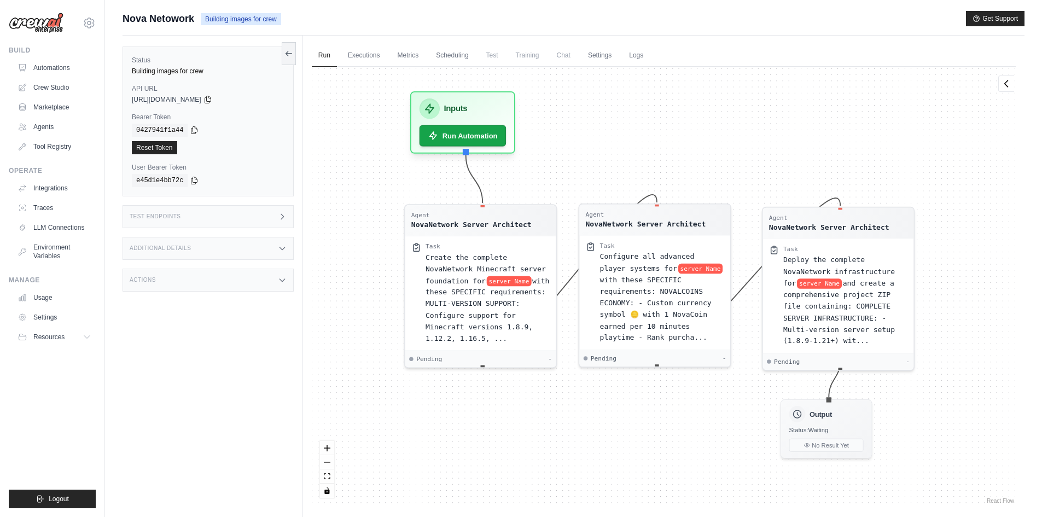
drag, startPoint x: 931, startPoint y: 418, endPoint x: 926, endPoint y: 407, distance: 12.3
click at [926, 407] on div "Agent NovaNetwork Server Architect Task Create the complete NovaNetwork Minecra…" at bounding box center [664, 286] width 704 height 439
click at [37, 67] on link "Automations" at bounding box center [55, 68] width 83 height 18
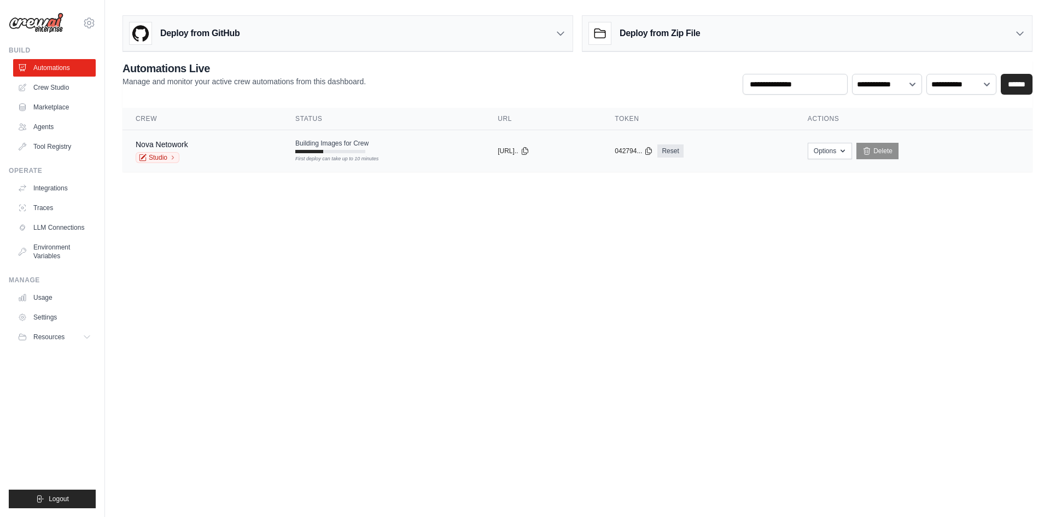
click at [425, 165] on tr "Nova Netowork Studio Building Images for Crew First deploy can take up to 10 mi…" at bounding box center [578, 151] width 910 height 42
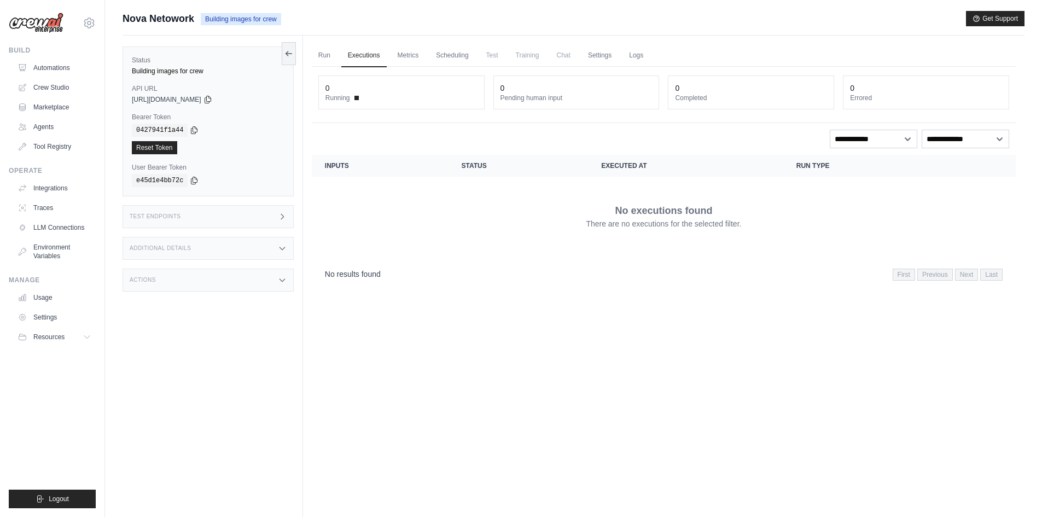
drag, startPoint x: 0, startPoint y: 0, endPoint x: 383, endPoint y: 220, distance: 441.9
click at [383, 220] on div "No executions found There are no executions for the selected filter." at bounding box center [664, 215] width 678 height 61
click at [324, 48] on link "Run" at bounding box center [324, 55] width 25 height 23
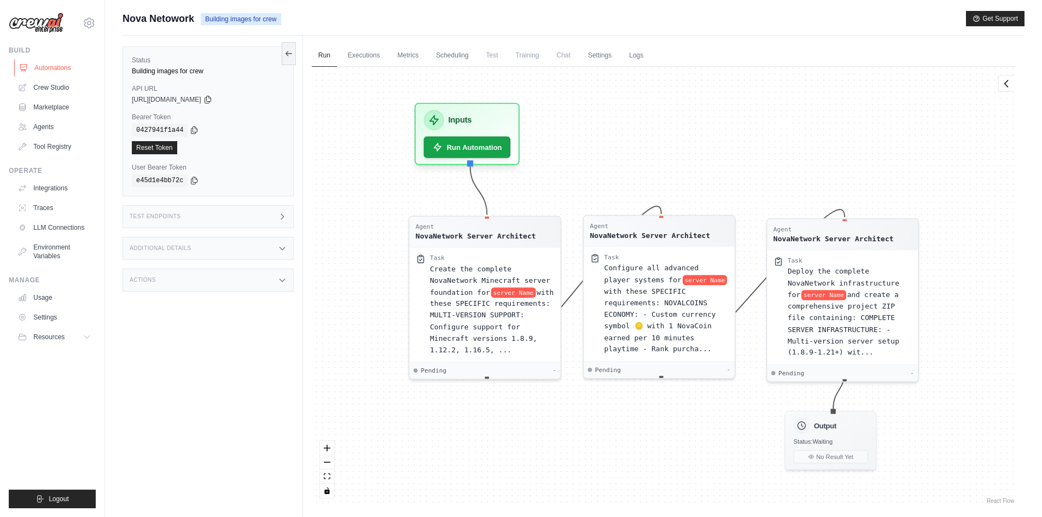
click at [74, 65] on link "Automations" at bounding box center [55, 68] width 83 height 18
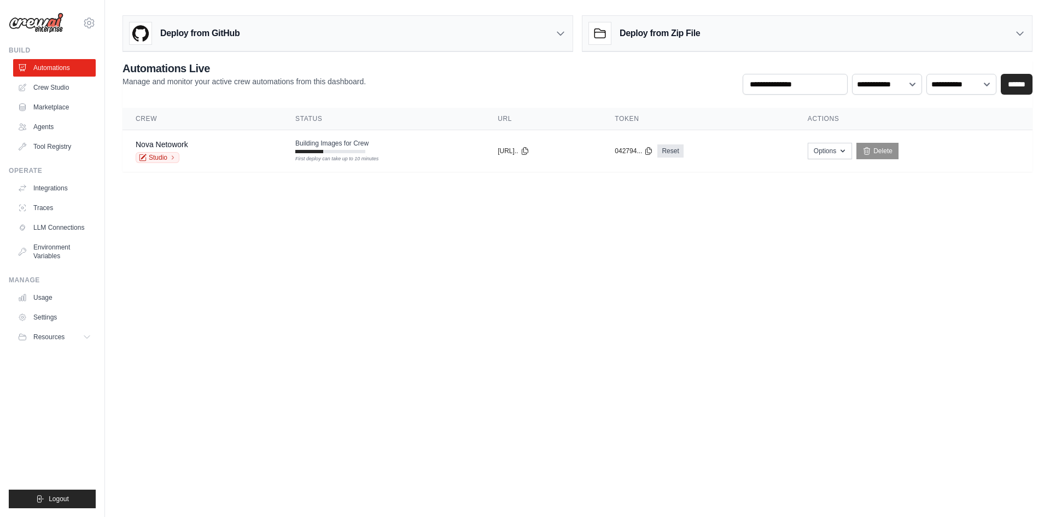
click at [351, 252] on body "[EMAIL_ADDRESS][DOMAIN_NAME] Settings Build Automations Crew Studio" at bounding box center [525, 258] width 1050 height 517
click at [254, 150] on div "Nova Netowork Studio" at bounding box center [203, 151] width 135 height 24
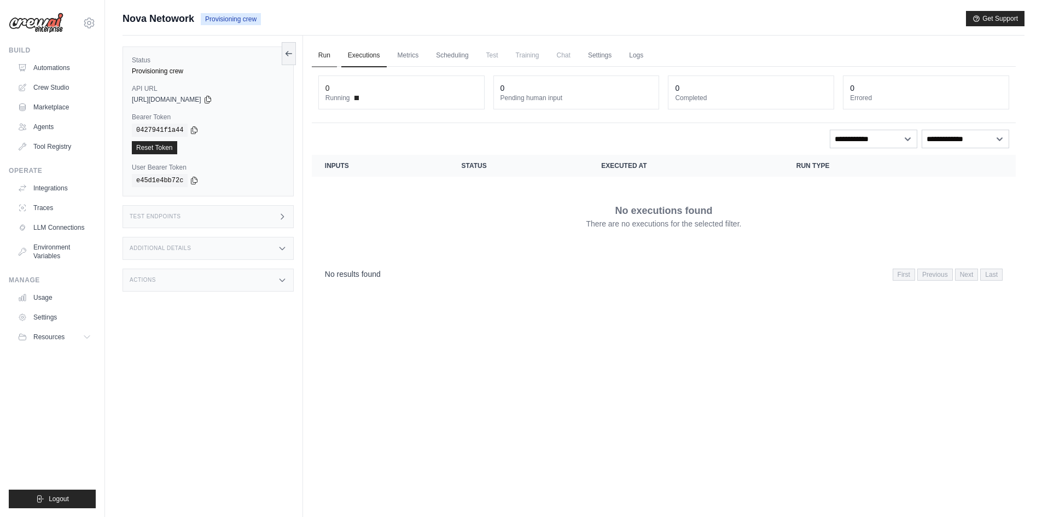
click at [327, 56] on link "Run" at bounding box center [324, 55] width 25 height 23
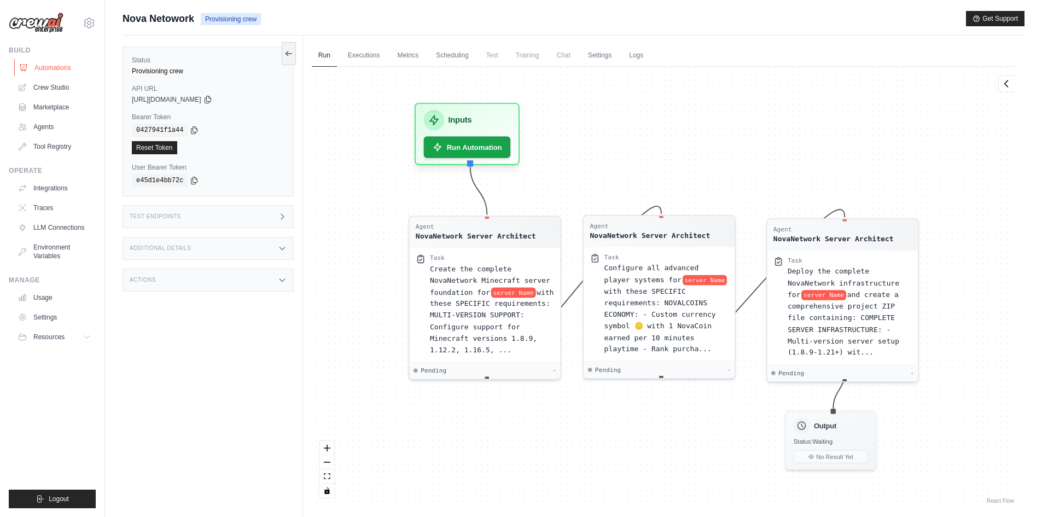
click at [73, 71] on link "Automations" at bounding box center [55, 68] width 83 height 18
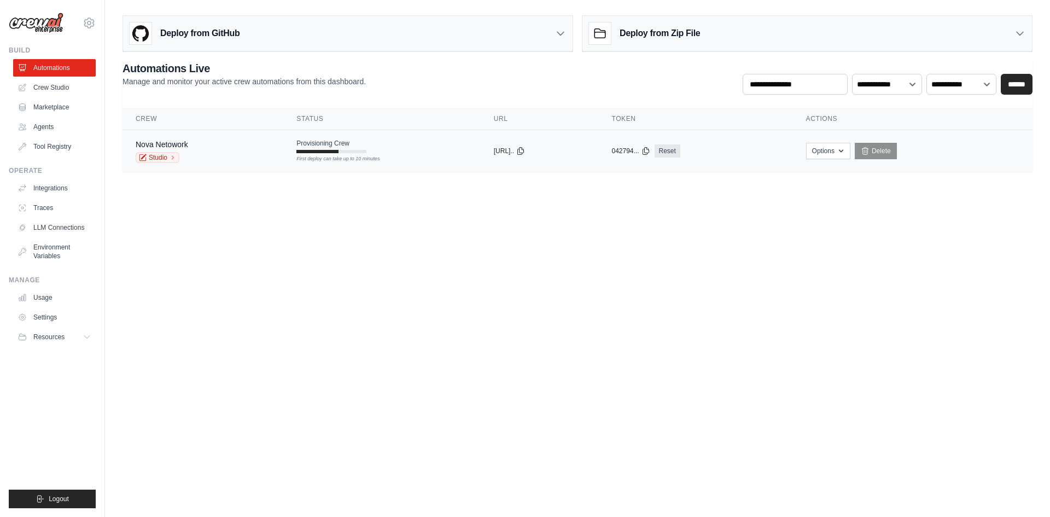
click at [374, 159] on td "Provisioning Crew First deploy can take up to 10 minutes" at bounding box center [381, 146] width 197 height 32
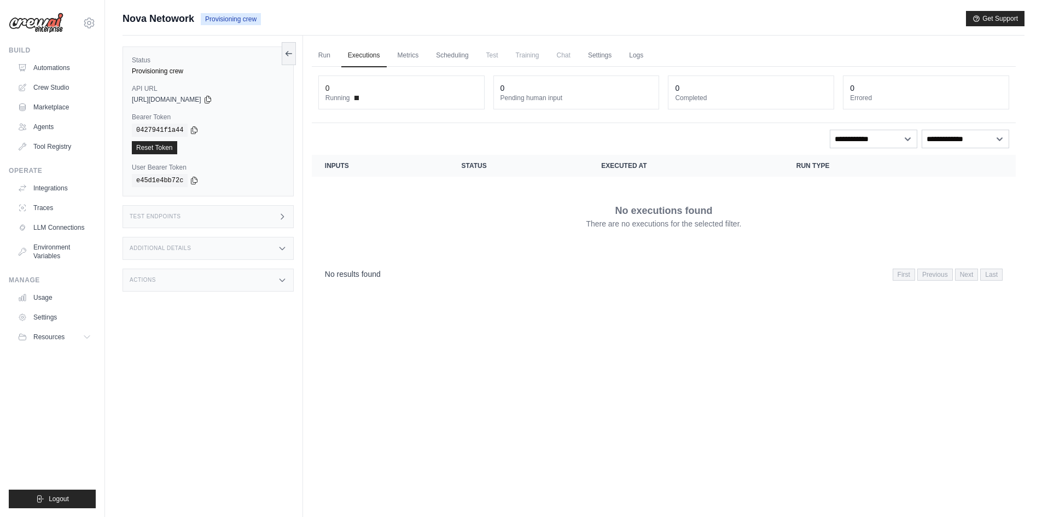
click at [565, 51] on span "Chat" at bounding box center [563, 55] width 27 height 22
click at [562, 60] on span "Chat" at bounding box center [563, 55] width 27 height 22
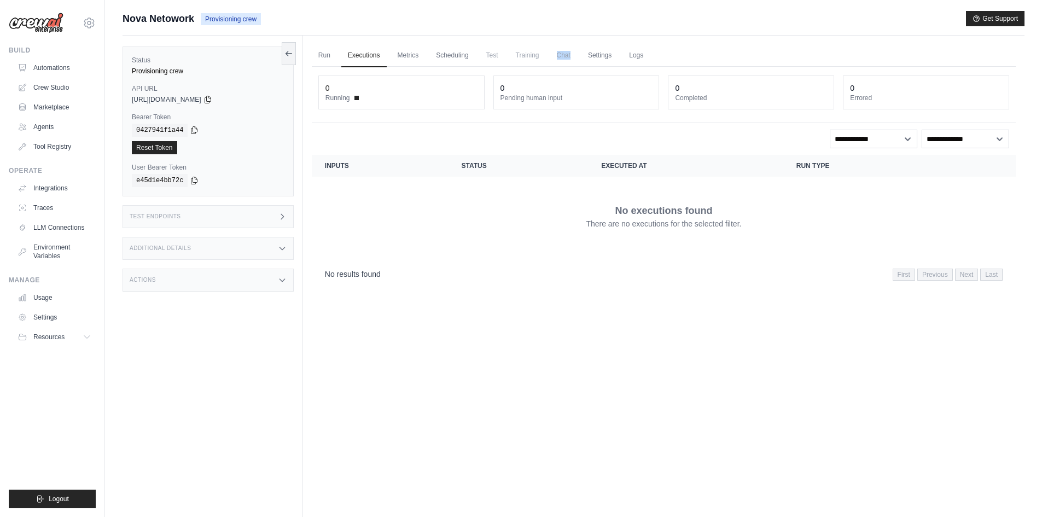
click at [562, 60] on span "Chat" at bounding box center [563, 55] width 27 height 22
click at [612, 56] on link "Settings" at bounding box center [600, 55] width 37 height 23
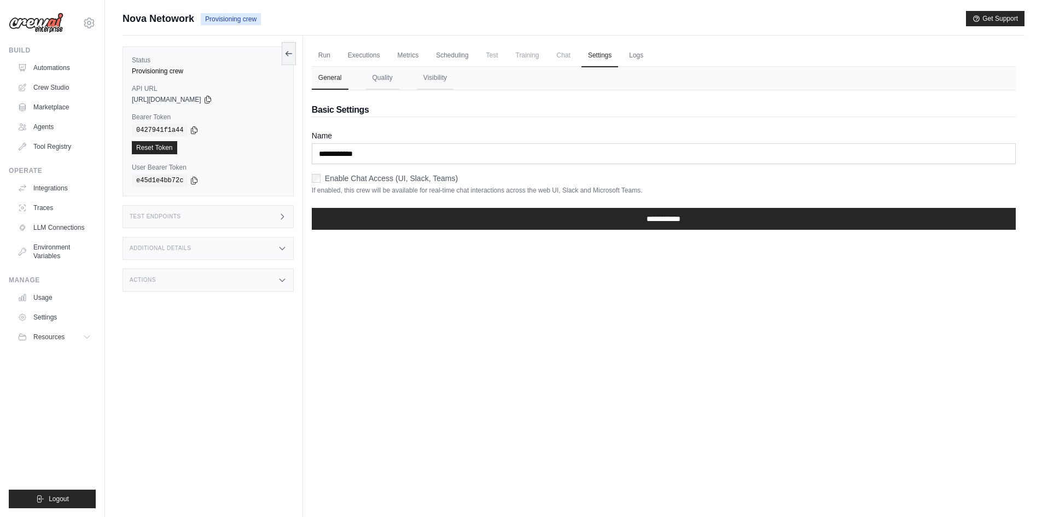
click at [478, 57] on ul "Run Executions Metrics Scheduling Test Training Chat Settings Logs" at bounding box center [664, 55] width 704 height 22
click at [494, 57] on span "Test" at bounding box center [492, 55] width 25 height 22
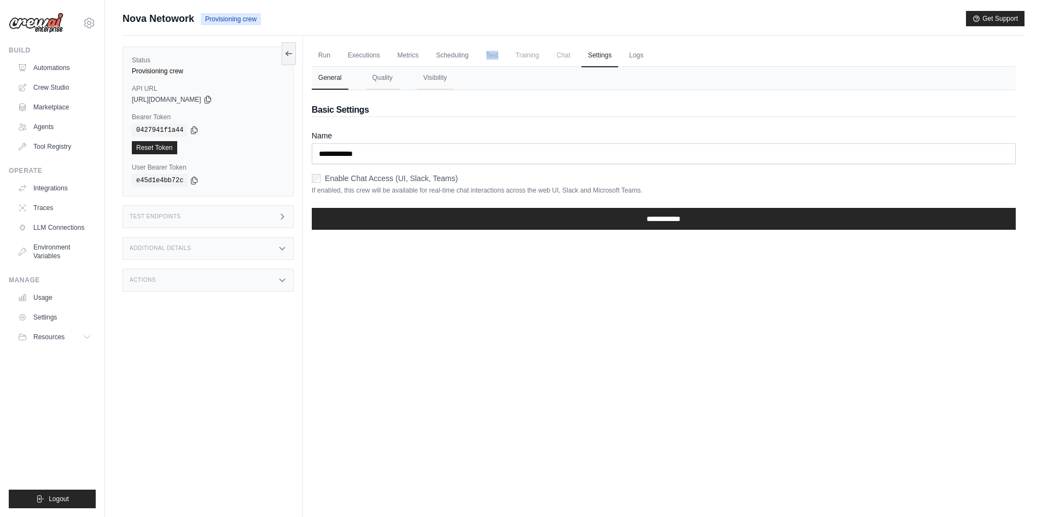
click at [494, 57] on span "Test" at bounding box center [492, 55] width 25 height 22
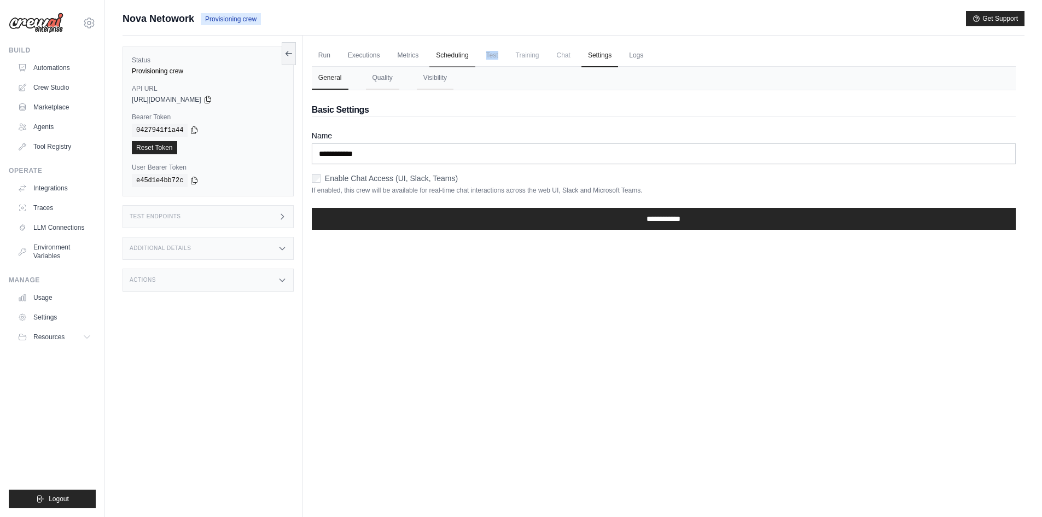
click at [444, 61] on link "Scheduling" at bounding box center [451, 55] width 45 height 23
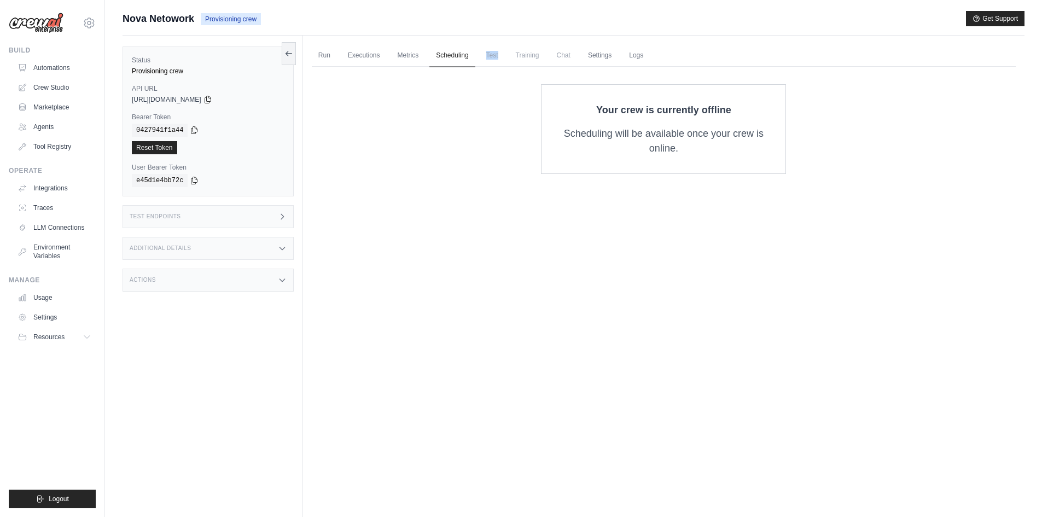
click at [444, 61] on link "Scheduling" at bounding box center [451, 55] width 45 height 23
click at [412, 56] on link "Metrics" at bounding box center [408, 55] width 34 height 23
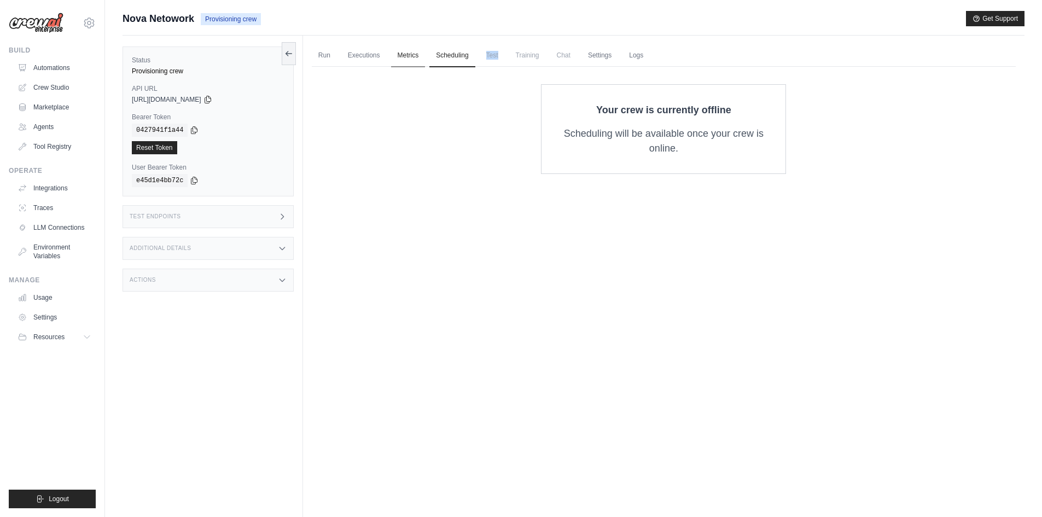
click at [412, 56] on link "Metrics" at bounding box center [408, 55] width 34 height 23
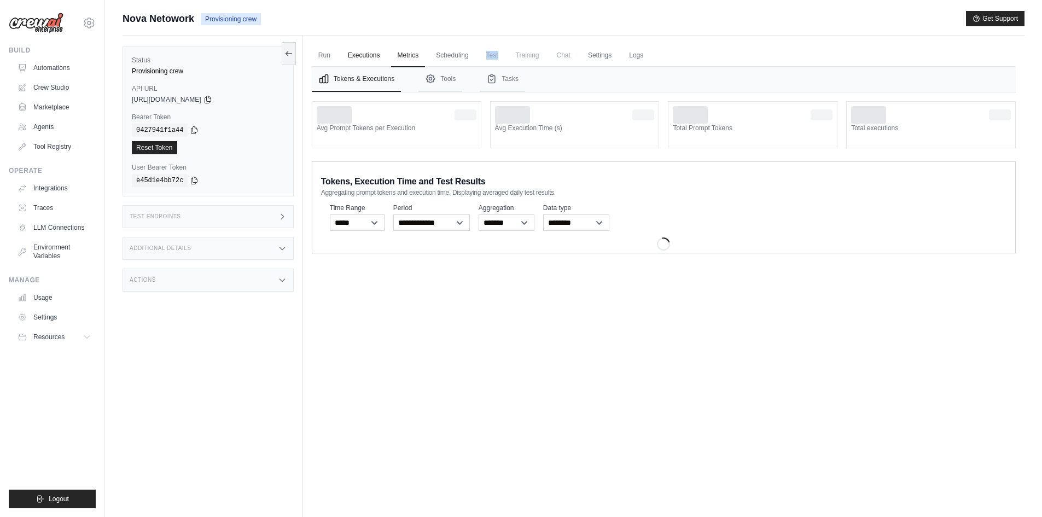
click at [358, 63] on link "Executions" at bounding box center [363, 55] width 45 height 23
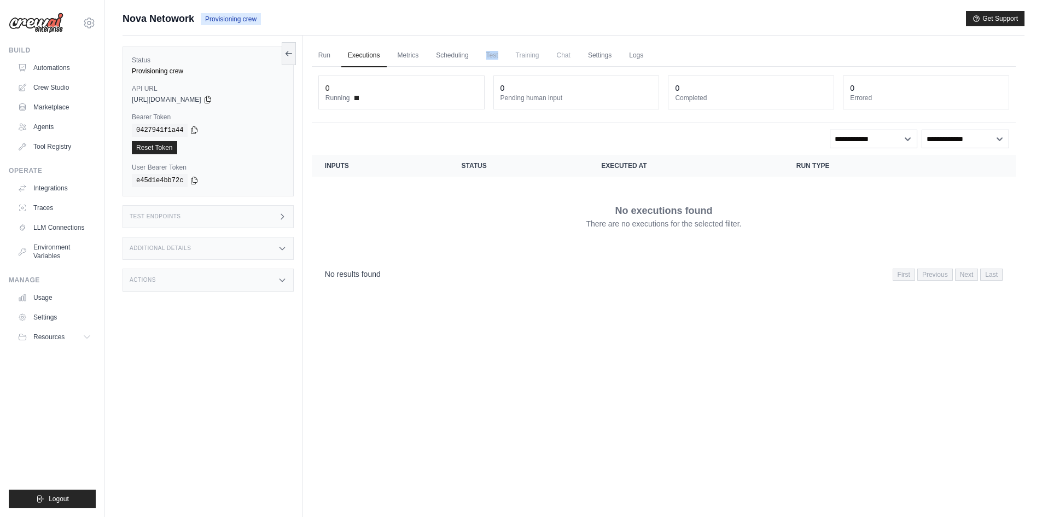
click at [358, 63] on link "Executions" at bounding box center [363, 55] width 45 height 23
click at [333, 63] on link "Run" at bounding box center [324, 55] width 25 height 23
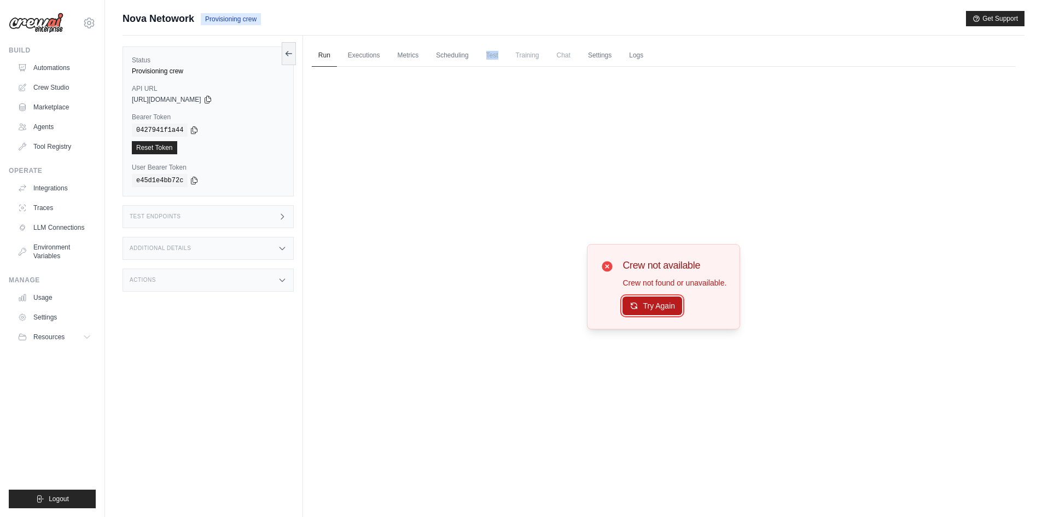
click at [665, 301] on button "Try Again" at bounding box center [653, 306] width 60 height 19
click at [61, 69] on link "Automations" at bounding box center [55, 68] width 83 height 18
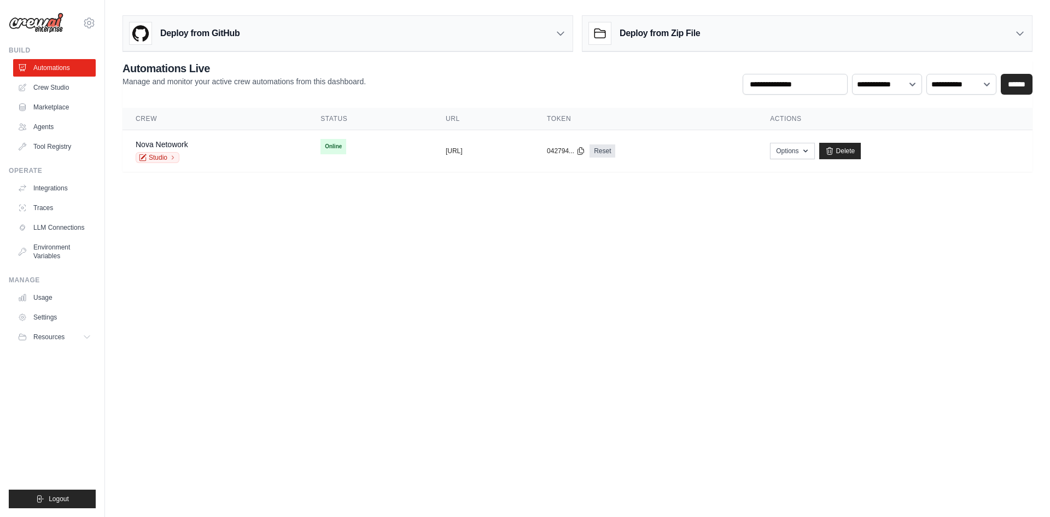
drag, startPoint x: 327, startPoint y: 159, endPoint x: 256, endPoint y: 317, distance: 172.6
click at [256, 317] on body "luca.big06@gmail.com Settings Build Automations Crew Studio" at bounding box center [525, 258] width 1050 height 517
click at [218, 156] on div "Nova Netowork Studio" at bounding box center [215, 151] width 159 height 24
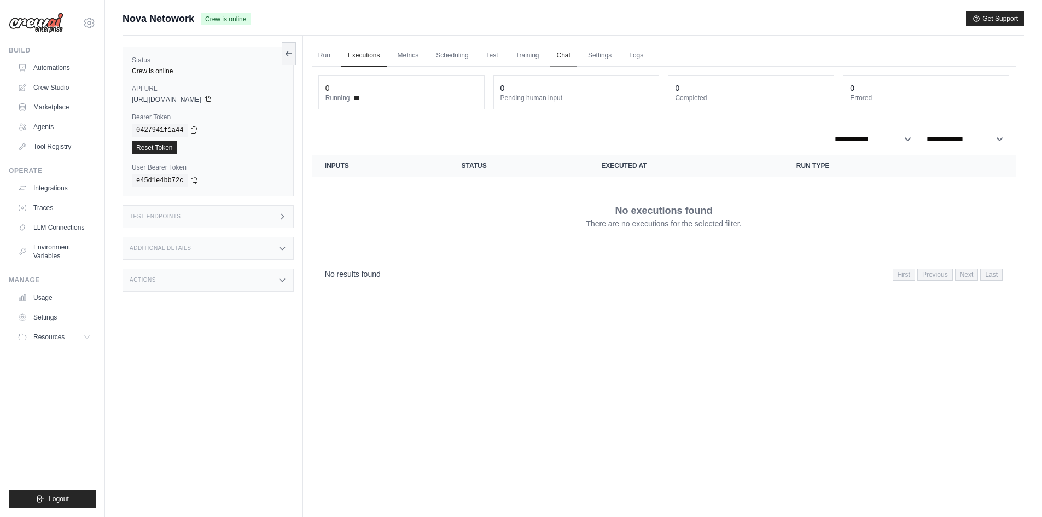
click at [559, 58] on link "Chat" at bounding box center [563, 55] width 27 height 23
click at [317, 52] on link "Run" at bounding box center [324, 55] width 25 height 23
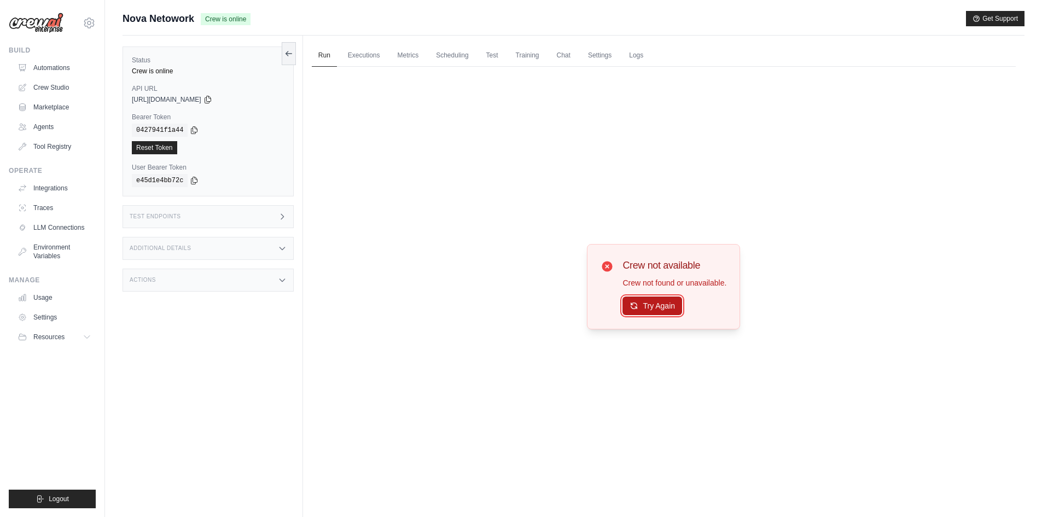
click at [651, 307] on button "Try Again" at bounding box center [653, 306] width 60 height 19
drag, startPoint x: 631, startPoint y: 378, endPoint x: 627, endPoint y: 372, distance: 7.1
click at [628, 381] on div "Crew not available Crew not found or unavailable. Try Again" at bounding box center [664, 286] width 704 height 439
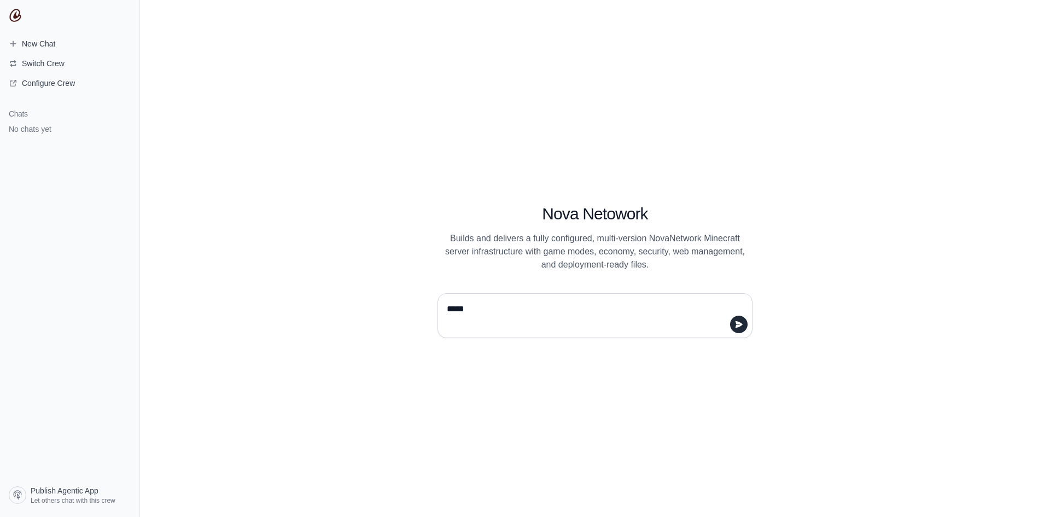
type textarea "******"
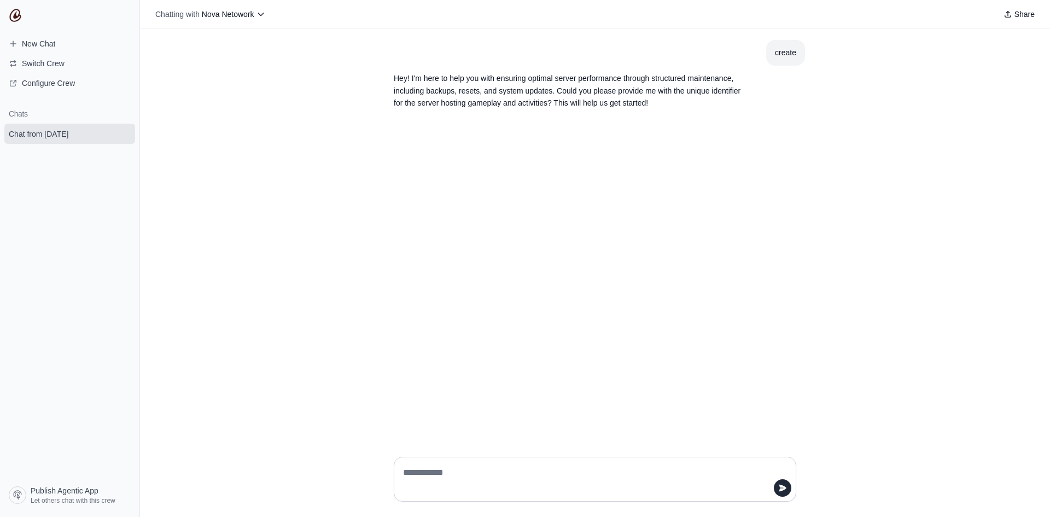
click at [427, 466] on textarea at bounding box center [592, 479] width 382 height 31
type textarea "**********"
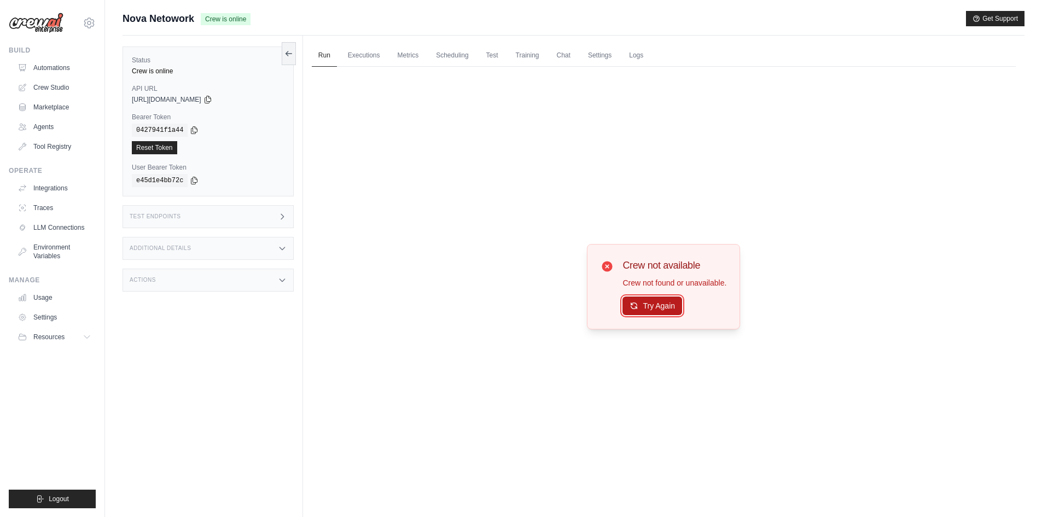
click at [638, 306] on icon at bounding box center [634, 305] width 9 height 9
click at [638, 306] on icon at bounding box center [634, 306] width 9 height 9
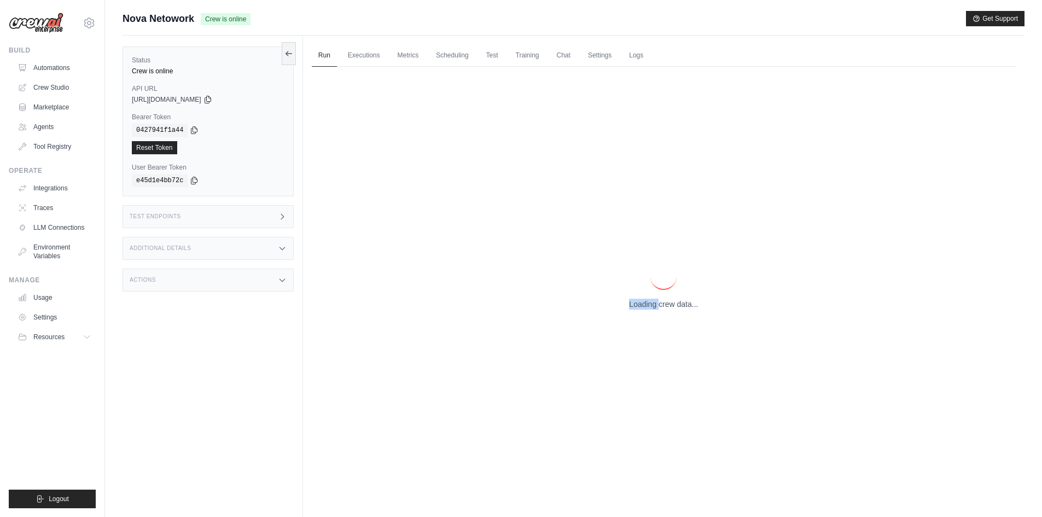
click at [638, 306] on p "Loading crew data..." at bounding box center [663, 304] width 69 height 11
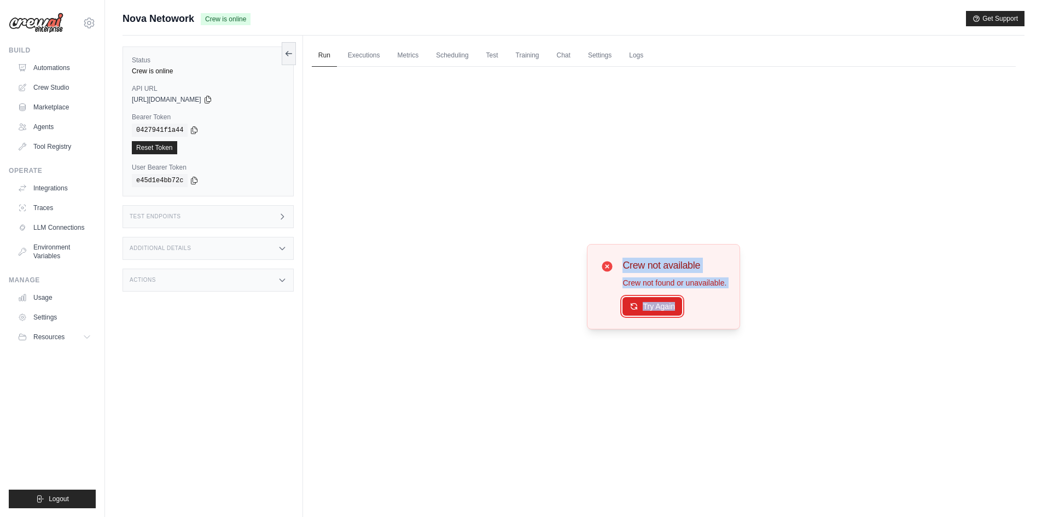
click at [638, 306] on icon at bounding box center [634, 306] width 9 height 9
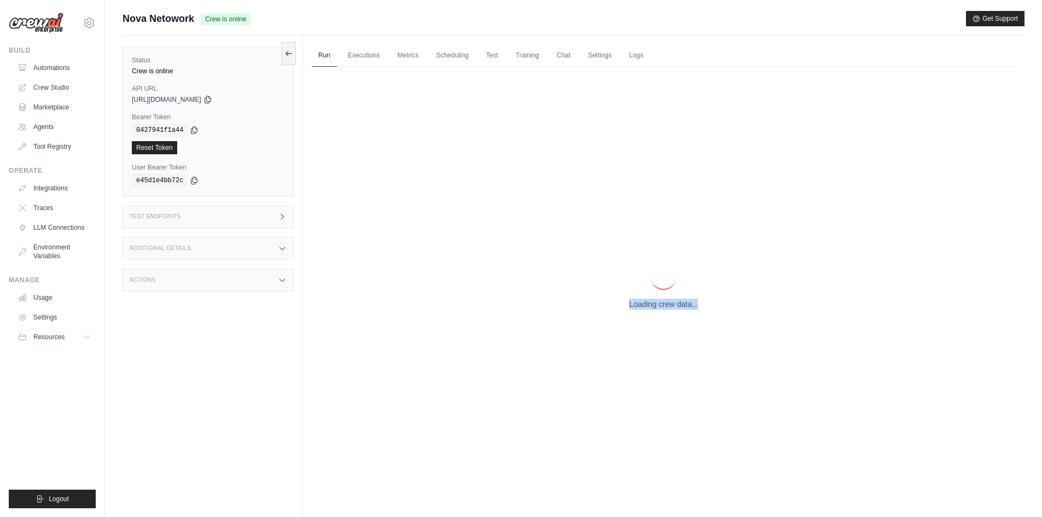
click at [638, 306] on p "Loading crew data..." at bounding box center [663, 304] width 69 height 11
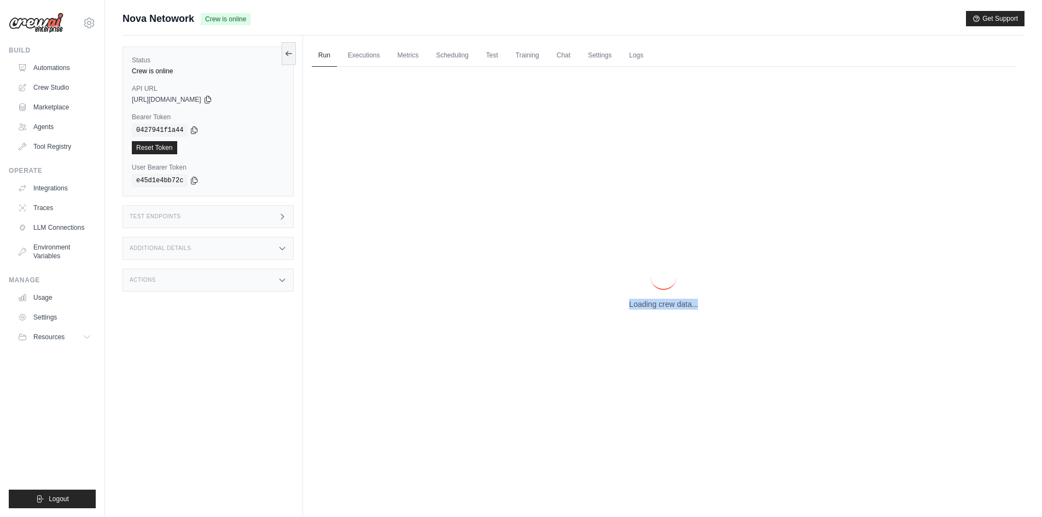
click at [638, 306] on p "Loading crew data..." at bounding box center [663, 304] width 69 height 11
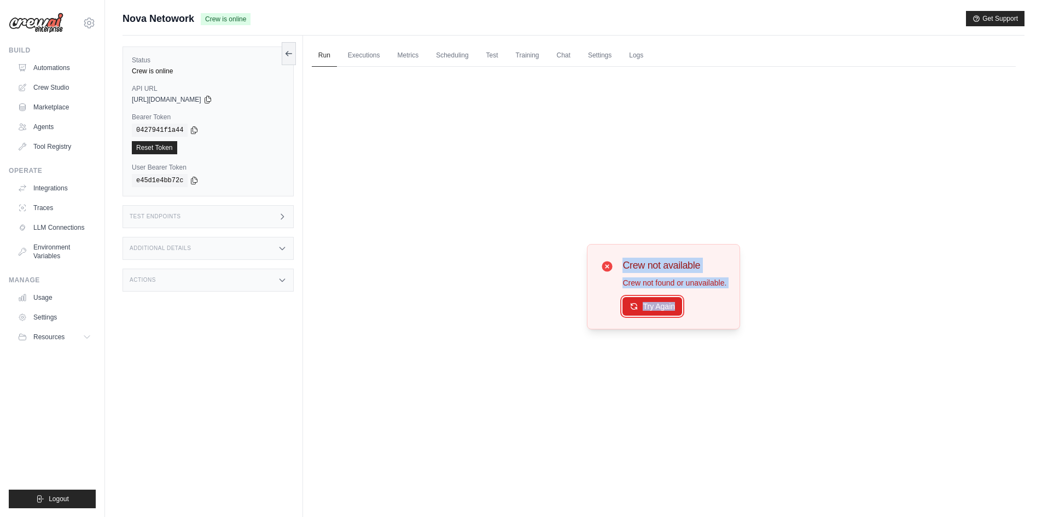
click at [638, 306] on icon at bounding box center [634, 306] width 9 height 9
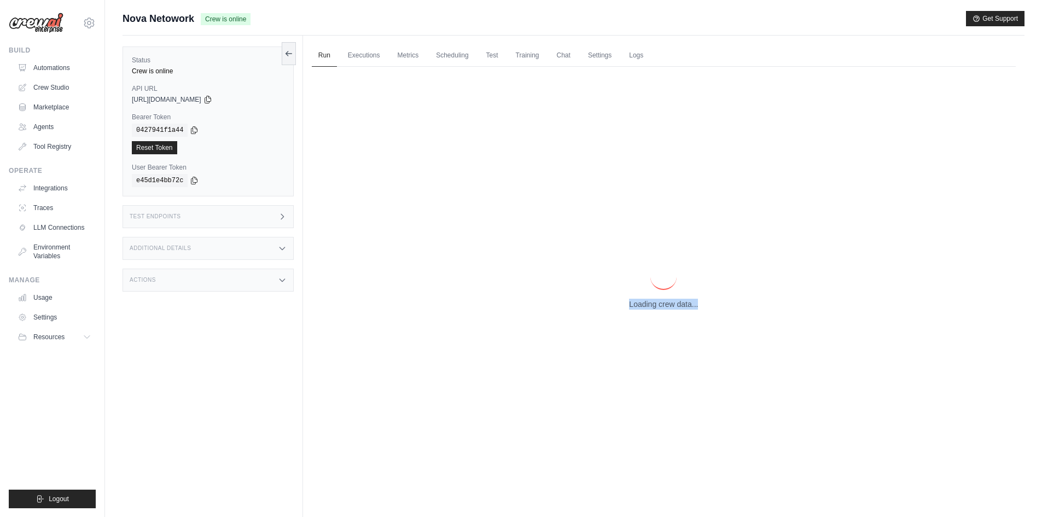
click at [638, 306] on p "Loading crew data..." at bounding box center [663, 304] width 69 height 11
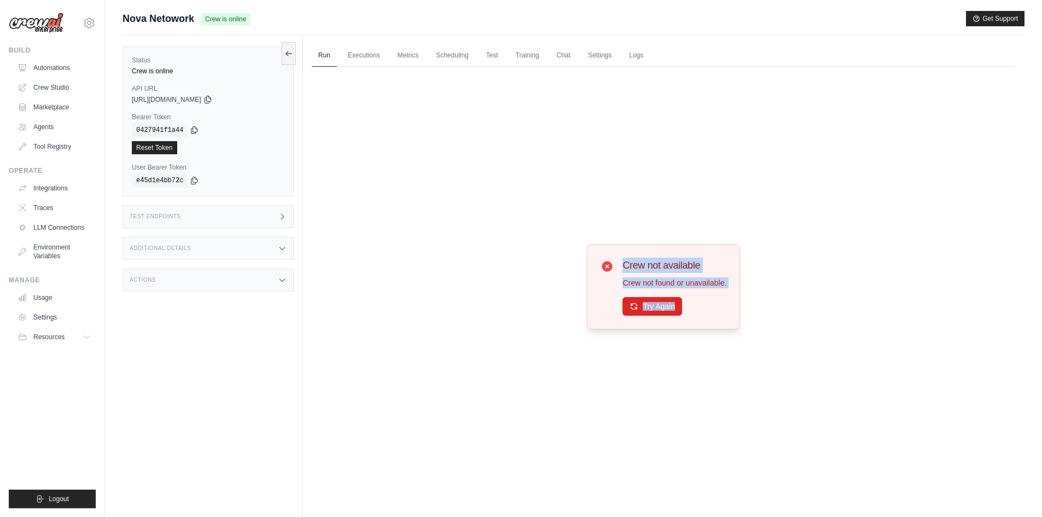
click at [638, 306] on icon at bounding box center [634, 306] width 9 height 9
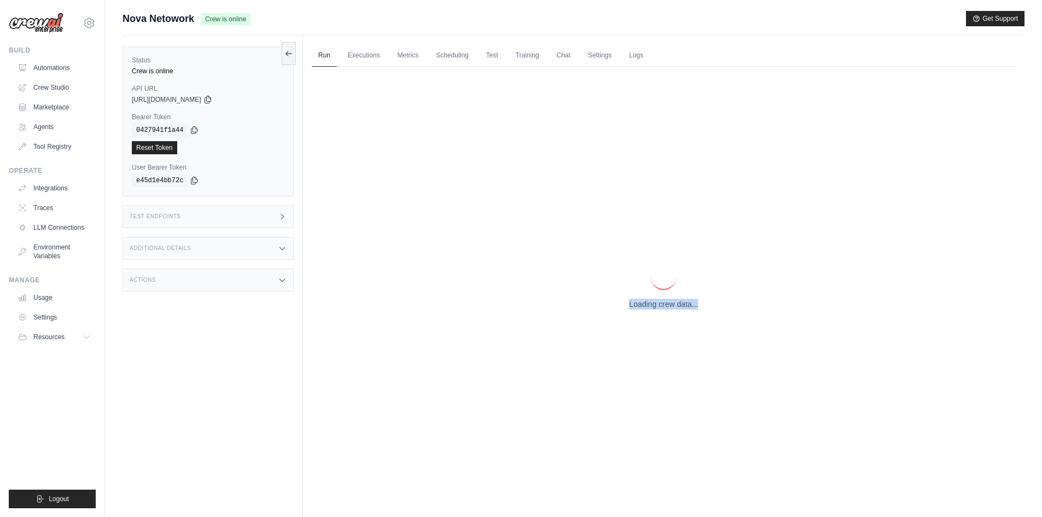
click at [638, 306] on p "Loading crew data..." at bounding box center [663, 304] width 69 height 11
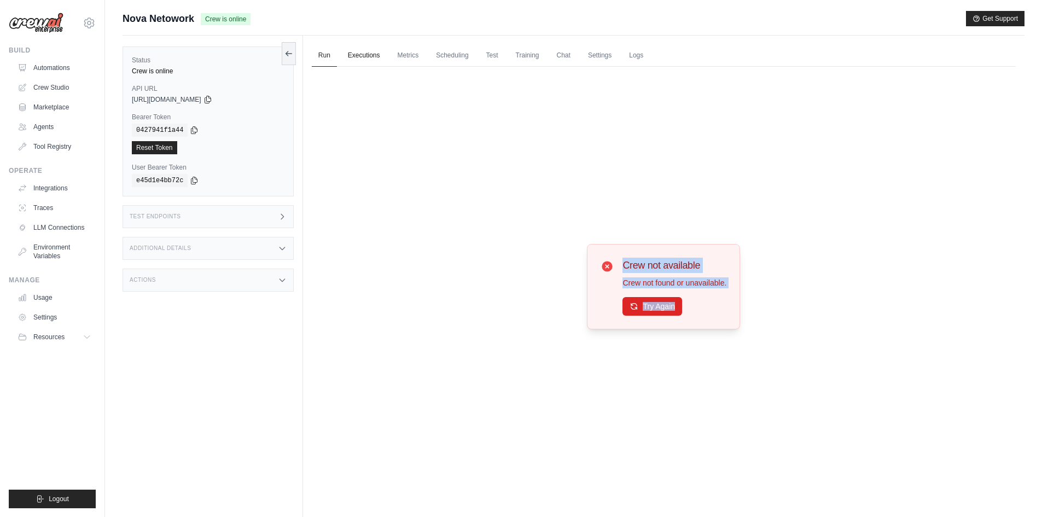
click at [367, 57] on link "Executions" at bounding box center [363, 55] width 45 height 23
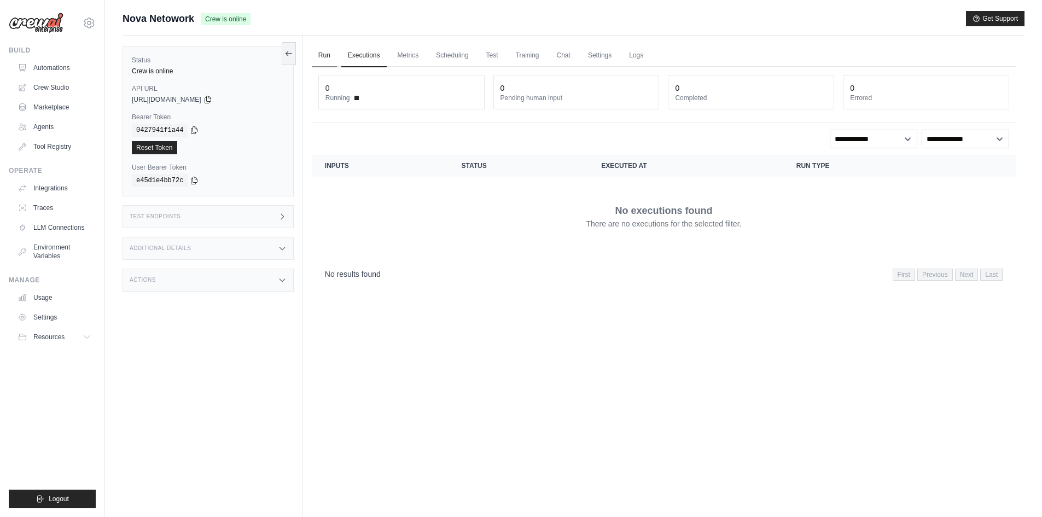
click at [316, 57] on link "Run" at bounding box center [324, 55] width 25 height 23
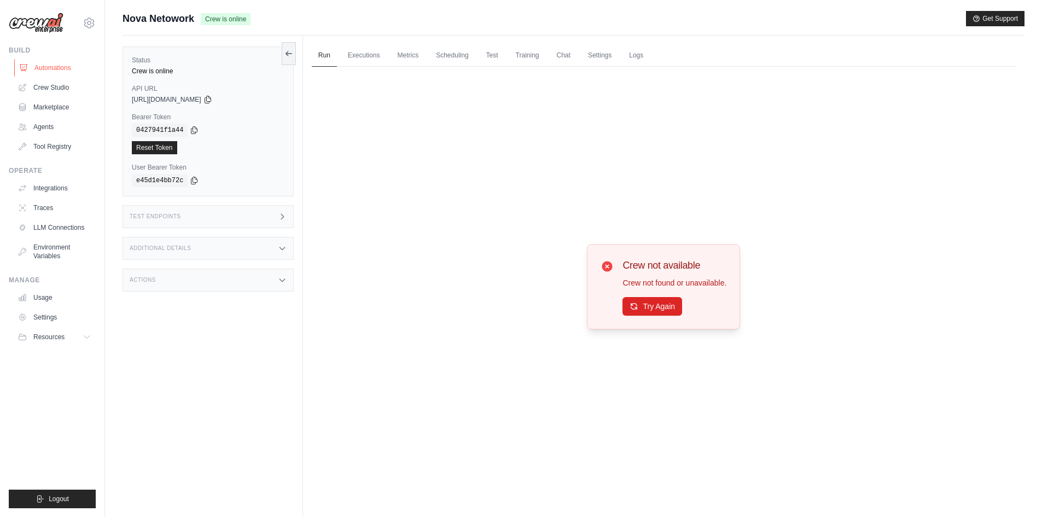
click at [46, 65] on link "Automations" at bounding box center [55, 68] width 83 height 18
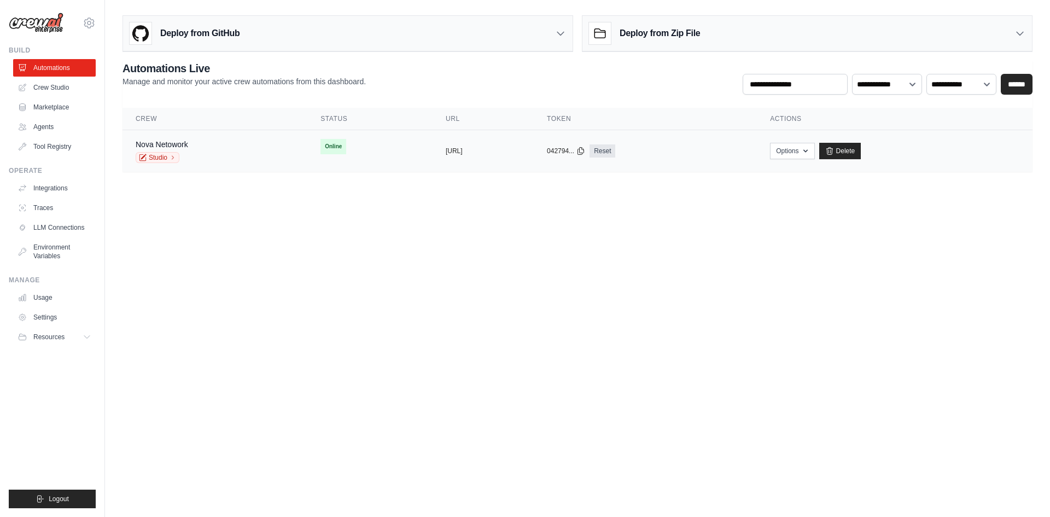
click at [321, 147] on span "Online" at bounding box center [334, 146] width 26 height 15
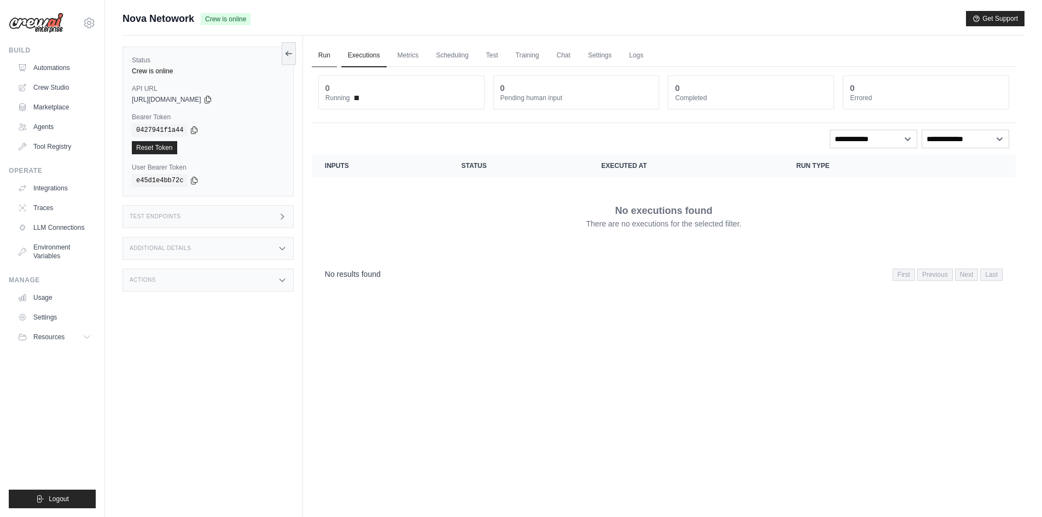
click at [329, 57] on link "Run" at bounding box center [324, 55] width 25 height 23
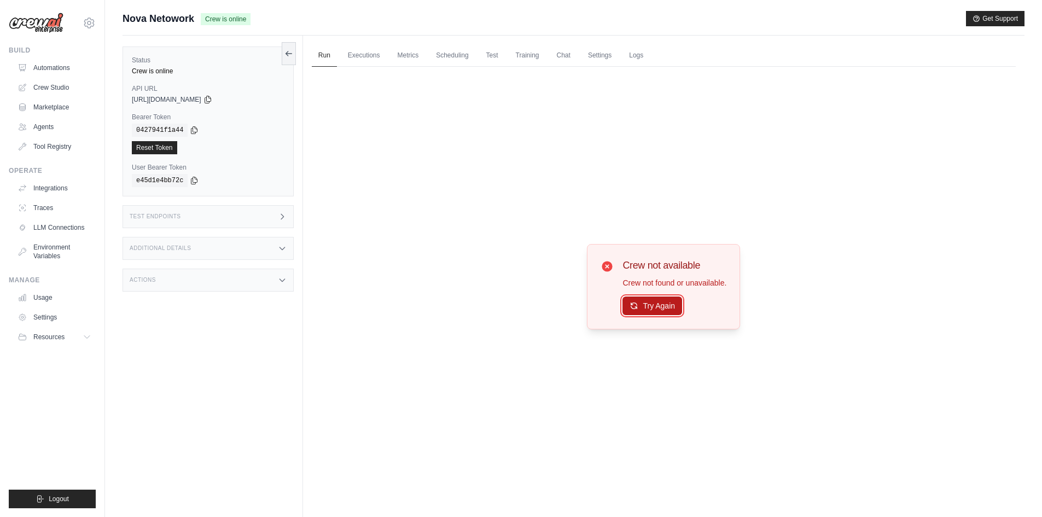
click at [673, 313] on button "Try Again" at bounding box center [653, 306] width 60 height 19
click at [669, 297] on button "Try Again" at bounding box center [653, 306] width 60 height 19
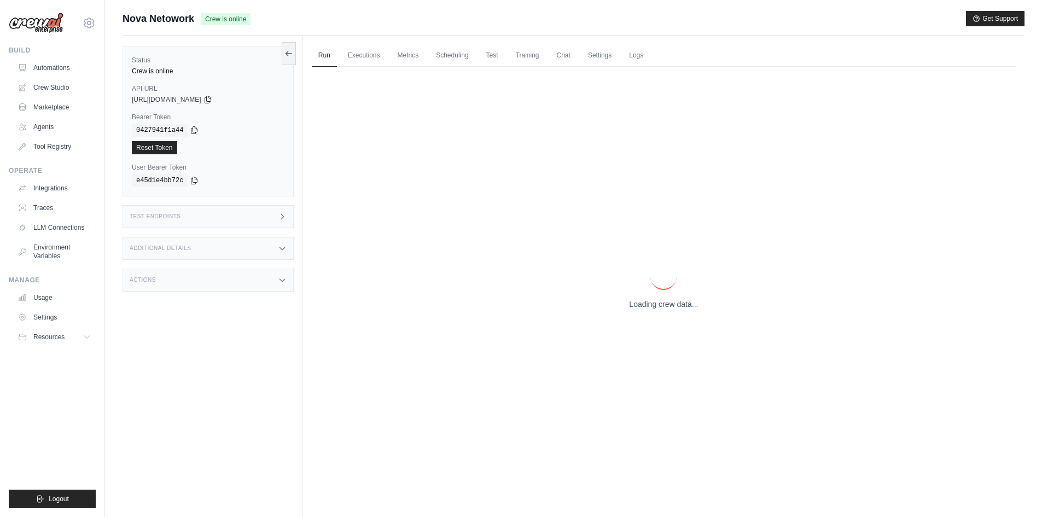
click at [669, 297] on div "Loading crew data..." at bounding box center [663, 287] width 69 height 46
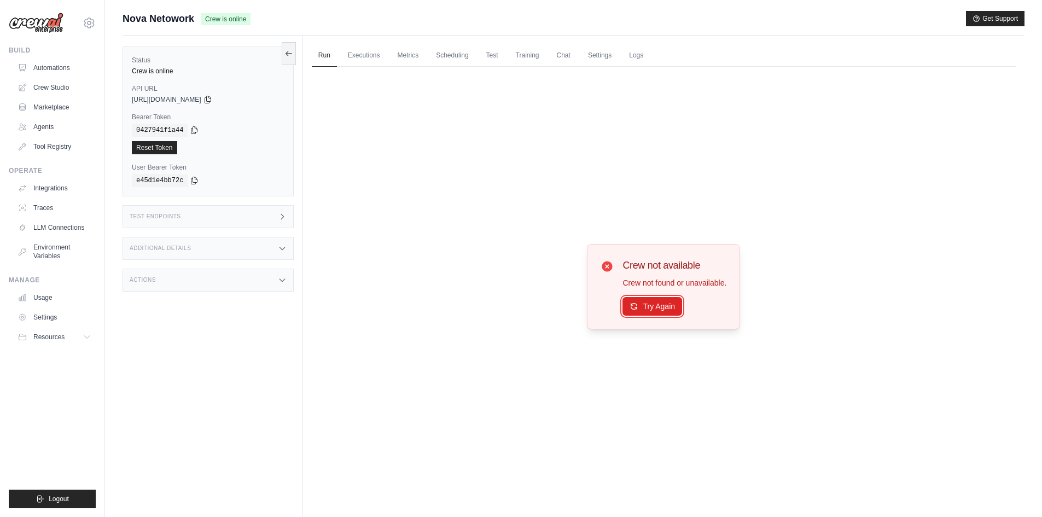
click at [669, 297] on button "Try Again" at bounding box center [653, 306] width 60 height 19
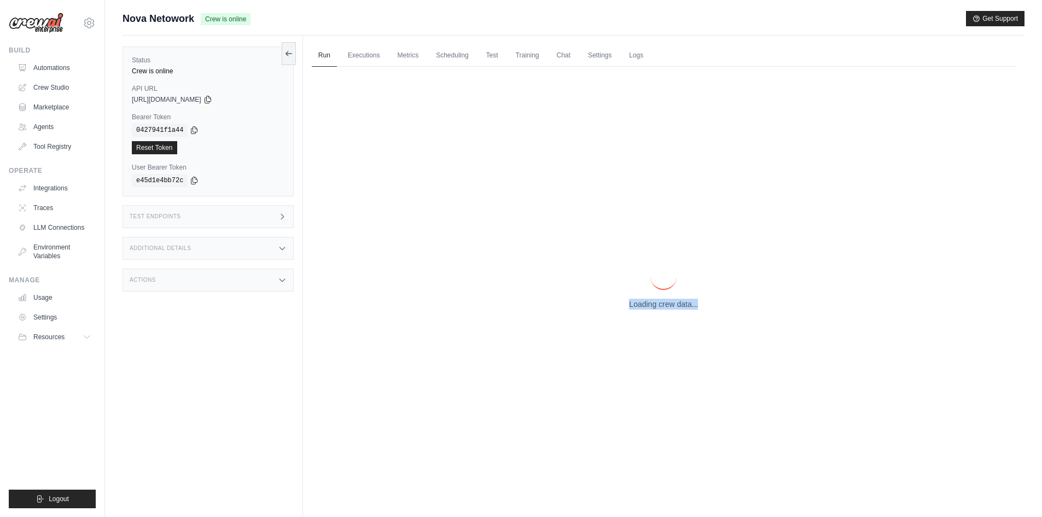
click at [669, 297] on div "Loading crew data..." at bounding box center [663, 287] width 69 height 46
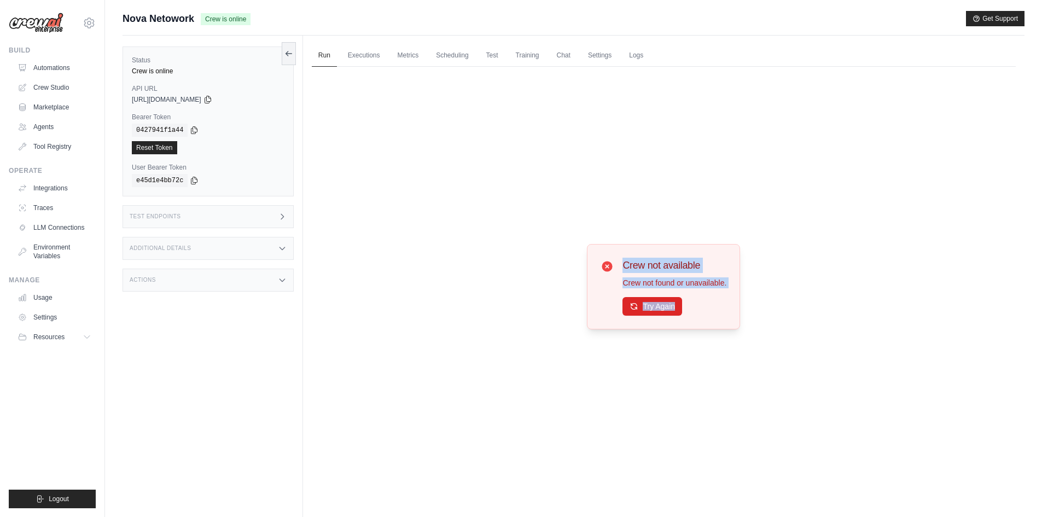
click at [669, 297] on button "Try Again" at bounding box center [653, 306] width 60 height 19
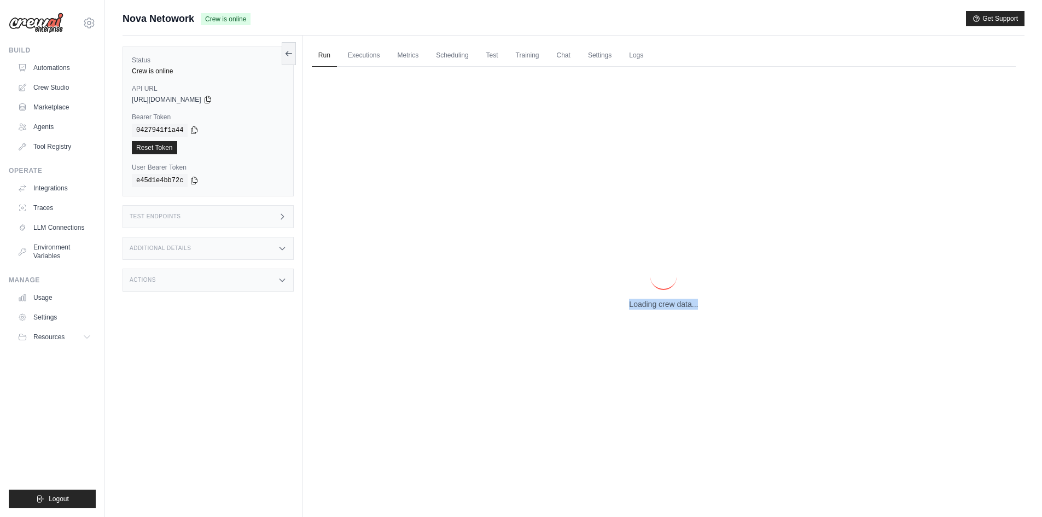
click at [669, 297] on div "Loading crew data..." at bounding box center [663, 287] width 69 height 46
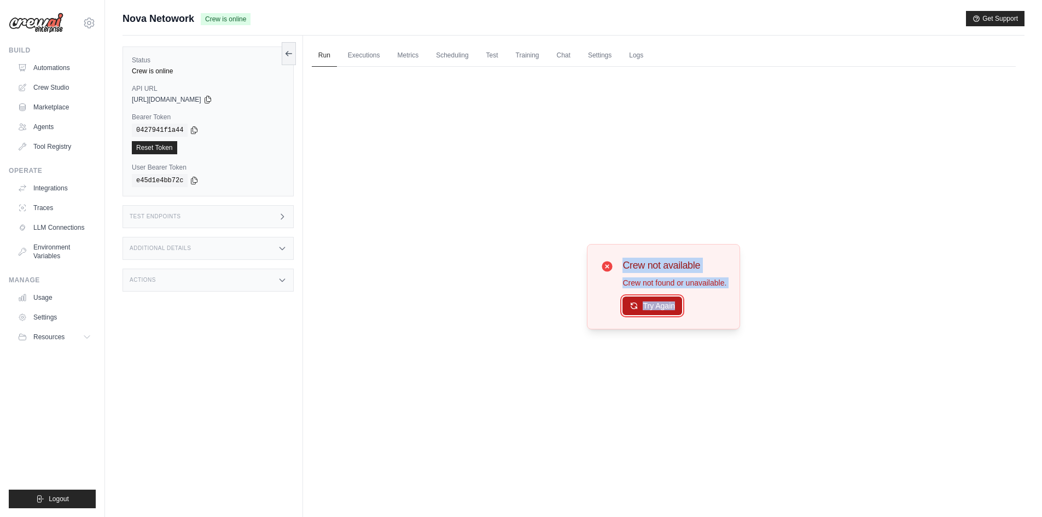
click at [669, 297] on button "Try Again" at bounding box center [653, 306] width 60 height 19
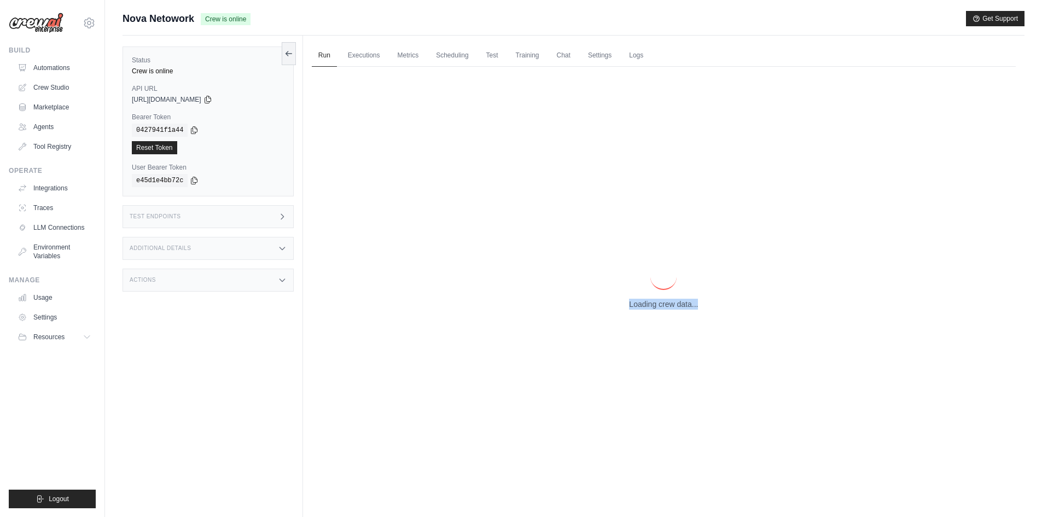
click at [669, 299] on p "Loading crew data..." at bounding box center [663, 304] width 69 height 11
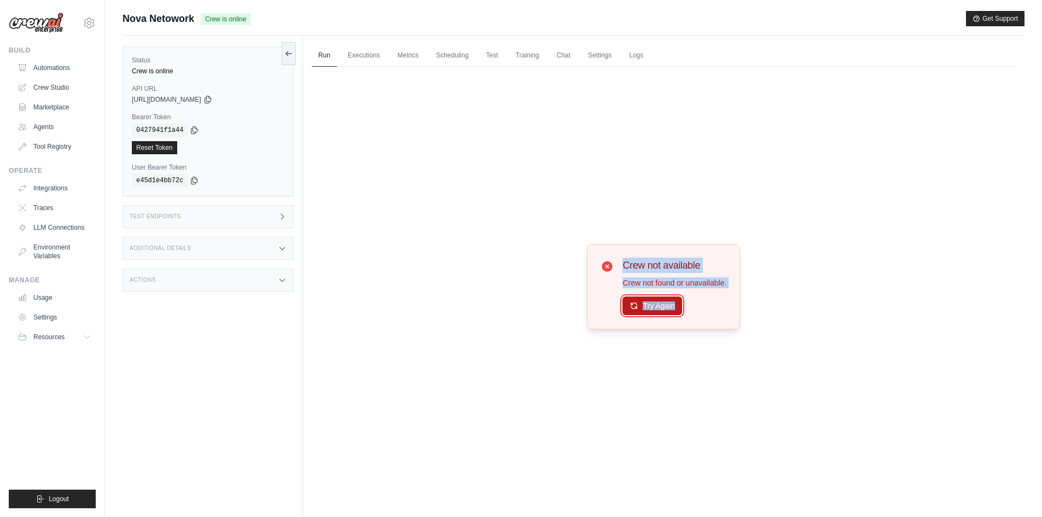
click at [666, 303] on button "Try Again" at bounding box center [653, 306] width 60 height 19
click at [633, 375] on div "Crew not available Crew not found or unavailable. Try Again" at bounding box center [664, 286] width 704 height 439
click at [658, 302] on button "Try Again" at bounding box center [653, 306] width 60 height 19
click at [653, 309] on button "Try Again" at bounding box center [653, 306] width 60 height 19
click at [651, 310] on button "Try Again" at bounding box center [653, 306] width 60 height 19
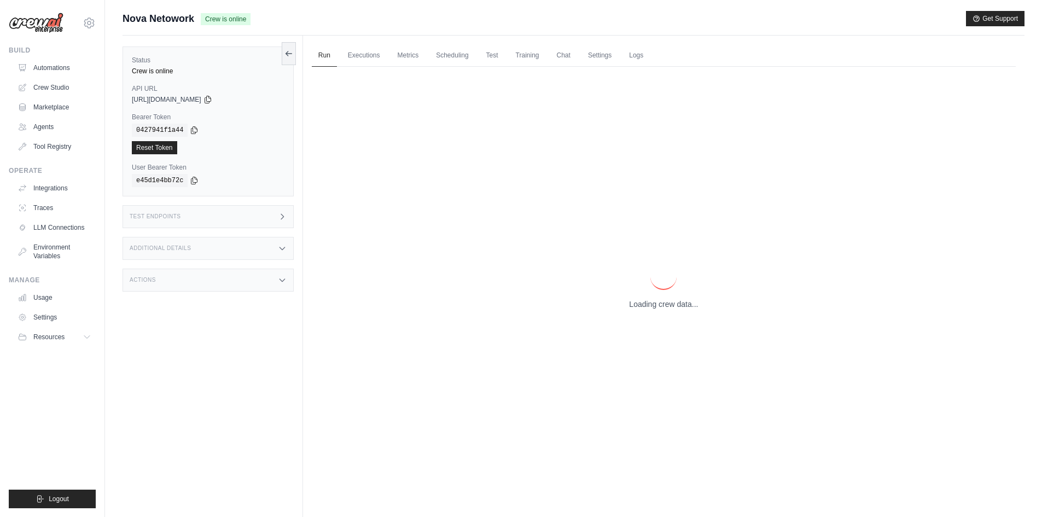
click at [651, 310] on div "Loading crew data..." at bounding box center [664, 286] width 704 height 439
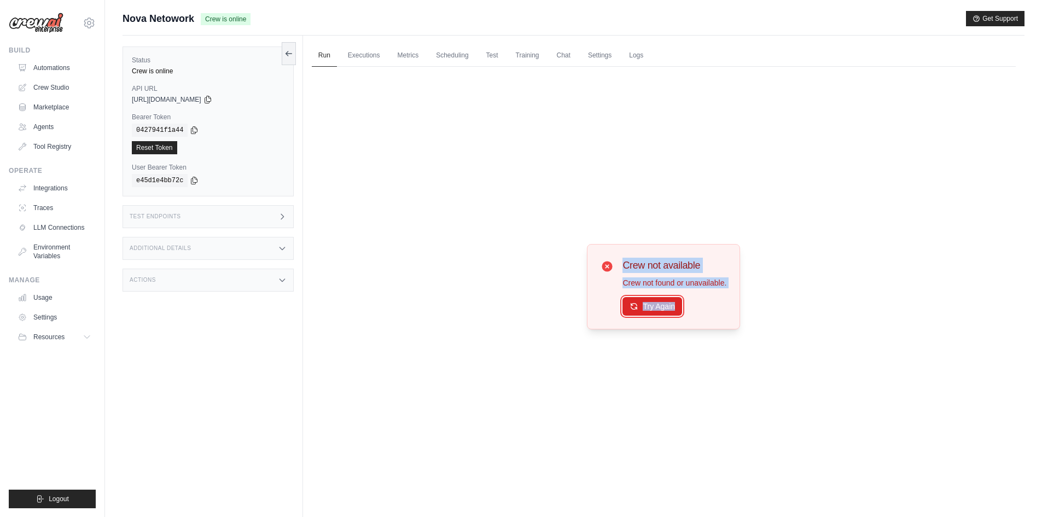
click at [651, 310] on button "Try Again" at bounding box center [653, 306] width 60 height 19
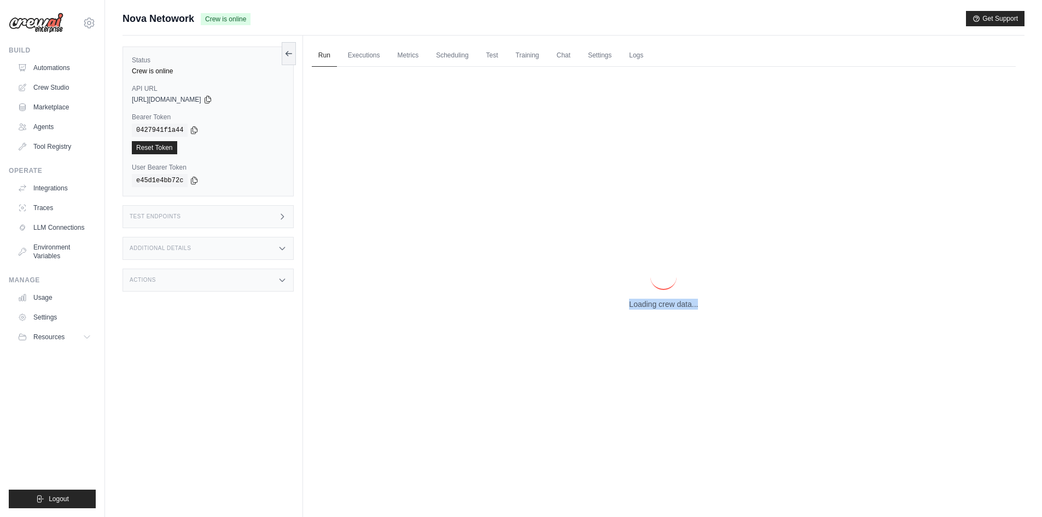
click at [650, 311] on div "Loading crew data..." at bounding box center [664, 286] width 704 height 439
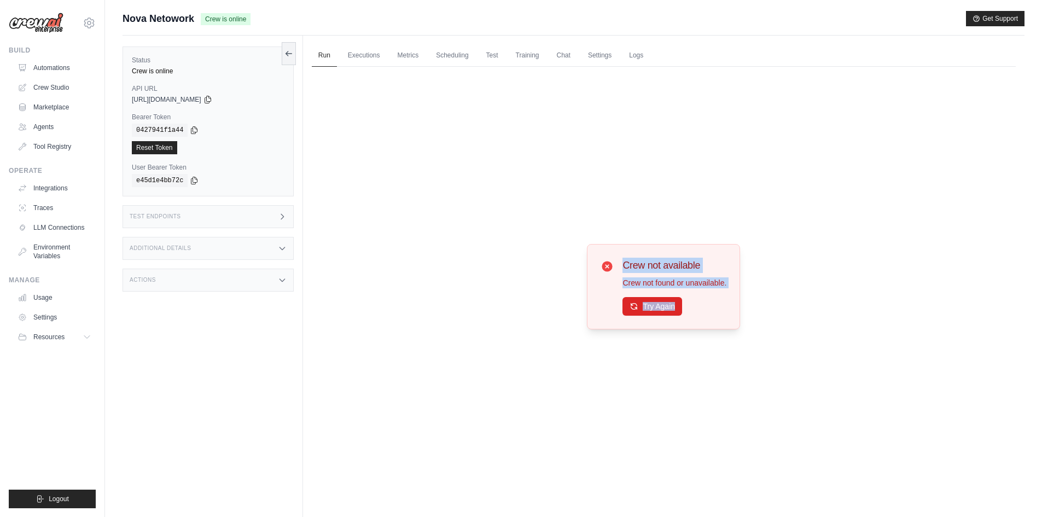
click at [650, 311] on button "Try Again" at bounding box center [653, 306] width 60 height 19
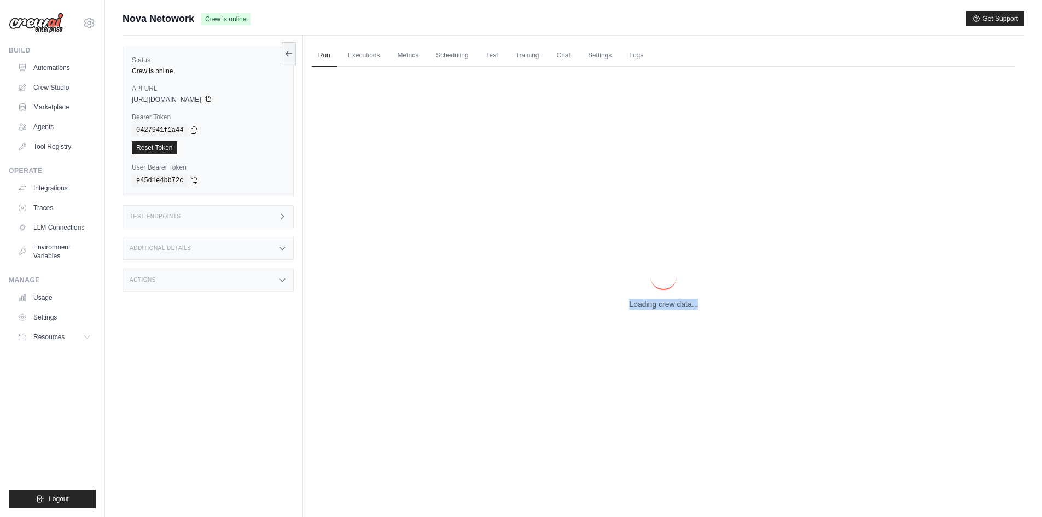
click at [650, 311] on div "Loading crew data..." at bounding box center [664, 286] width 704 height 439
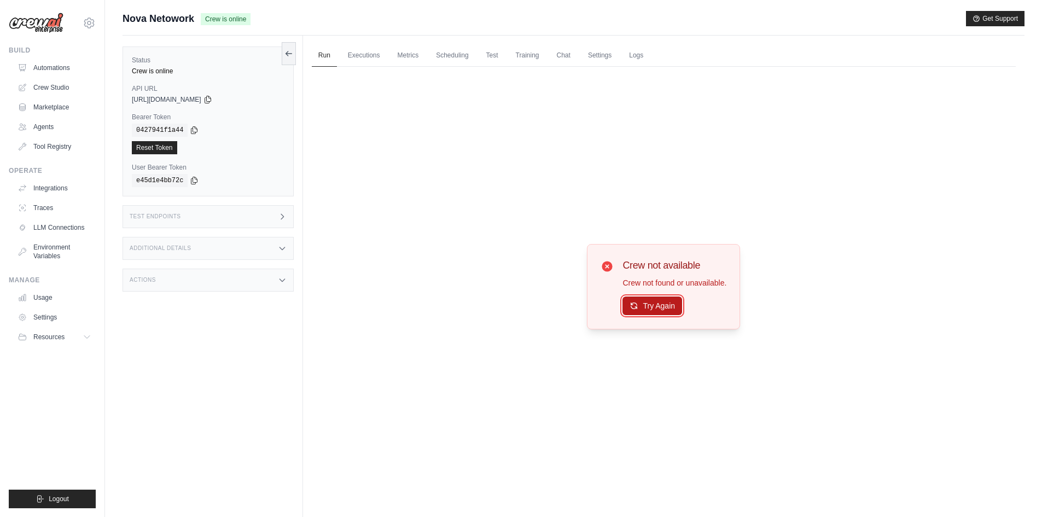
click at [653, 300] on button "Try Again" at bounding box center [653, 306] width 60 height 19
click at [945, 218] on div "Crew not available Crew not found or unavailable. Try Again" at bounding box center [664, 286] width 704 height 439
click at [662, 306] on button "Try Again" at bounding box center [653, 306] width 60 height 19
drag, startPoint x: 660, startPoint y: 310, endPoint x: 564, endPoint y: 323, distance: 96.6
click at [564, 323] on div "Crew not available Crew not found or unavailable. Try Again" at bounding box center [664, 286] width 704 height 439
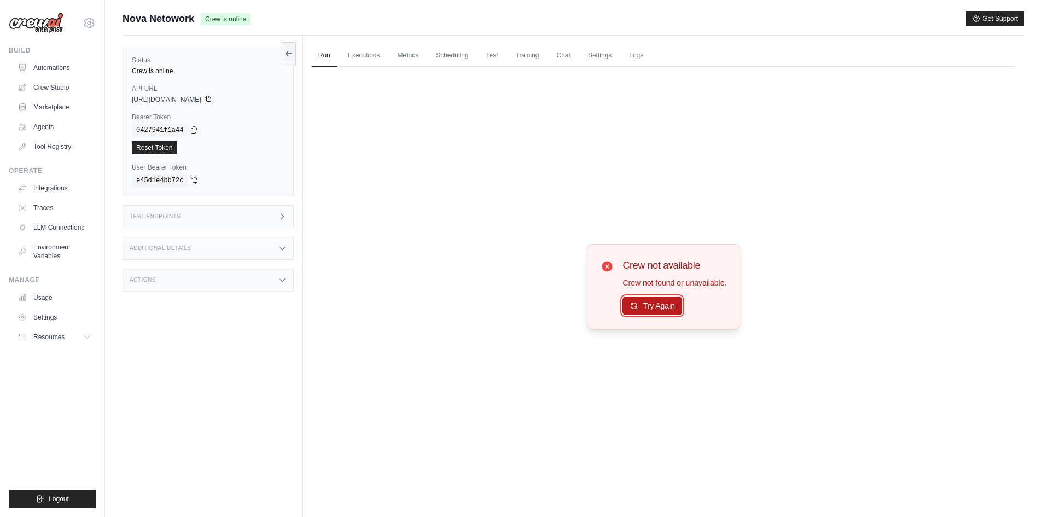
click at [627, 310] on button "Try Again" at bounding box center [653, 306] width 60 height 19
drag, startPoint x: 627, startPoint y: 310, endPoint x: 553, endPoint y: 344, distance: 82.0
click at [553, 344] on div "Crew not available Crew not found or unavailable. Try Again" at bounding box center [664, 286] width 704 height 439
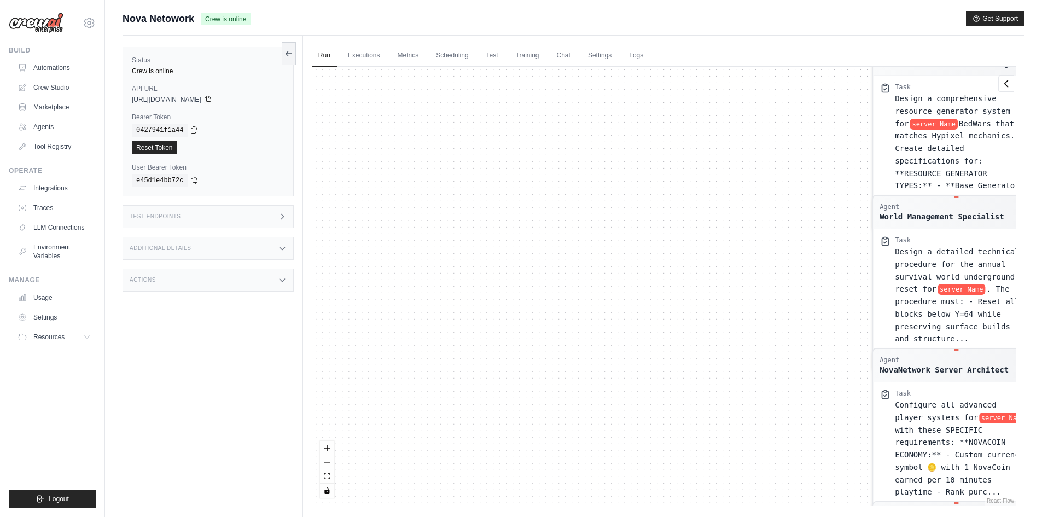
drag, startPoint x: 601, startPoint y: 152, endPoint x: 621, endPoint y: 315, distance: 164.3
click at [602, 371] on div "Agent Server Maintenance Scheduler Task Create a comprehensive annual maintenan…" at bounding box center [664, 286] width 704 height 439
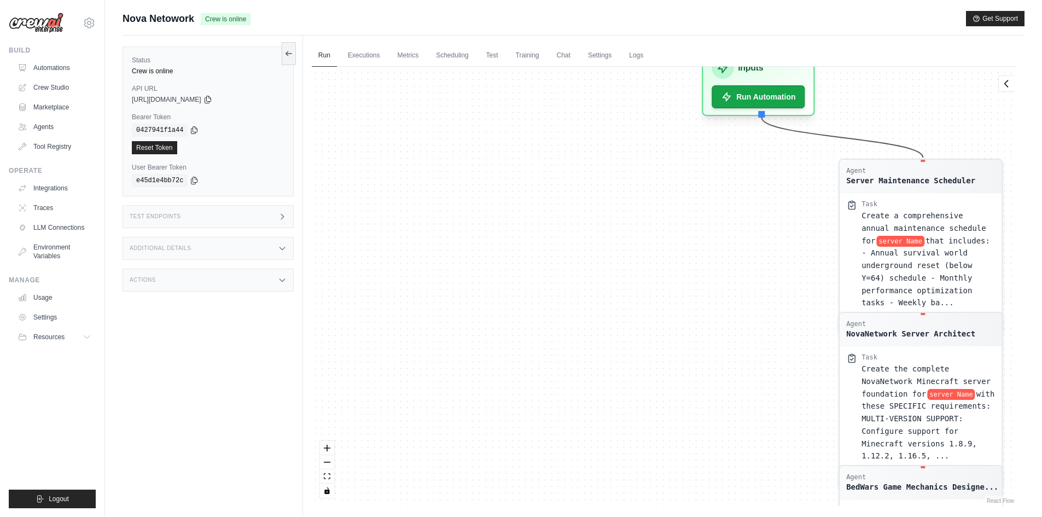
drag, startPoint x: 637, startPoint y: 159, endPoint x: 604, endPoint y: 513, distance: 356.1
click at [604, 513] on div "Run Executions Metrics Scheduling Test Training Chat Settings Logs 0 Running 0 …" at bounding box center [664, 294] width 722 height 517
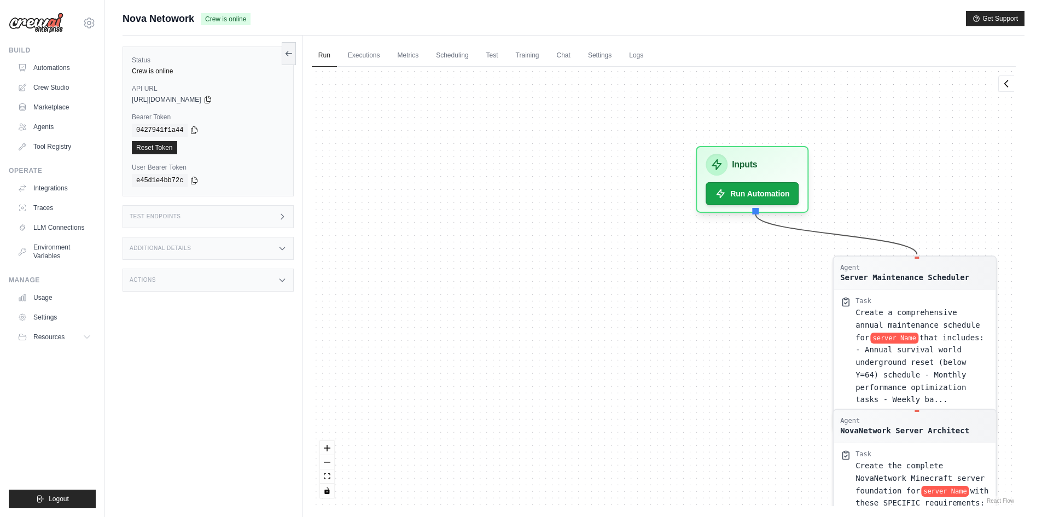
drag, startPoint x: 583, startPoint y: 232, endPoint x: 590, endPoint y: 466, distance: 234.2
click at [590, 466] on div "Agent Server Maintenance Scheduler Task Create a comprehensive annual maintenan…" at bounding box center [664, 286] width 704 height 439
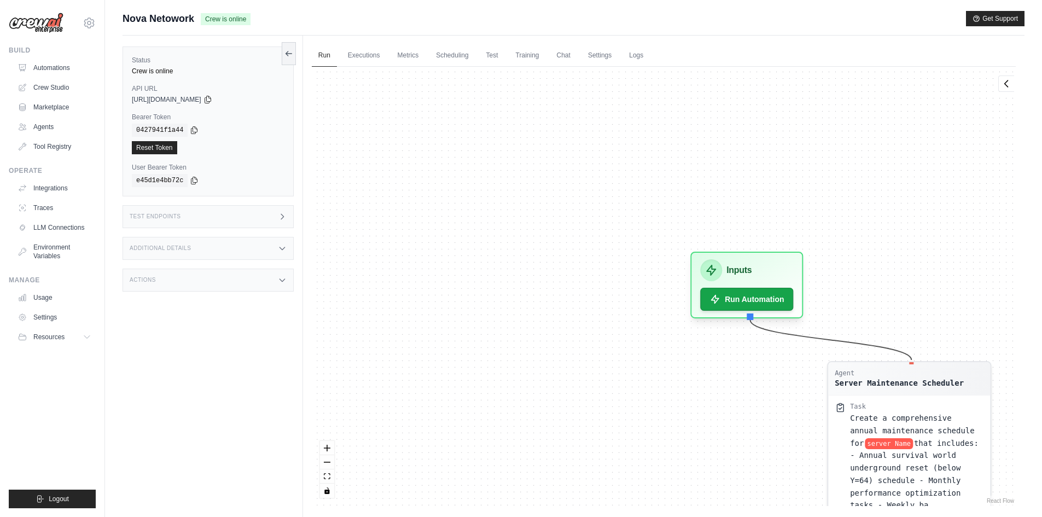
drag, startPoint x: 595, startPoint y: 425, endPoint x: 557, endPoint y: 340, distance: 92.8
click at [557, 340] on div "Agent Server Maintenance Scheduler Task Create a comprehensive annual maintenan…" at bounding box center [664, 286] width 704 height 439
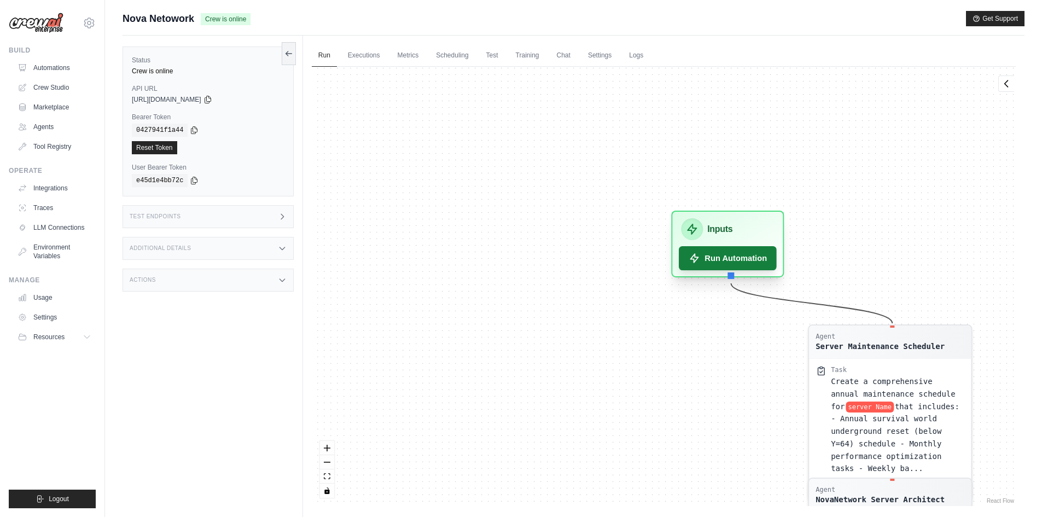
click at [720, 254] on button "Run Automation" at bounding box center [728, 258] width 98 height 24
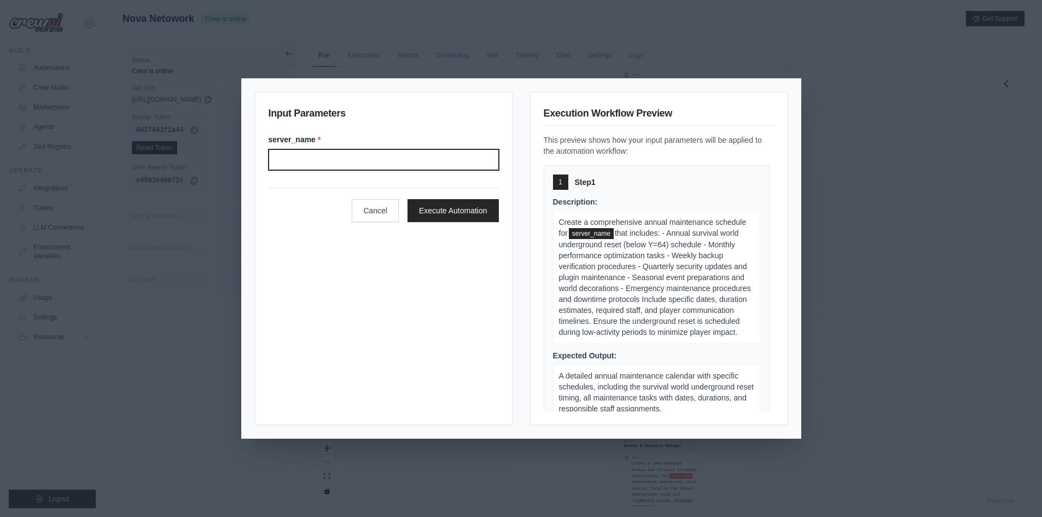
drag, startPoint x: 720, startPoint y: 254, endPoint x: 404, endPoint y: 165, distance: 329.2
click at [404, 165] on input "Server name" at bounding box center [384, 159] width 230 height 21
type input "**********"
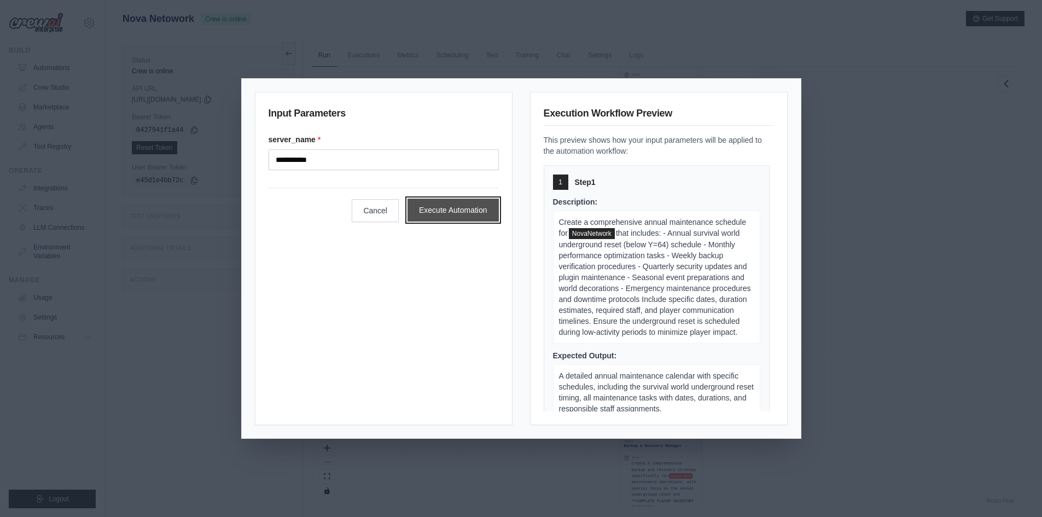
click at [483, 217] on button "Execute Automation" at bounding box center [453, 210] width 91 height 23
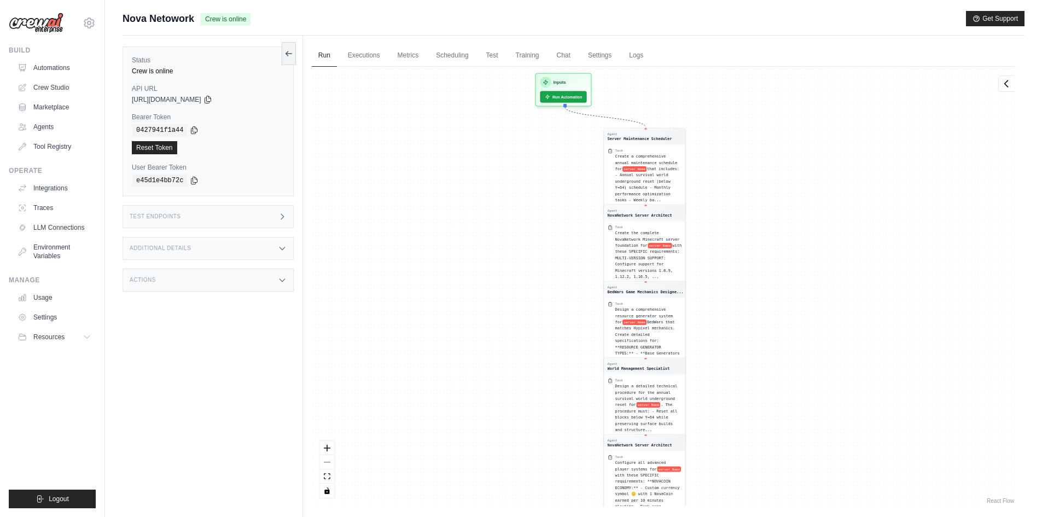
drag, startPoint x: 521, startPoint y: 192, endPoint x: 506, endPoint y: 423, distance: 231.9
click at [506, 423] on div "Agent Server Maintenance Scheduler Task Create a comprehensive annual maintenan…" at bounding box center [664, 286] width 704 height 439
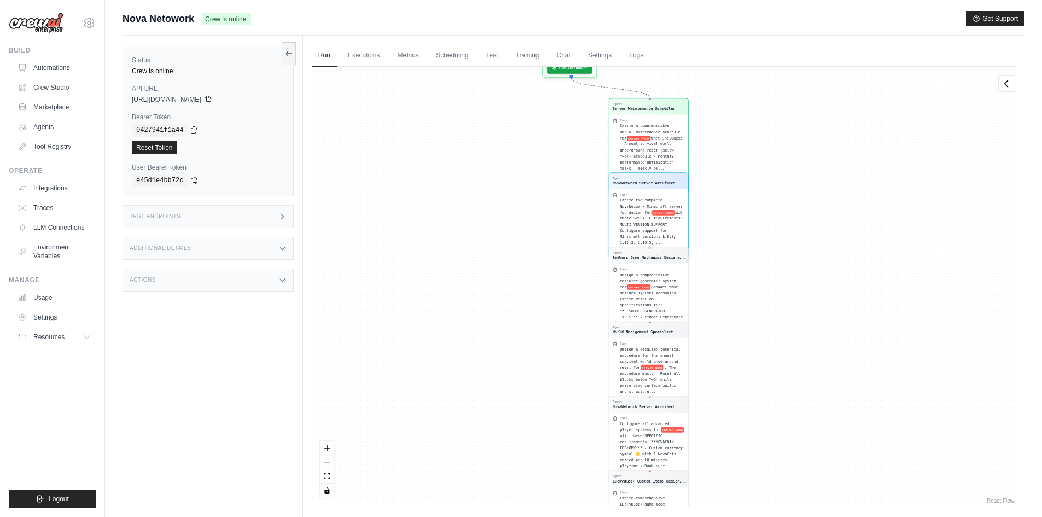
scroll to position [88, 0]
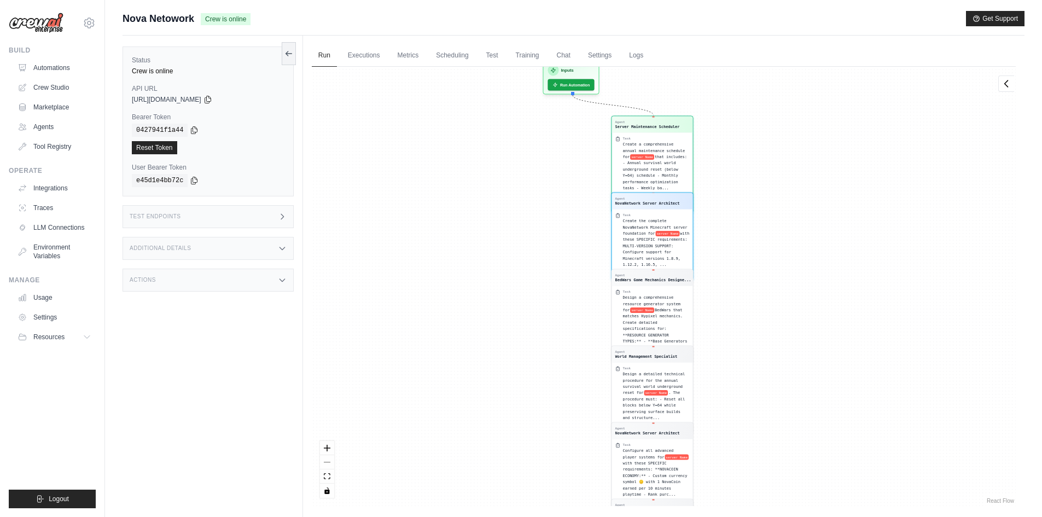
drag, startPoint x: 413, startPoint y: 205, endPoint x: 403, endPoint y: 379, distance: 174.3
click at [403, 379] on div "Agent Server Maintenance Scheduler Task Create a comprehensive annual maintenan…" at bounding box center [664, 286] width 704 height 439
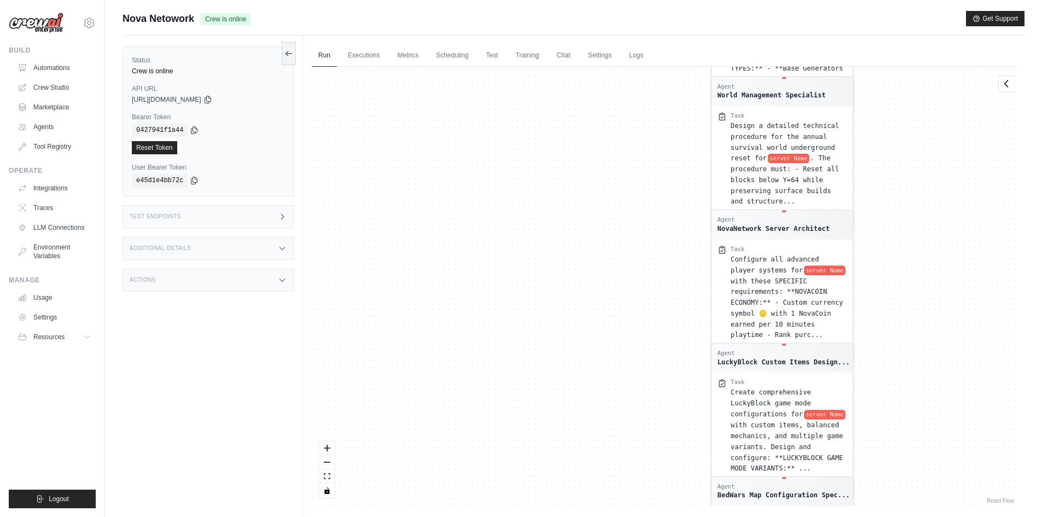
drag, startPoint x: 481, startPoint y: 245, endPoint x: 452, endPoint y: 523, distance: 280.0
click at [452, 516] on html "luca.big06@gmail.com Settings Build Automations Crew Studio" at bounding box center [521, 281] width 1042 height 563
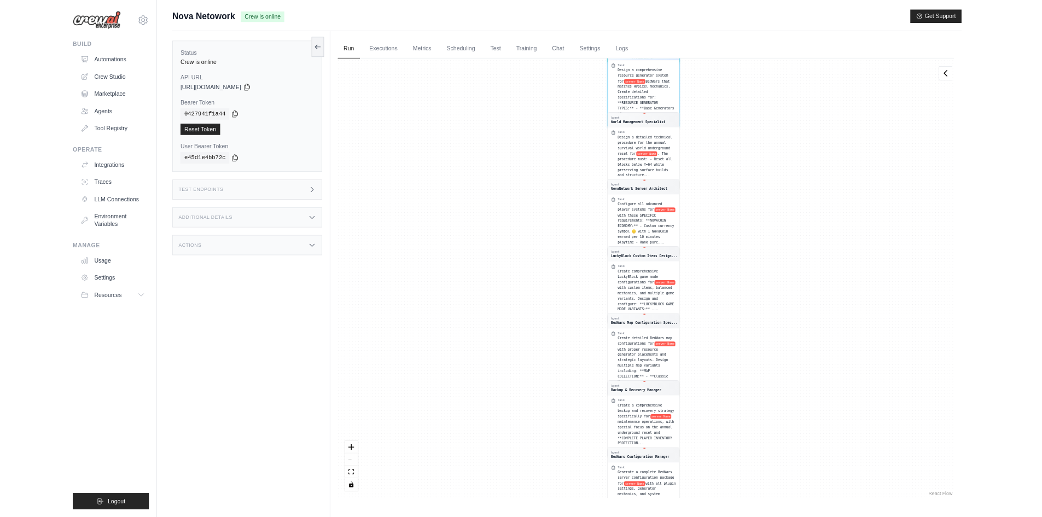
scroll to position [170, 0]
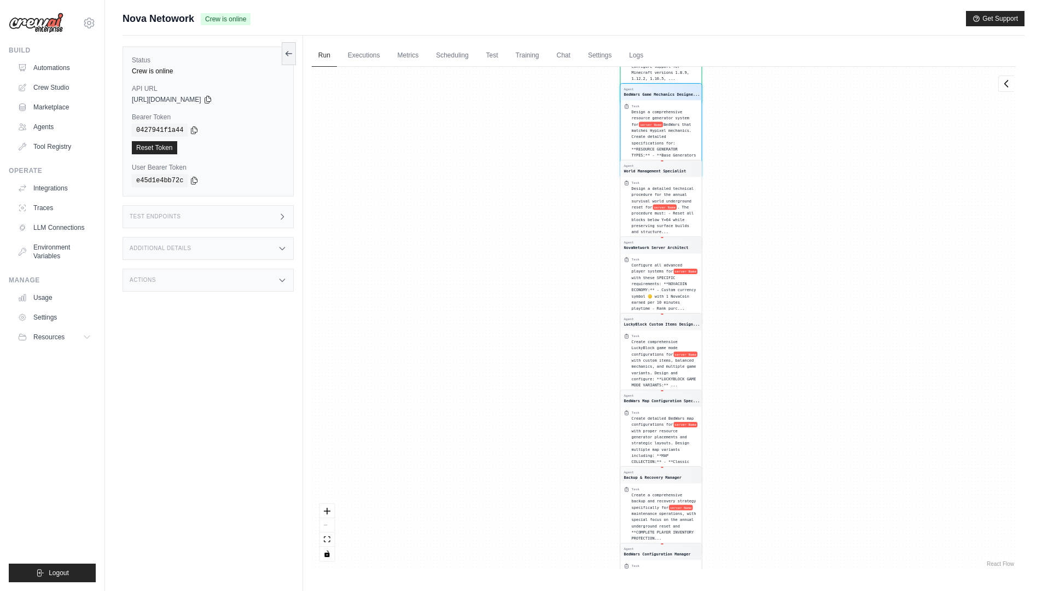
drag, startPoint x: 513, startPoint y: 148, endPoint x: 480, endPoint y: 425, distance: 279.3
click at [480, 425] on div "Agent Server Maintenance Scheduler Task Create a comprehensive annual maintenan…" at bounding box center [664, 318] width 704 height 502
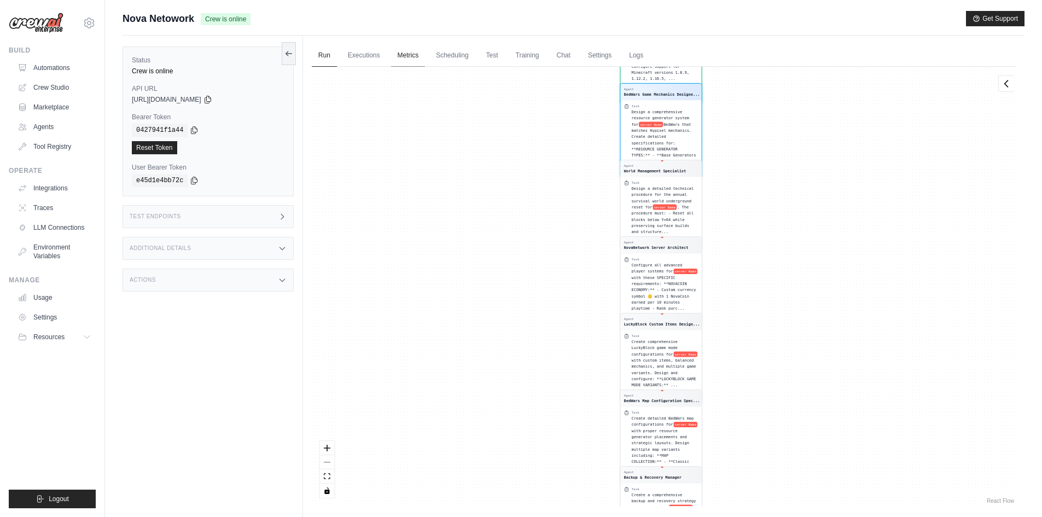
scroll to position [232, 0]
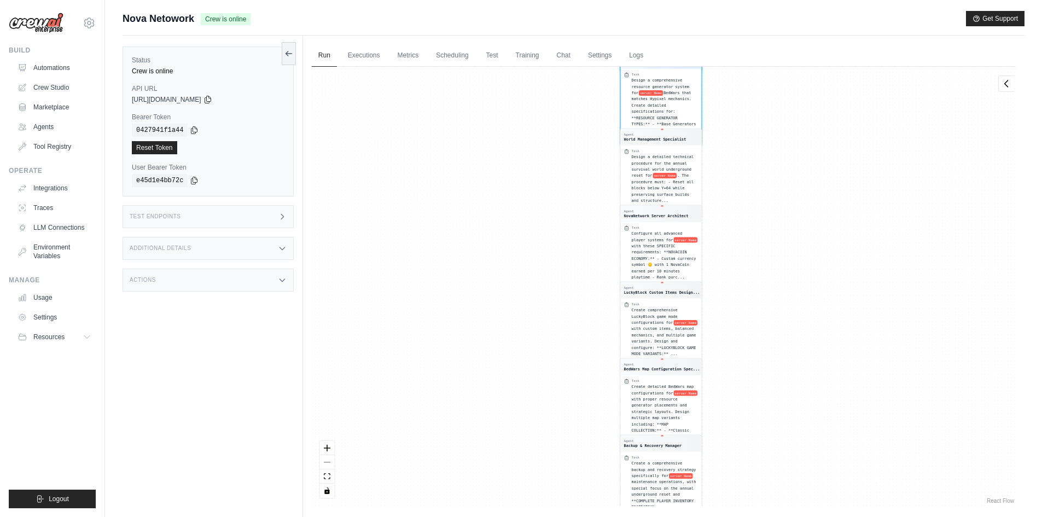
click at [220, 428] on div "Status Crew is online API URL copied https://minecraft-server-management-automa…" at bounding box center [213, 294] width 181 height 517
drag, startPoint x: 490, startPoint y: 191, endPoint x: 504, endPoint y: 411, distance: 220.9
click at [504, 411] on div "Agent Server Maintenance Scheduler Task Create a comprehensive annual maintenan…" at bounding box center [664, 286] width 704 height 439
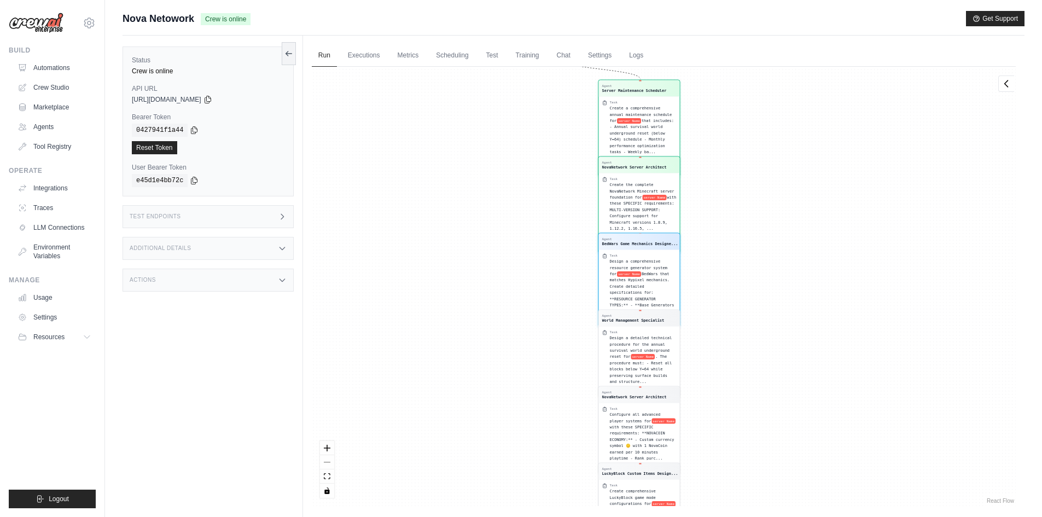
drag, startPoint x: 501, startPoint y: 416, endPoint x: 496, endPoint y: 390, distance: 26.2
click at [496, 389] on div "Agent Server Maintenance Scheduler Task Create a comprehensive annual maintenan…" at bounding box center [664, 286] width 704 height 439
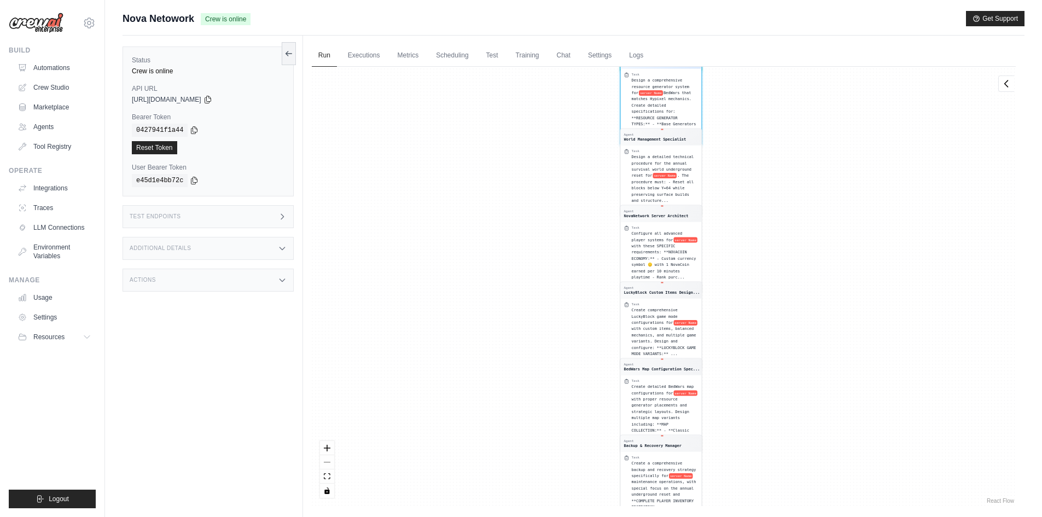
drag, startPoint x: 449, startPoint y: 188, endPoint x: 456, endPoint y: 388, distance: 200.4
click at [456, 388] on div "Agent Server Maintenance Scheduler Task Create a comprehensive annual maintenan…" at bounding box center [664, 286] width 704 height 439
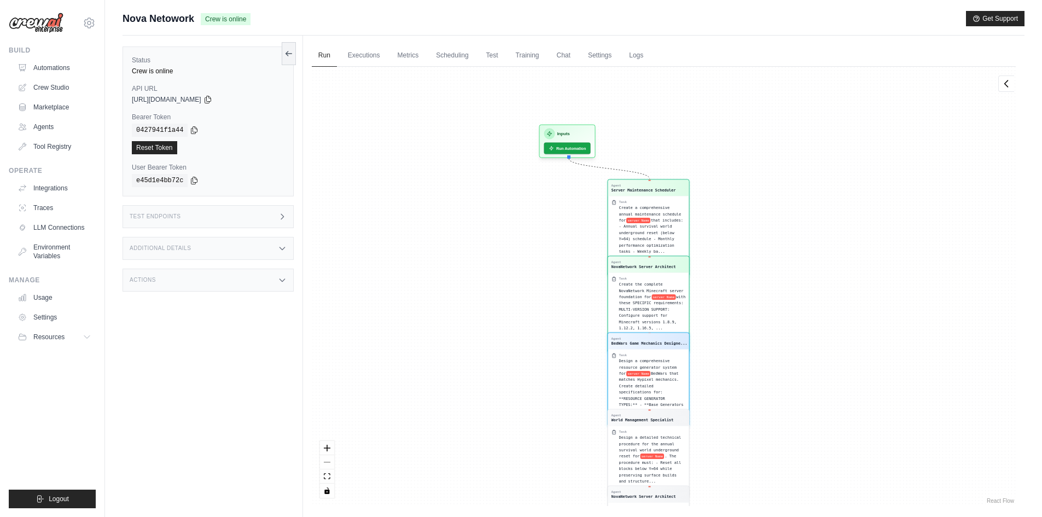
drag, startPoint x: 904, startPoint y: 138, endPoint x: 892, endPoint y: 417, distance: 279.8
click at [892, 417] on div "Agent Server Maintenance Scheduler Task Create a comprehensive annual maintenan…" at bounding box center [664, 286] width 704 height 439
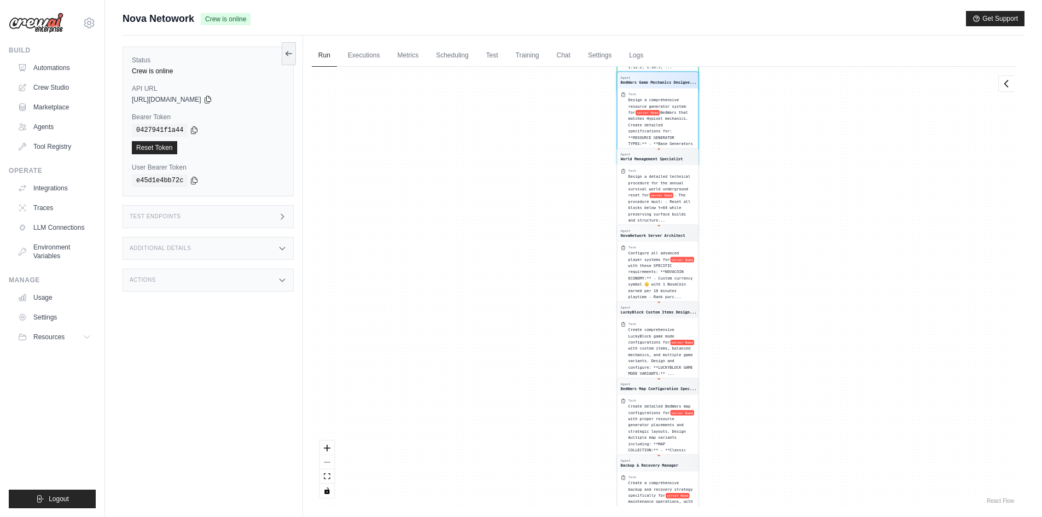
drag, startPoint x: 501, startPoint y: 146, endPoint x: 508, endPoint y: 404, distance: 258.3
click at [508, 404] on div "Agent Server Maintenance Scheduler Task Create a comprehensive annual maintenan…" at bounding box center [664, 286] width 704 height 439
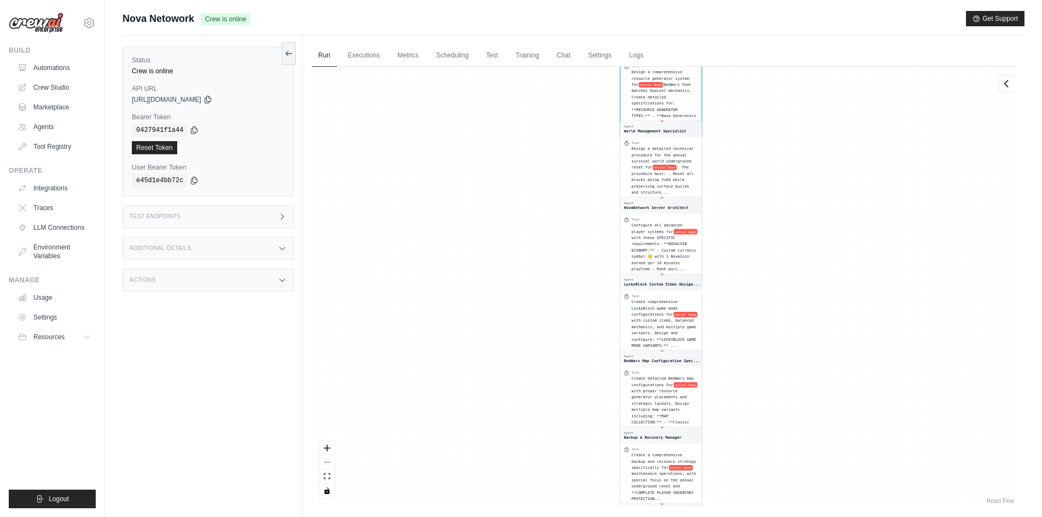
drag, startPoint x: 445, startPoint y: 135, endPoint x: 448, endPoint y: 366, distance: 231.4
click at [448, 371] on div "Agent Server Maintenance Scheduler Task Create a comprehensive annual maintenan…" at bounding box center [664, 286] width 704 height 439
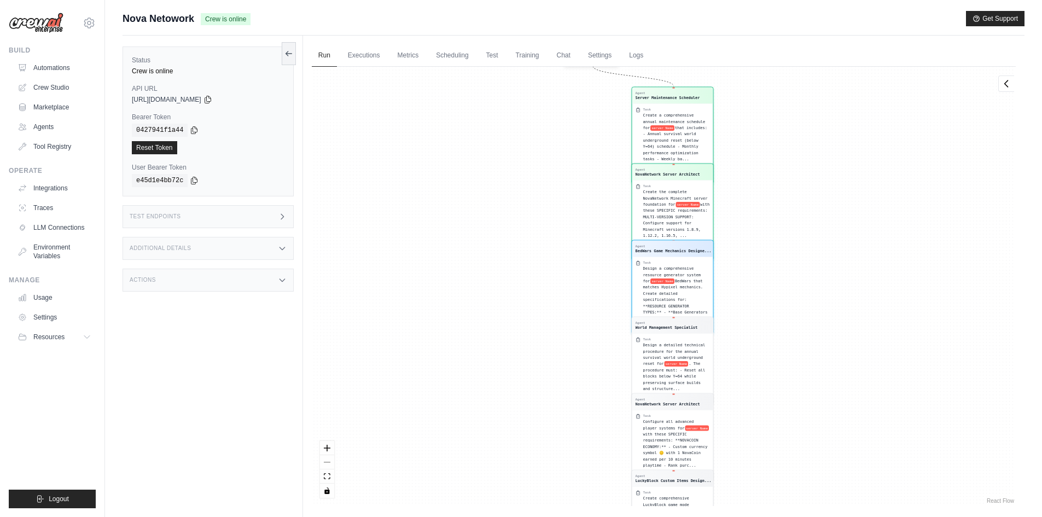
drag, startPoint x: 400, startPoint y: 222, endPoint x: 440, endPoint y: 543, distance: 323.7
click at [440, 516] on html "luca.big06@gmail.com Settings Build Automations Crew Studio" at bounding box center [521, 281] width 1042 height 563
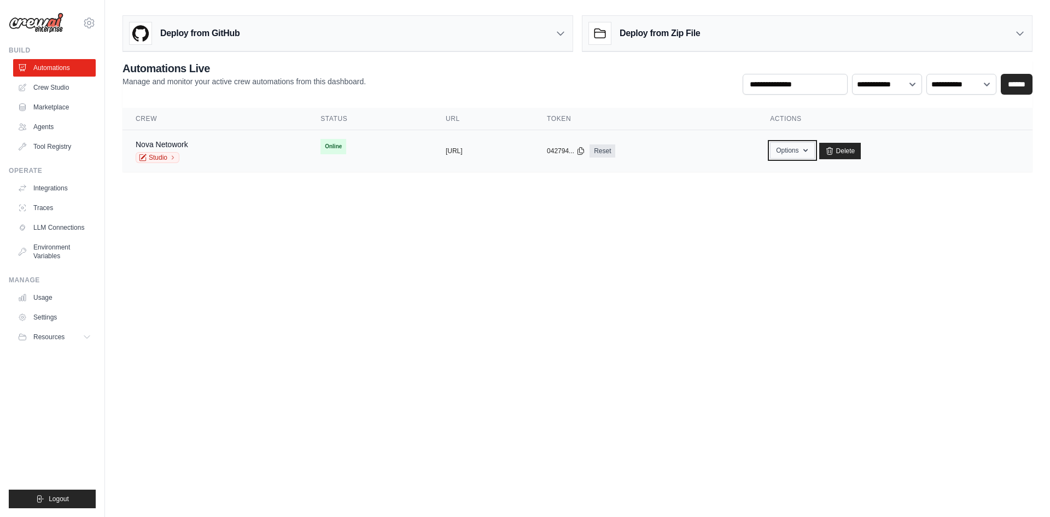
click at [815, 151] on button "Options" at bounding box center [792, 150] width 44 height 16
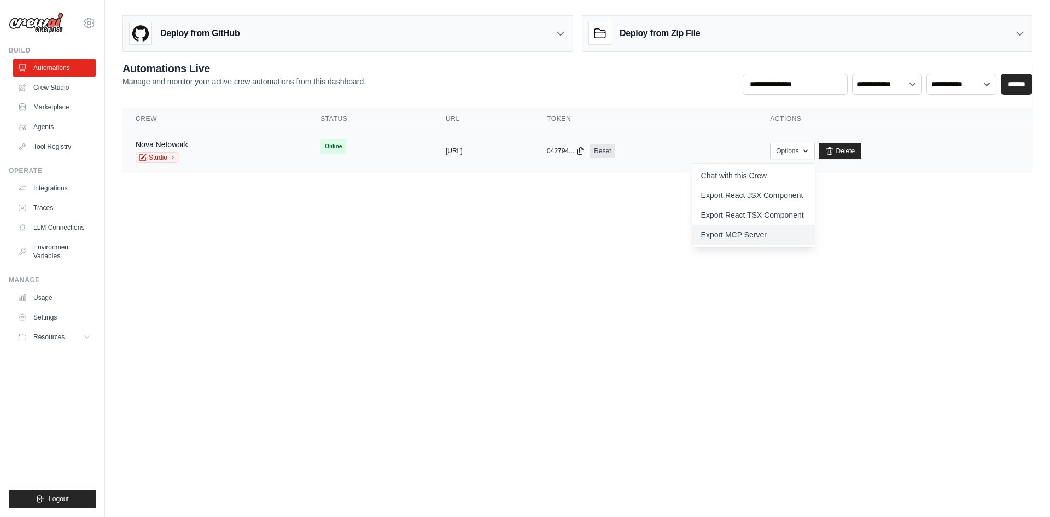
click at [801, 230] on link "Export MCP Server" at bounding box center [754, 235] width 123 height 20
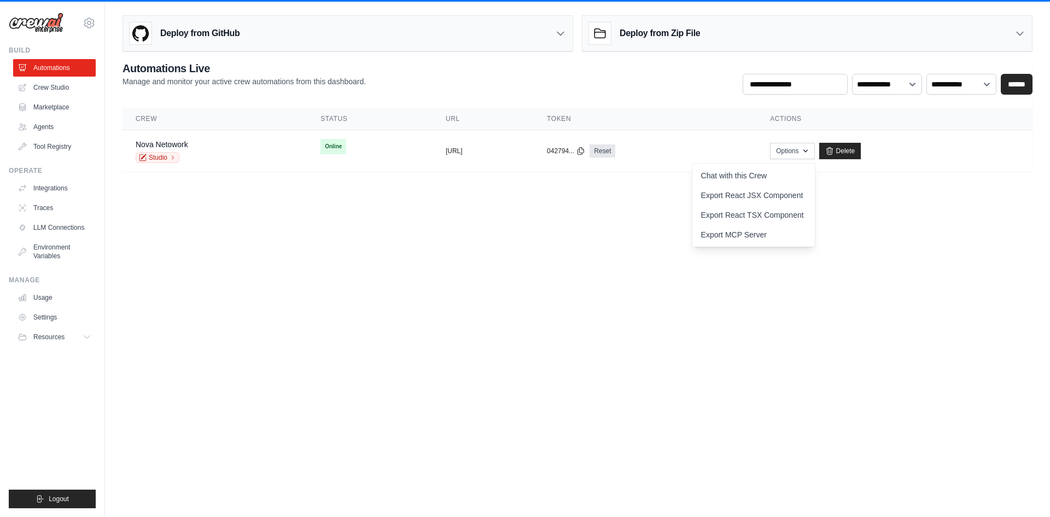
click at [608, 423] on body "luca.big06@gmail.com Settings Build Automations Crew Studio" at bounding box center [525, 258] width 1050 height 517
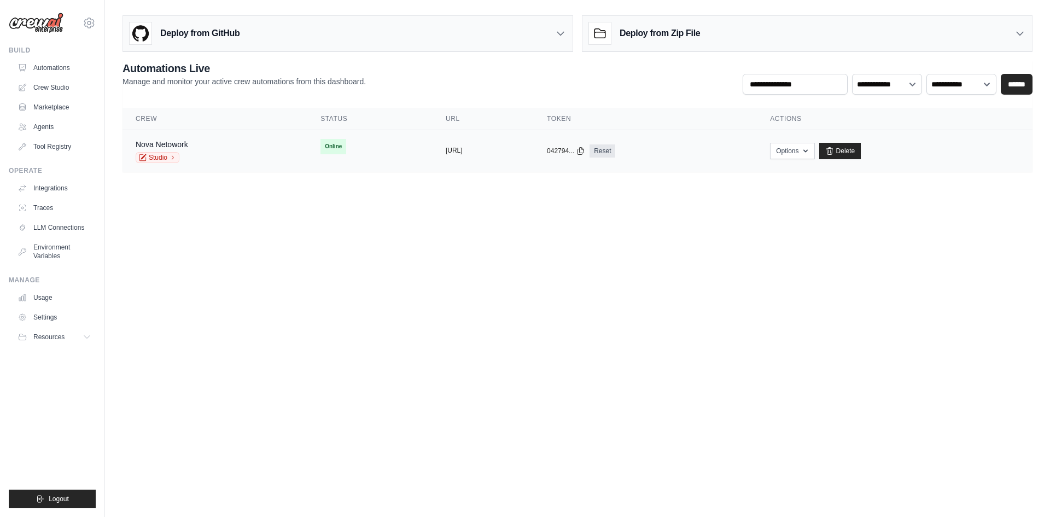
click at [463, 147] on button "[URL]" at bounding box center [454, 150] width 17 height 9
click at [247, 153] on div "Nova Netowork Studio" at bounding box center [215, 151] width 159 height 24
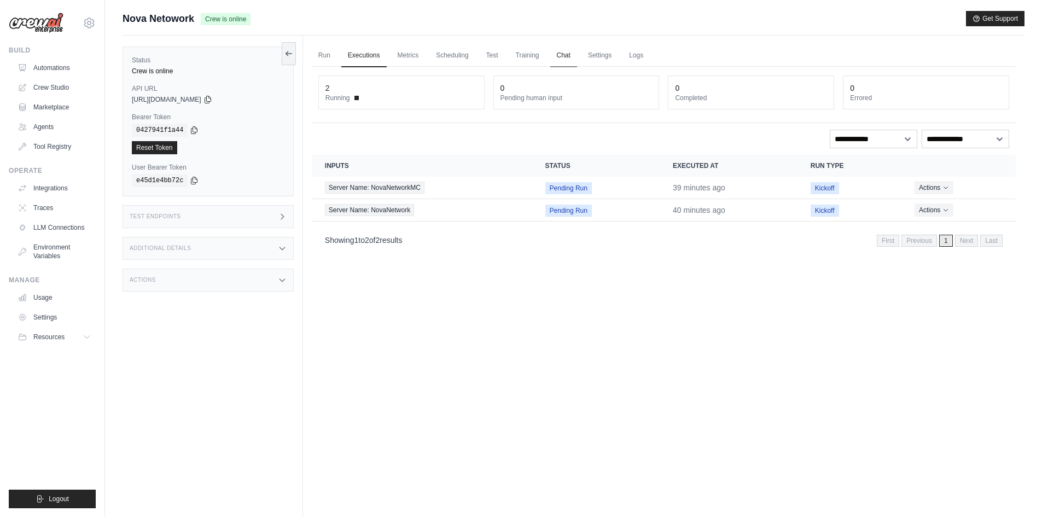
click at [568, 51] on link "Chat" at bounding box center [563, 55] width 27 height 23
click at [318, 54] on link "Run" at bounding box center [324, 55] width 25 height 23
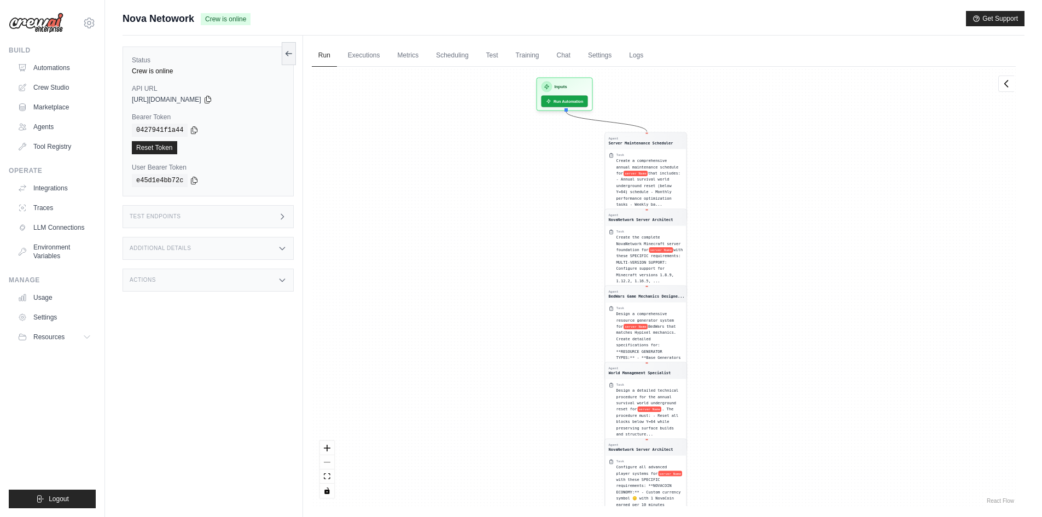
drag, startPoint x: 449, startPoint y: 165, endPoint x: 433, endPoint y: 396, distance: 231.9
click at [433, 397] on div "Agent Server Maintenance Scheduler Task Create a comprehensive annual maintenan…" at bounding box center [664, 286] width 704 height 439
click at [370, 65] on link "Executions" at bounding box center [363, 55] width 45 height 23
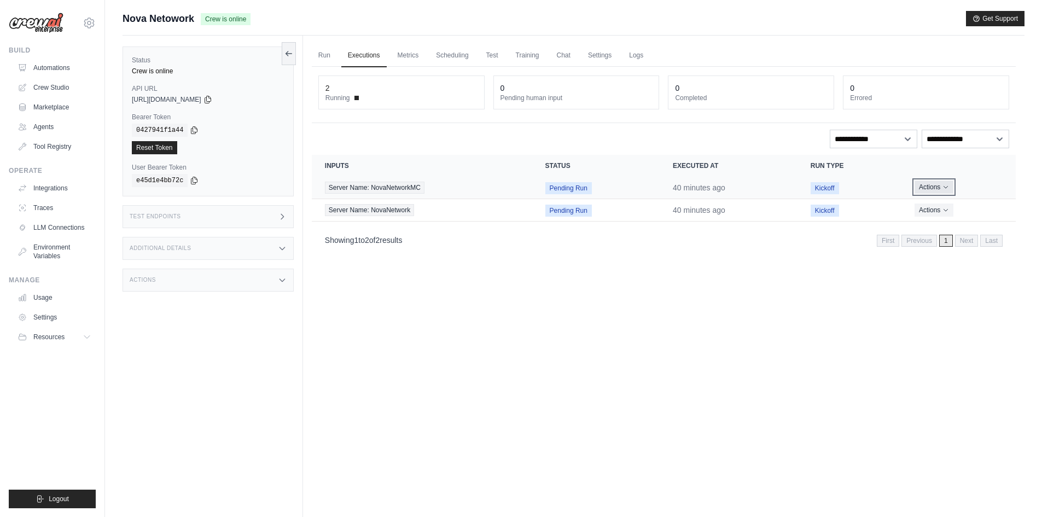
click at [938, 184] on button "Actions" at bounding box center [934, 187] width 39 height 13
click at [974, 211] on link "View Details" at bounding box center [968, 208] width 70 height 18
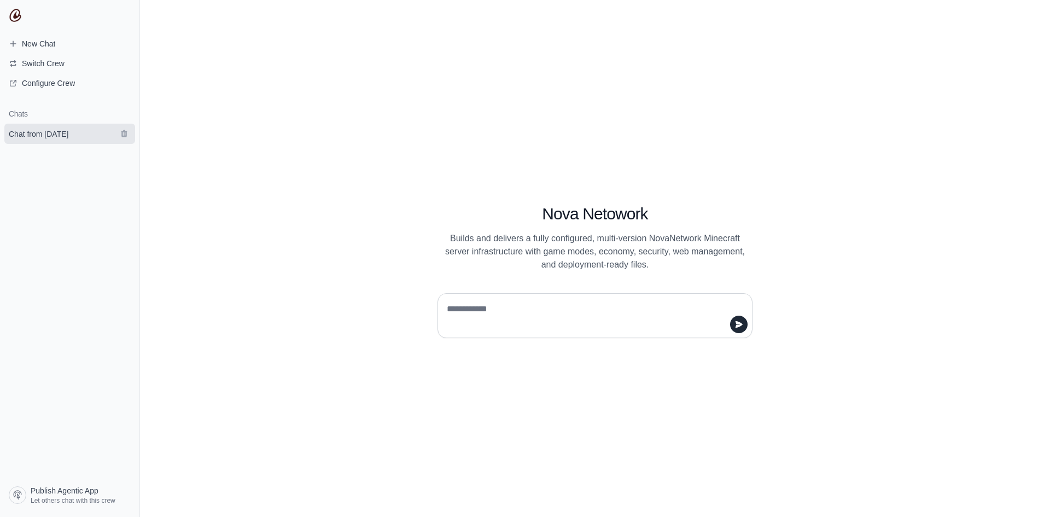
click at [39, 141] on link "Chat from [DATE]" at bounding box center [69, 134] width 131 height 20
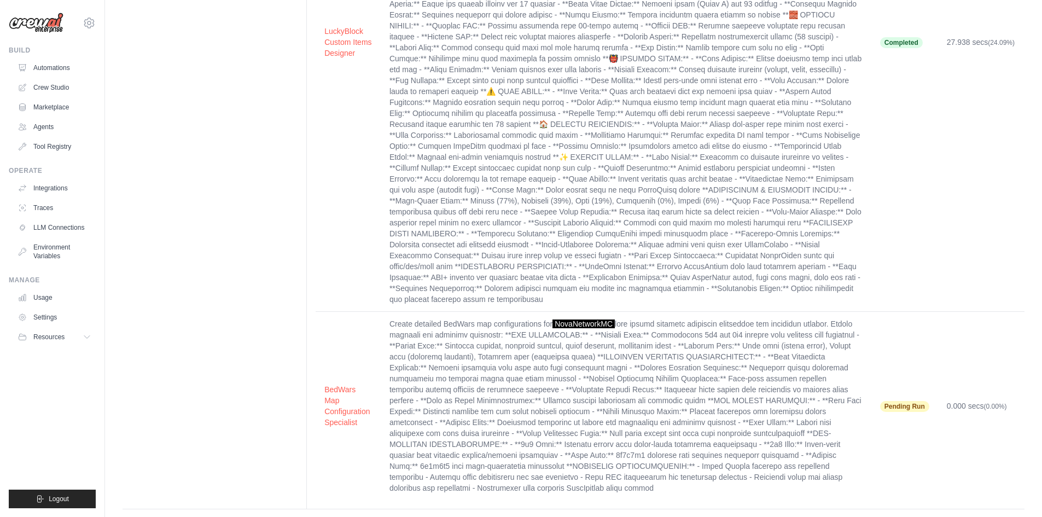
scroll to position [1523, 0]
